Goal: Task Accomplishment & Management: Use online tool/utility

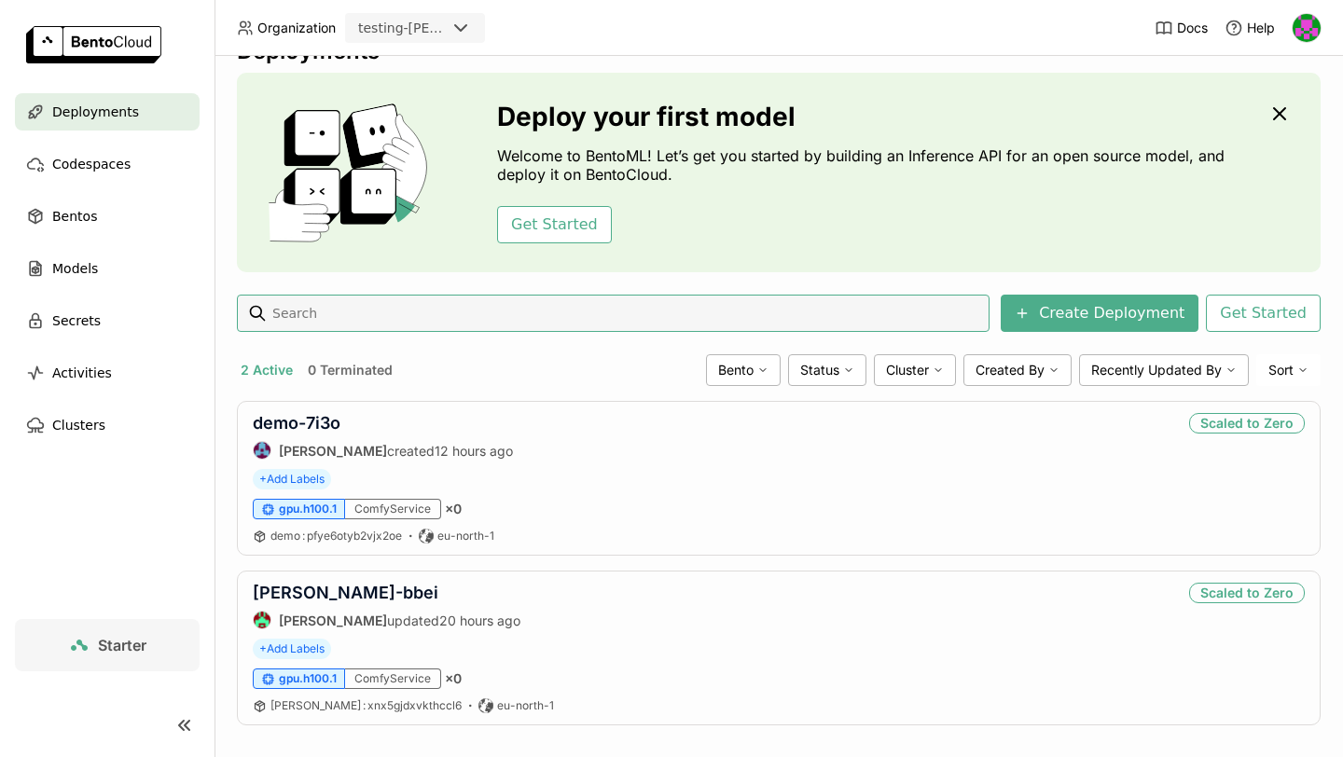
scroll to position [60, 0]
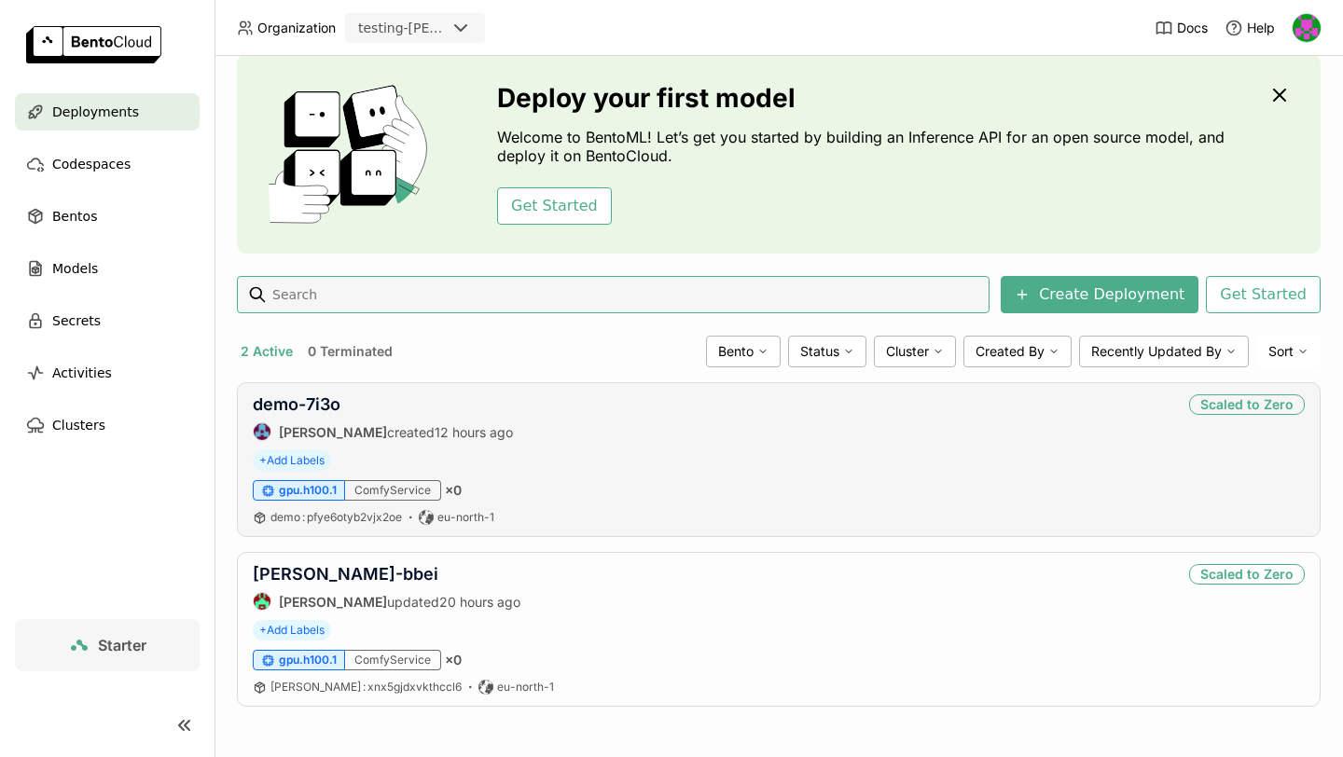
click at [504, 455] on div "+ Add Labels" at bounding box center [779, 460] width 1052 height 21
click at [291, 395] on link "demo-7i3o" at bounding box center [297, 405] width 88 height 20
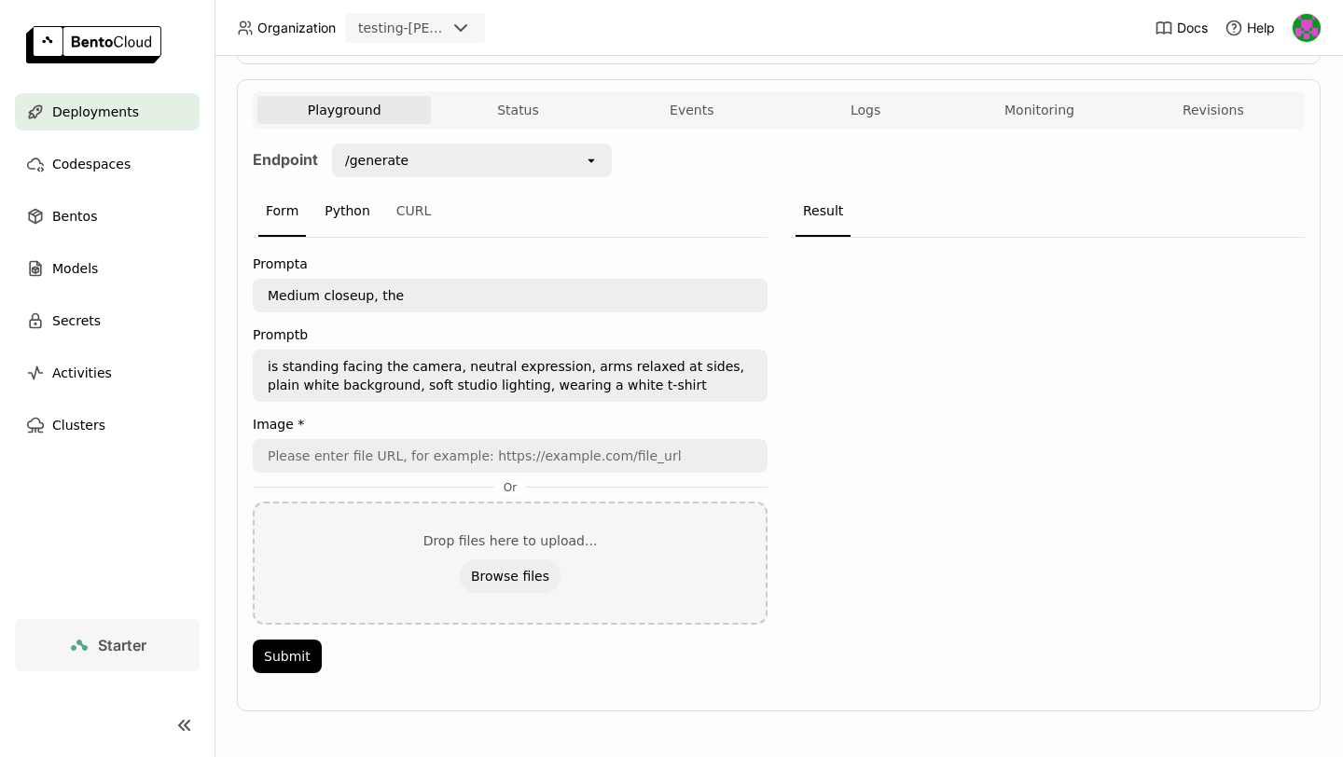
click at [343, 209] on div "Python" at bounding box center [347, 212] width 61 height 50
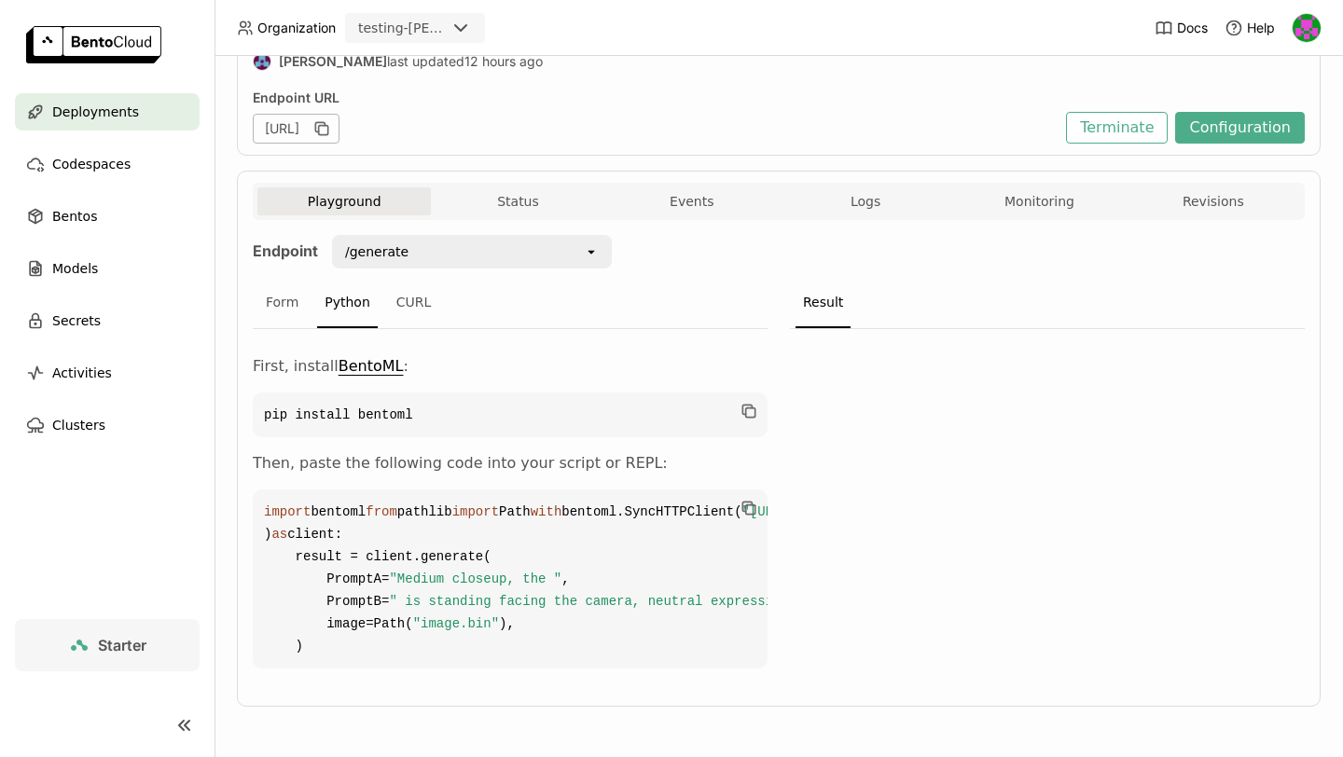
scroll to position [291, 0]
click at [755, 393] on code "pip install bentoml" at bounding box center [510, 415] width 515 height 45
click at [748, 402] on icon "button" at bounding box center [749, 411] width 19 height 19
click at [756, 402] on icon "button" at bounding box center [749, 411] width 19 height 19
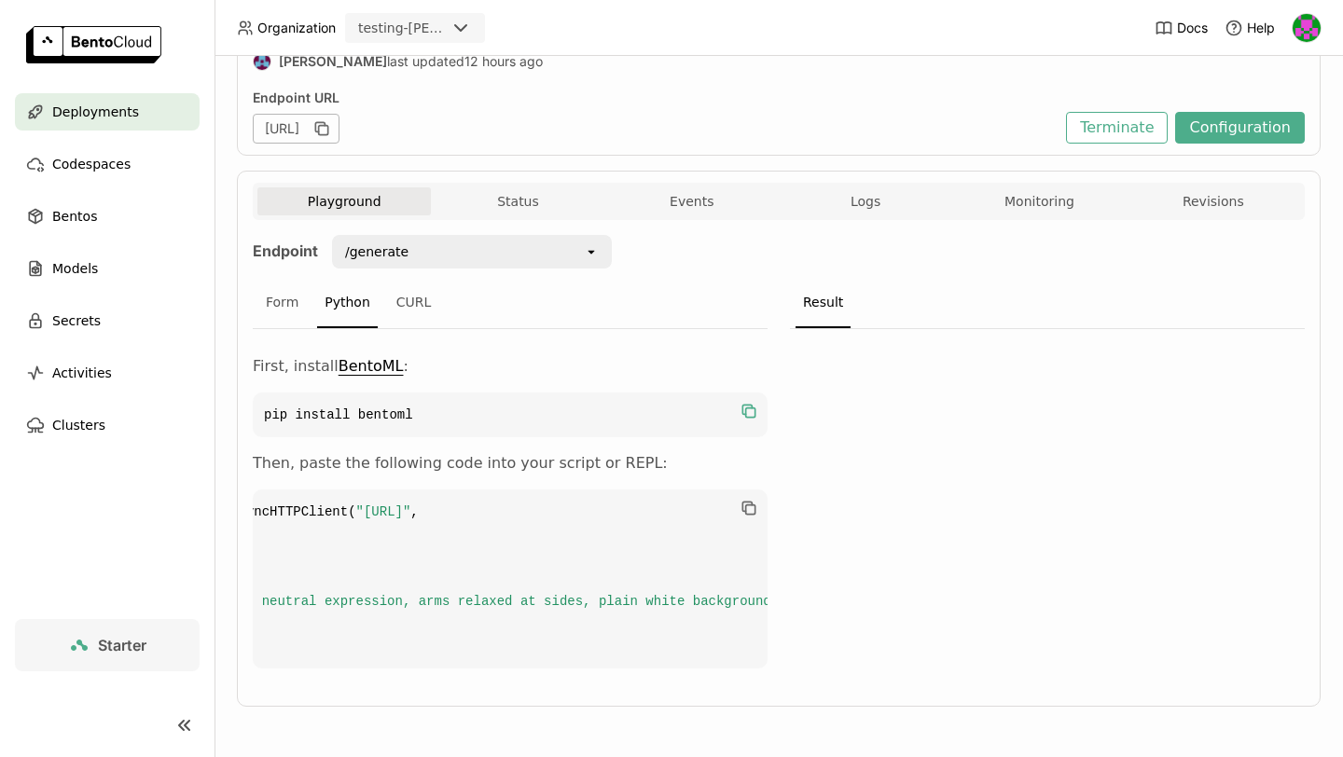
scroll to position [0, 0]
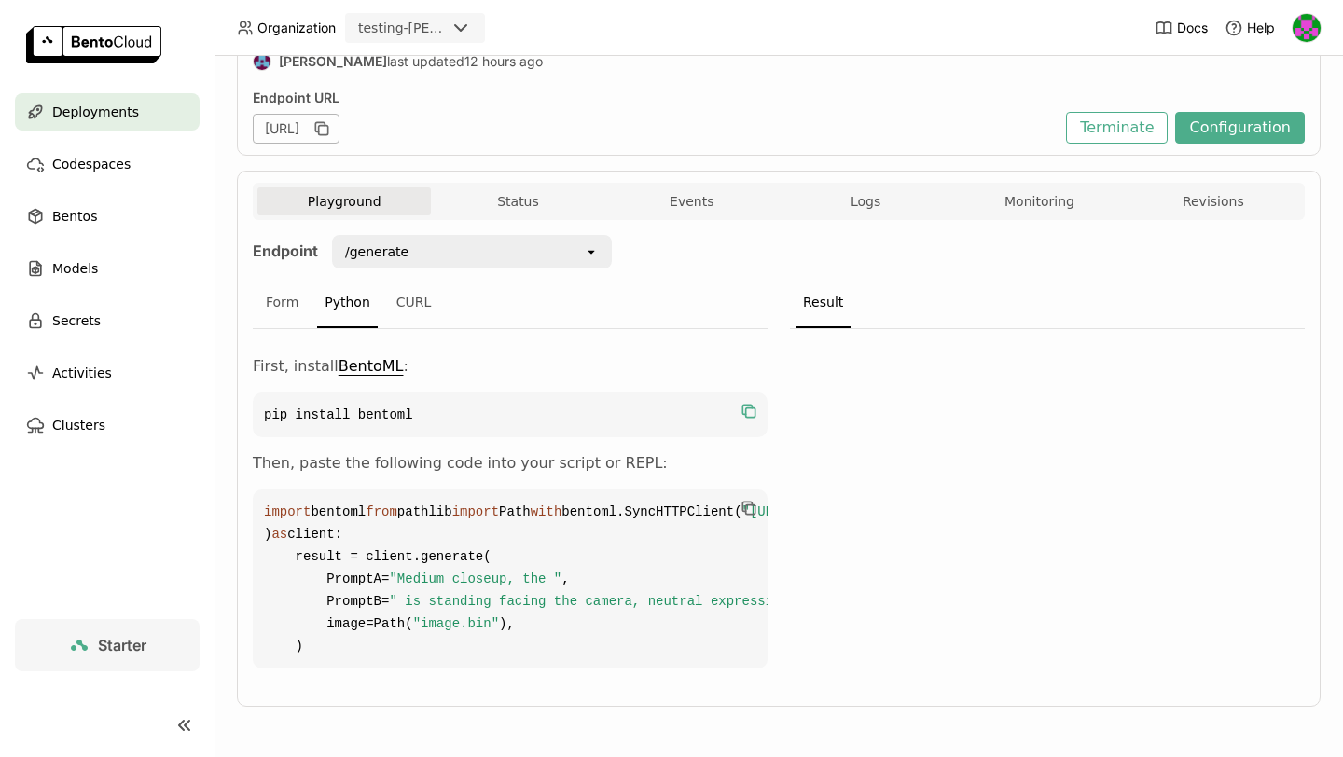
click at [474, 237] on div "/generate" at bounding box center [459, 252] width 250 height 30
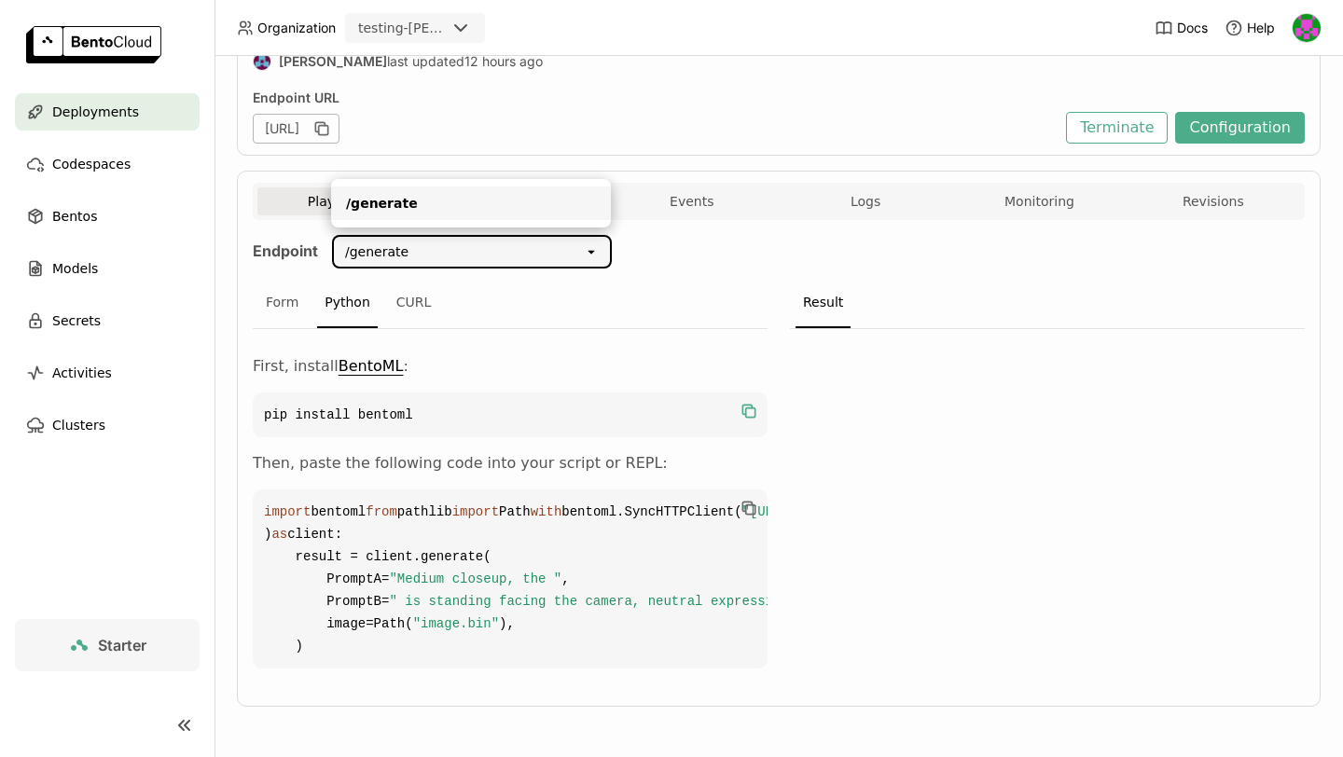
click at [474, 237] on div "/generate" at bounding box center [459, 252] width 250 height 30
click at [755, 499] on icon "button" at bounding box center [749, 508] width 19 height 19
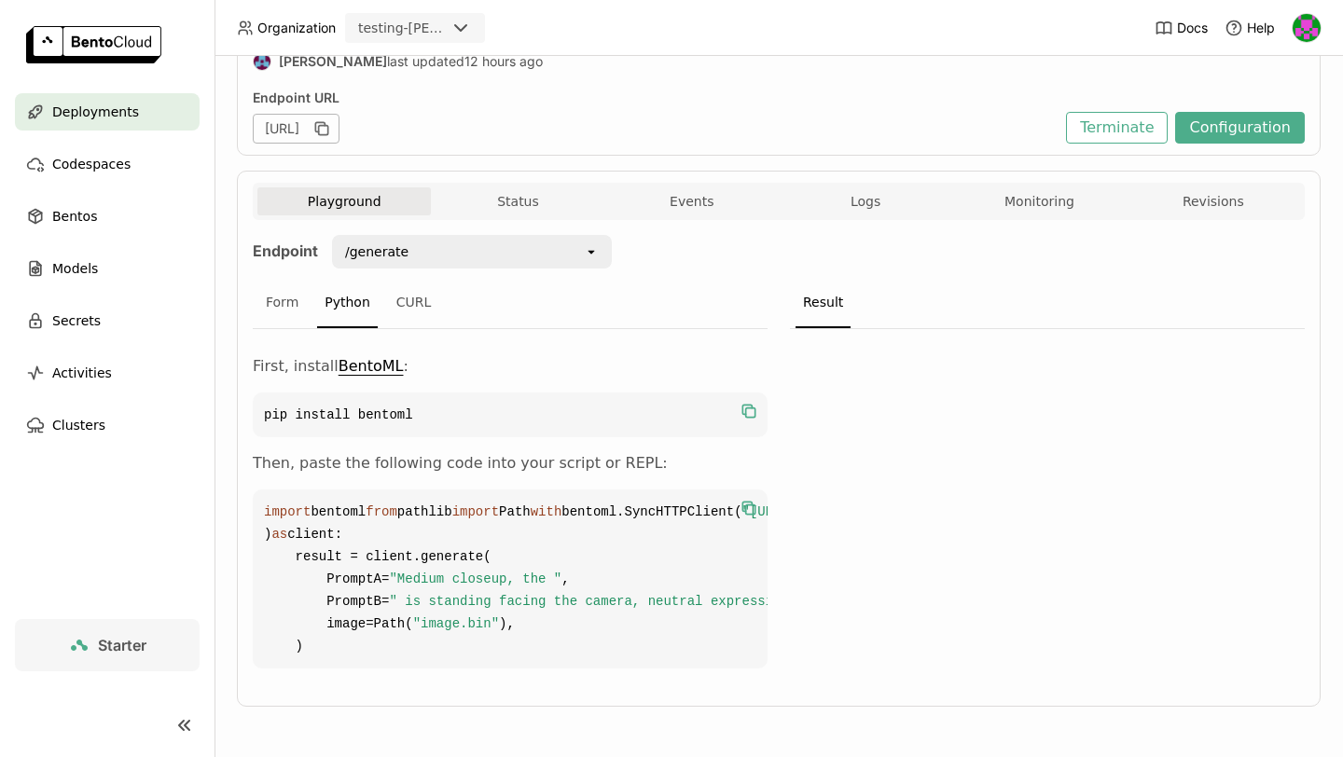
click at [511, 171] on div "Playground Status Events Logs Monitoring Revisions Endpoint /generate open Form…" at bounding box center [779, 439] width 1084 height 536
click at [511, 187] on button "Status" at bounding box center [517, 201] width 173 height 28
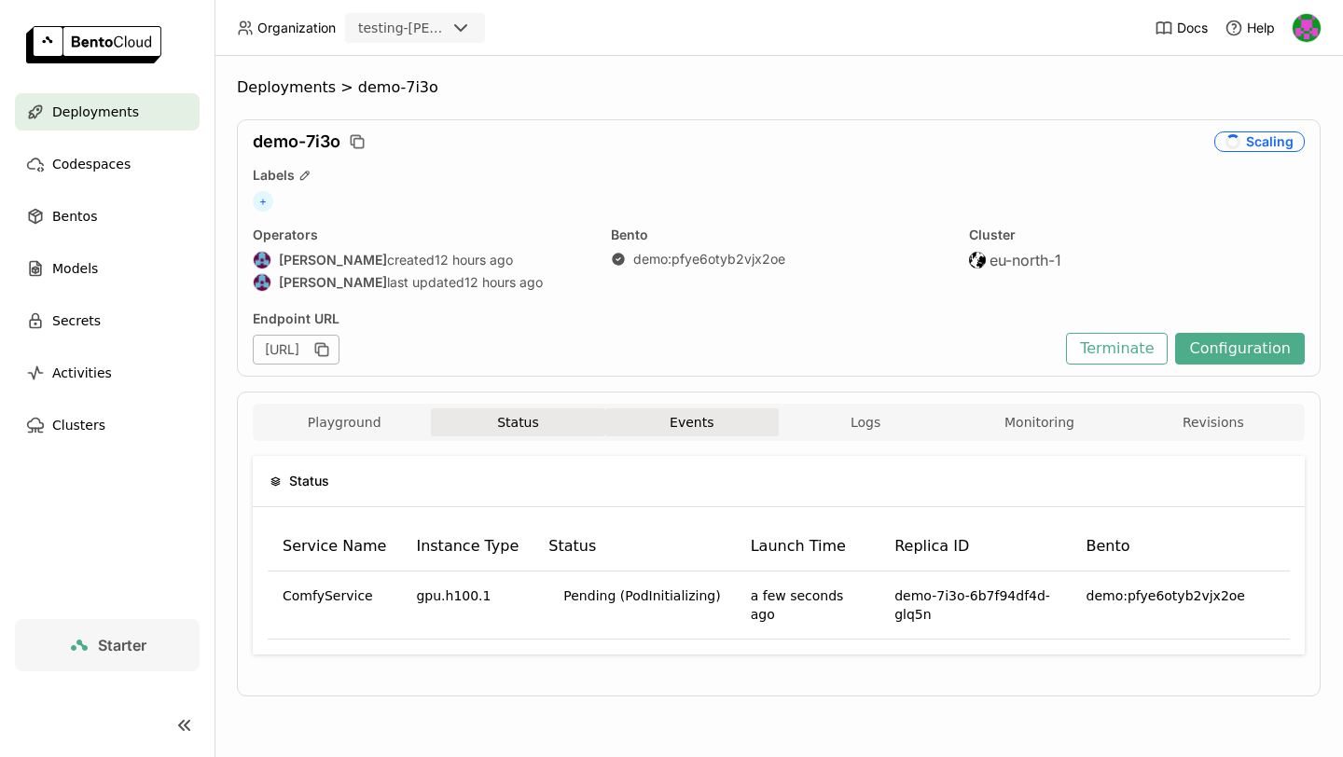
click at [724, 425] on button "Events" at bounding box center [691, 423] width 173 height 28
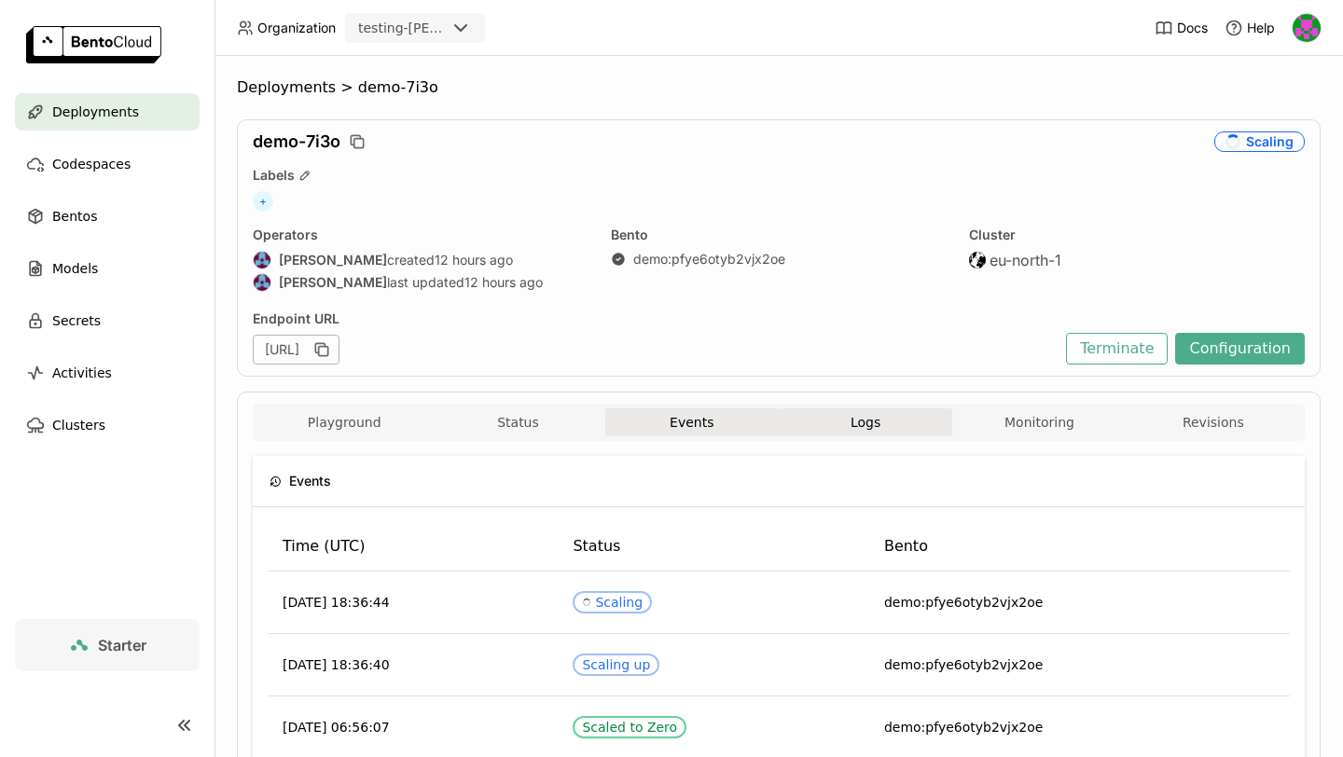
click at [862, 423] on button "Logs" at bounding box center [865, 423] width 173 height 28
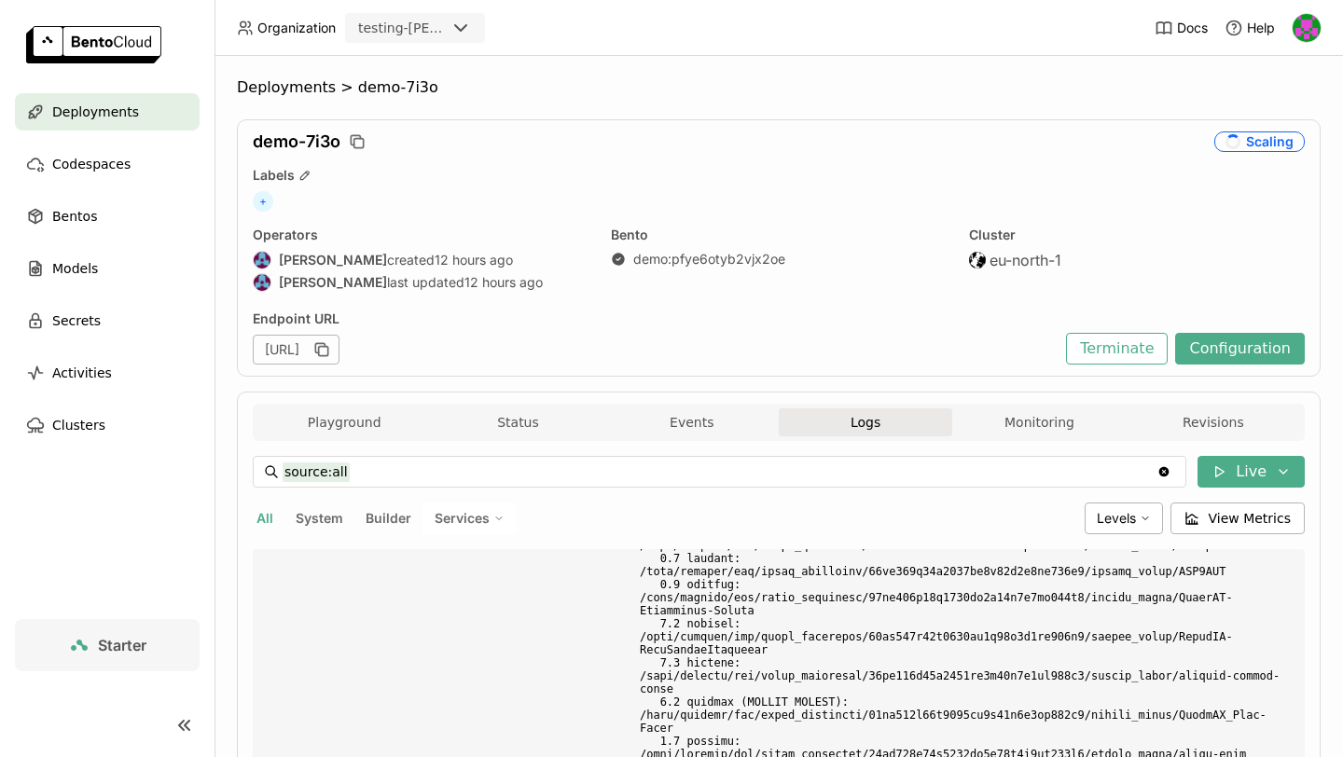
scroll to position [5537, 0]
click at [780, 695] on span at bounding box center [965, 356] width 650 height 895
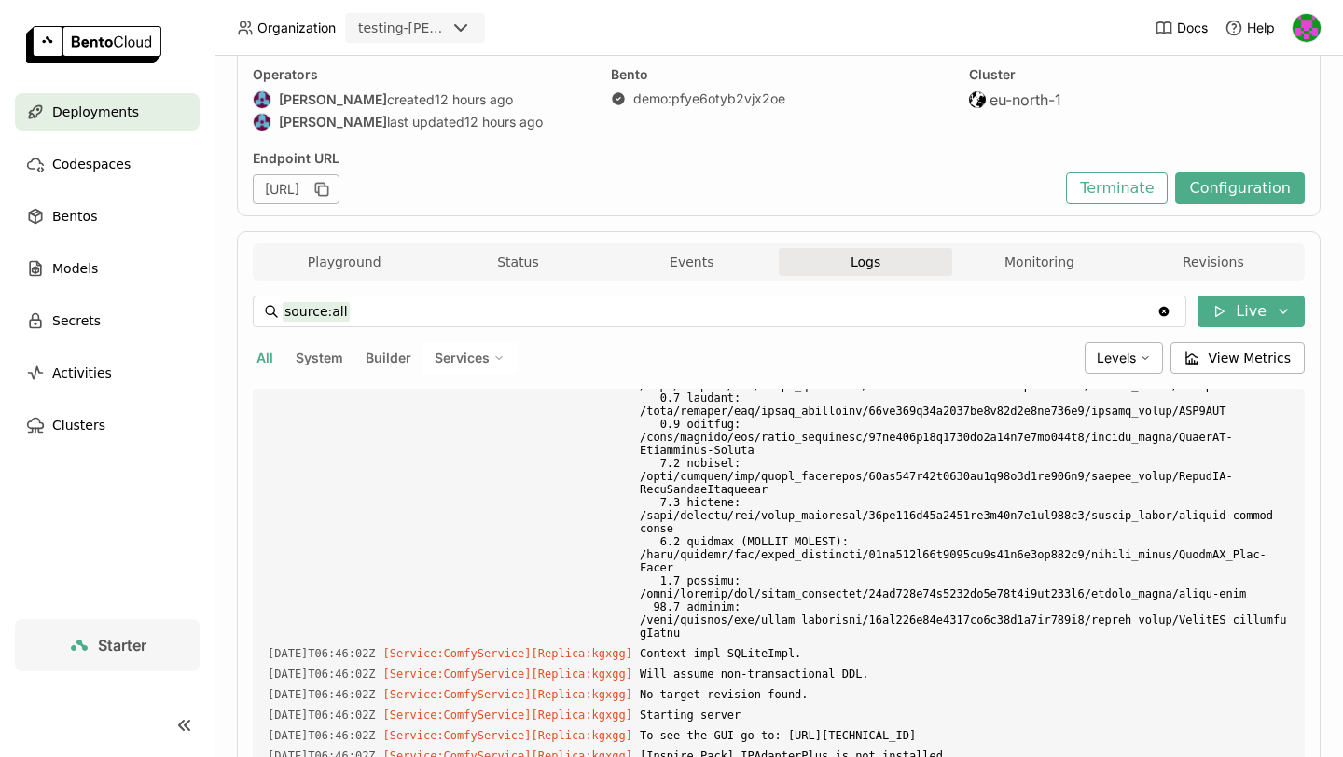
scroll to position [161, 0]
click at [1085, 265] on button "Monitoring" at bounding box center [1038, 261] width 173 height 28
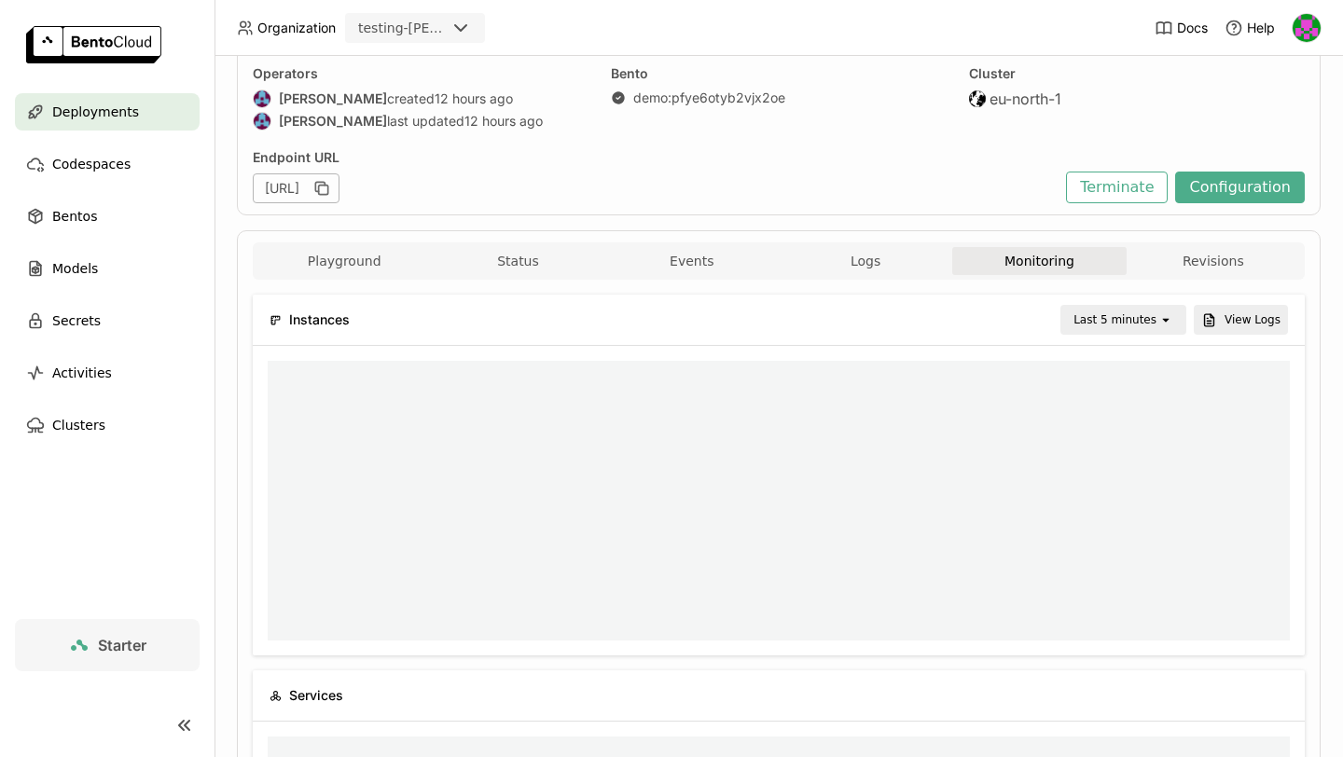
scroll to position [1, 1]
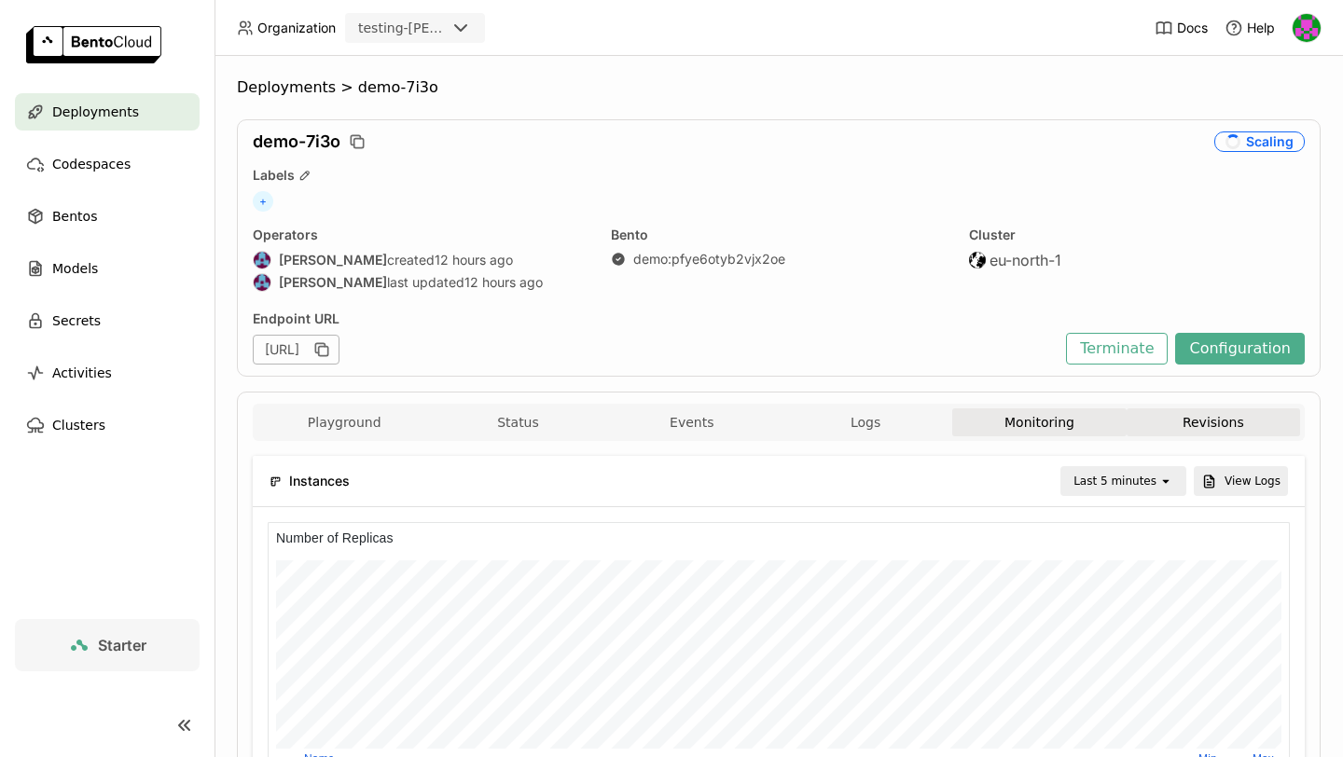
click at [1168, 415] on button "Revisions" at bounding box center [1213, 423] width 173 height 28
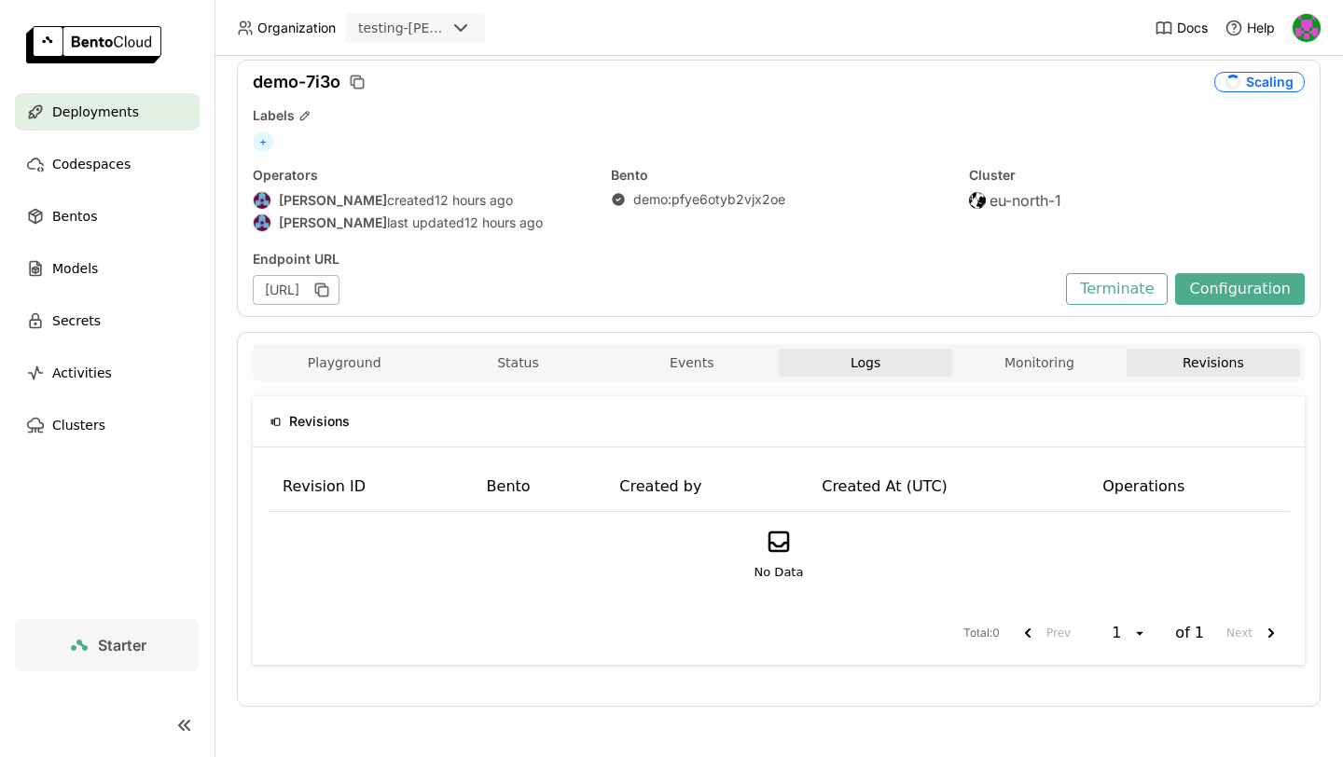
click at [846, 358] on button "Logs" at bounding box center [865, 363] width 173 height 28
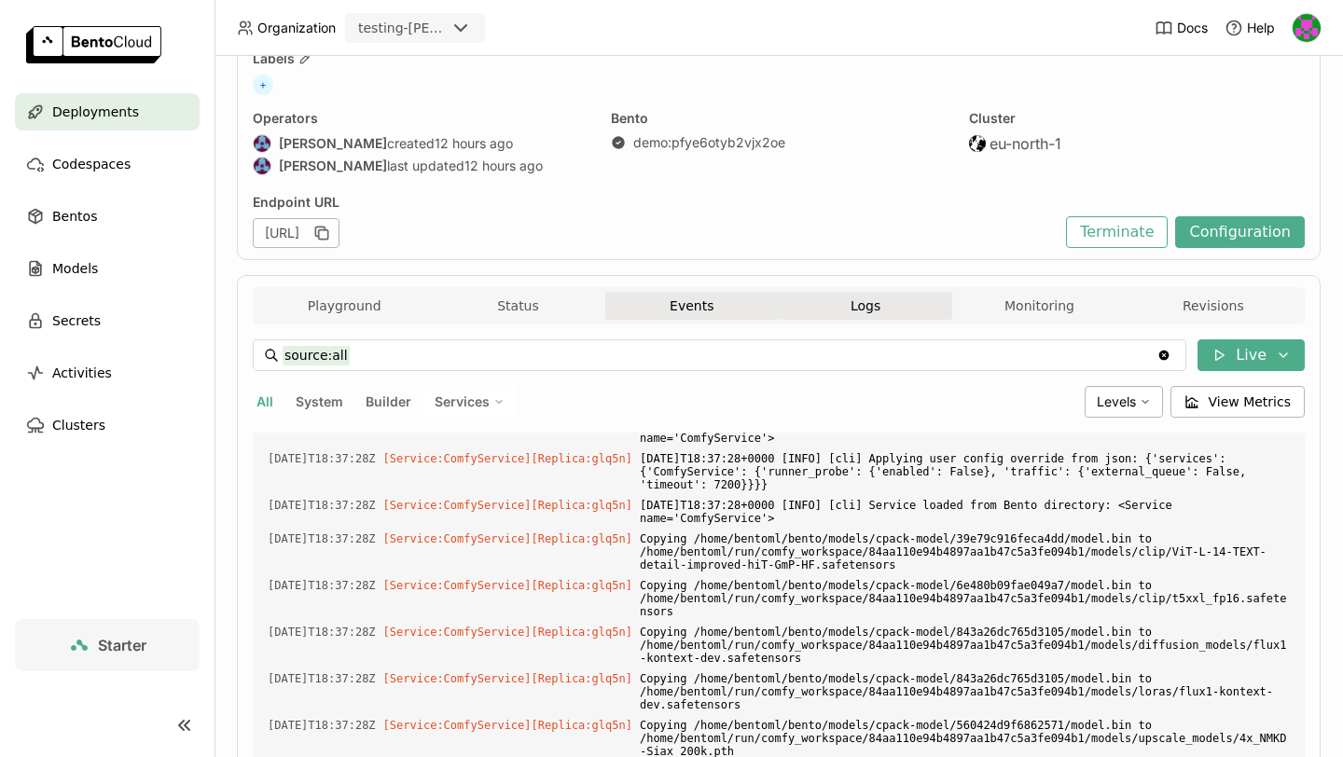
click at [651, 306] on button "Events" at bounding box center [691, 306] width 173 height 28
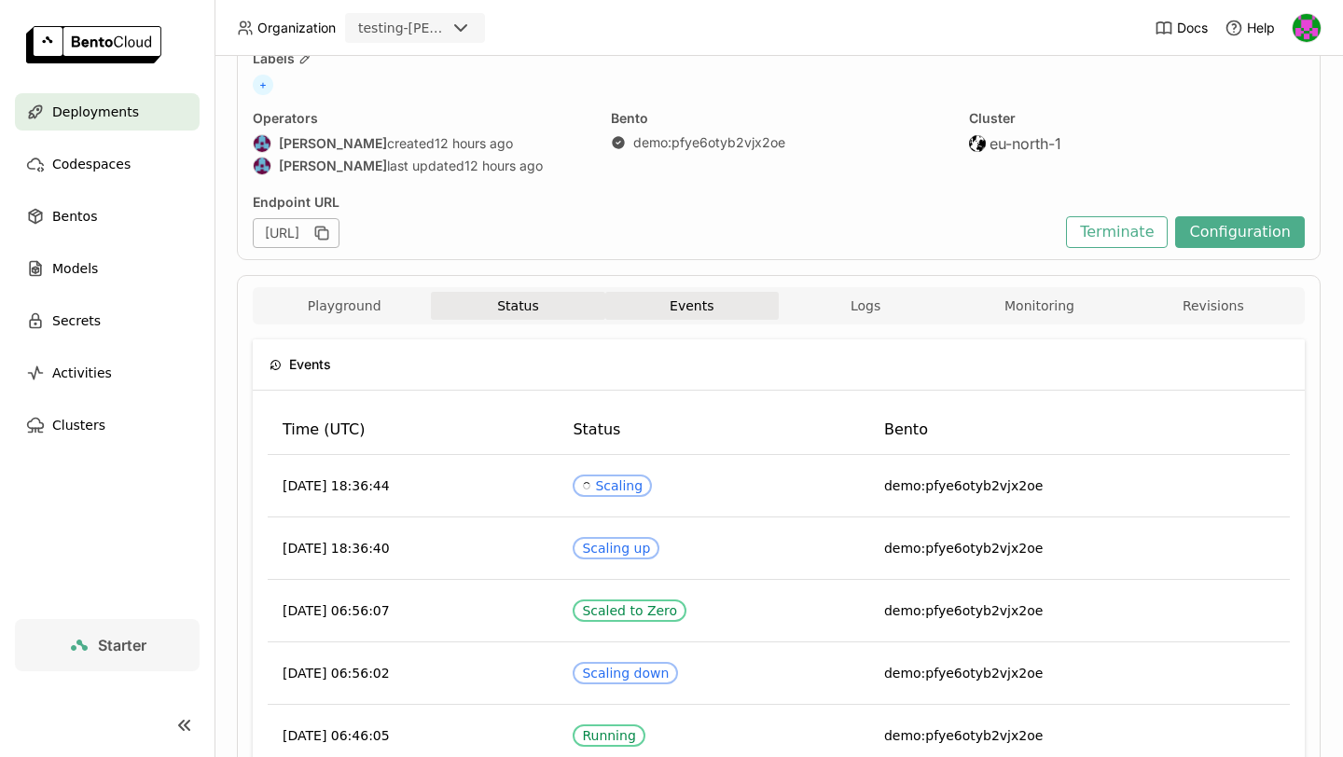
click at [547, 311] on button "Status" at bounding box center [517, 306] width 173 height 28
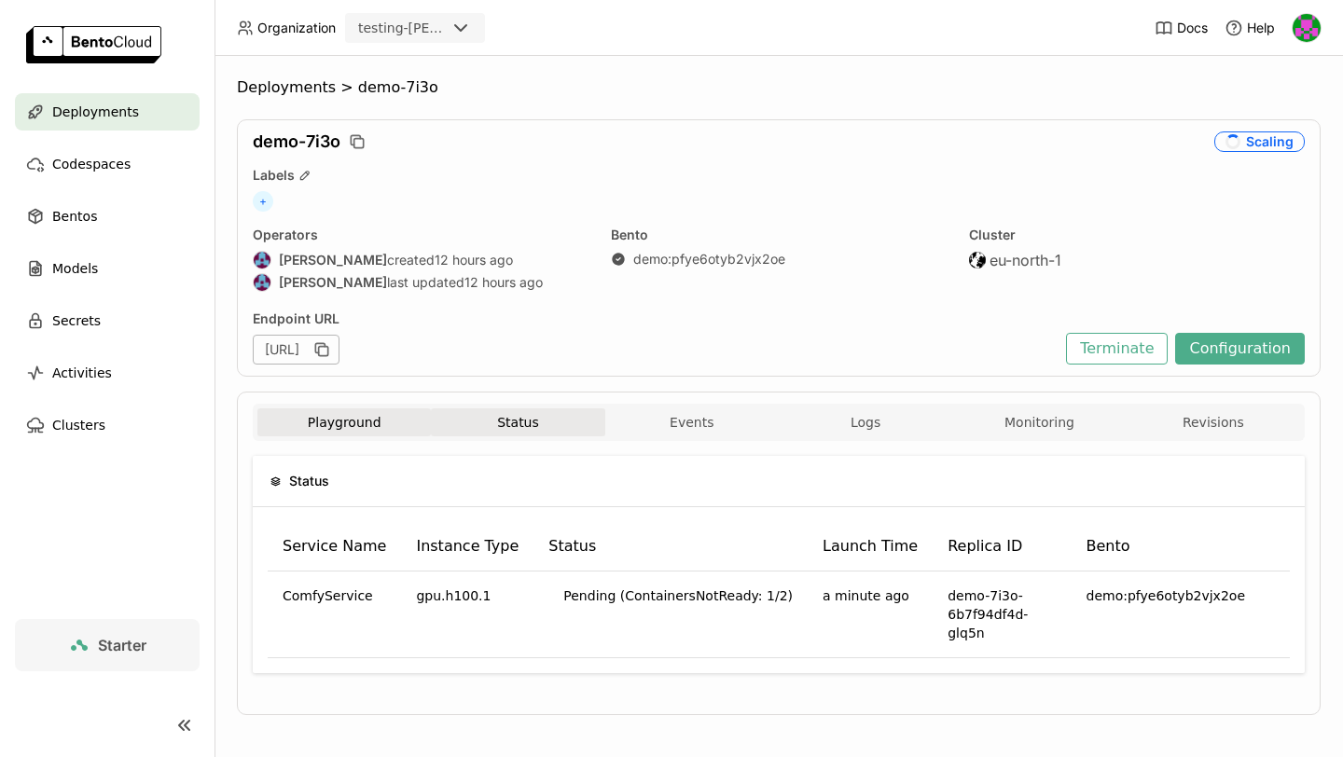
click at [374, 430] on button "Playground" at bounding box center [343, 423] width 173 height 28
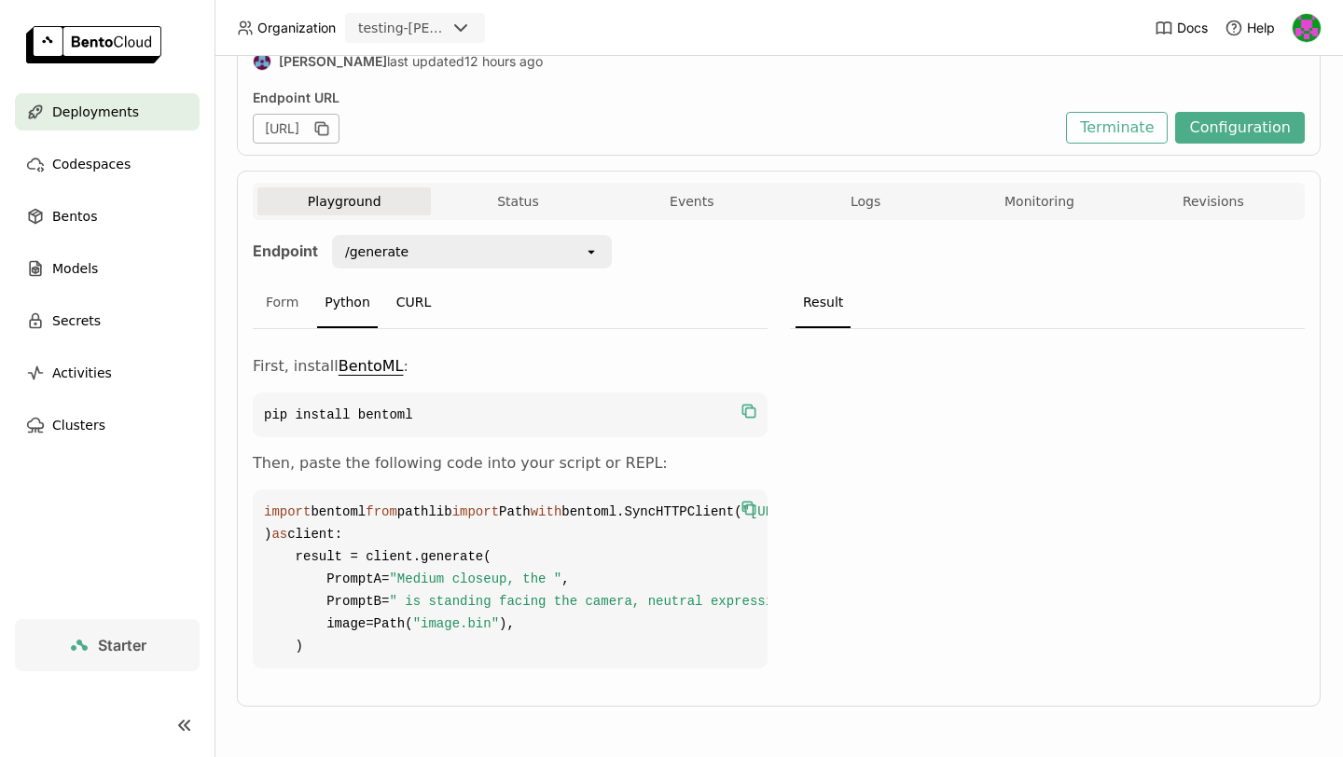
click at [423, 278] on div "CURL" at bounding box center [414, 303] width 50 height 50
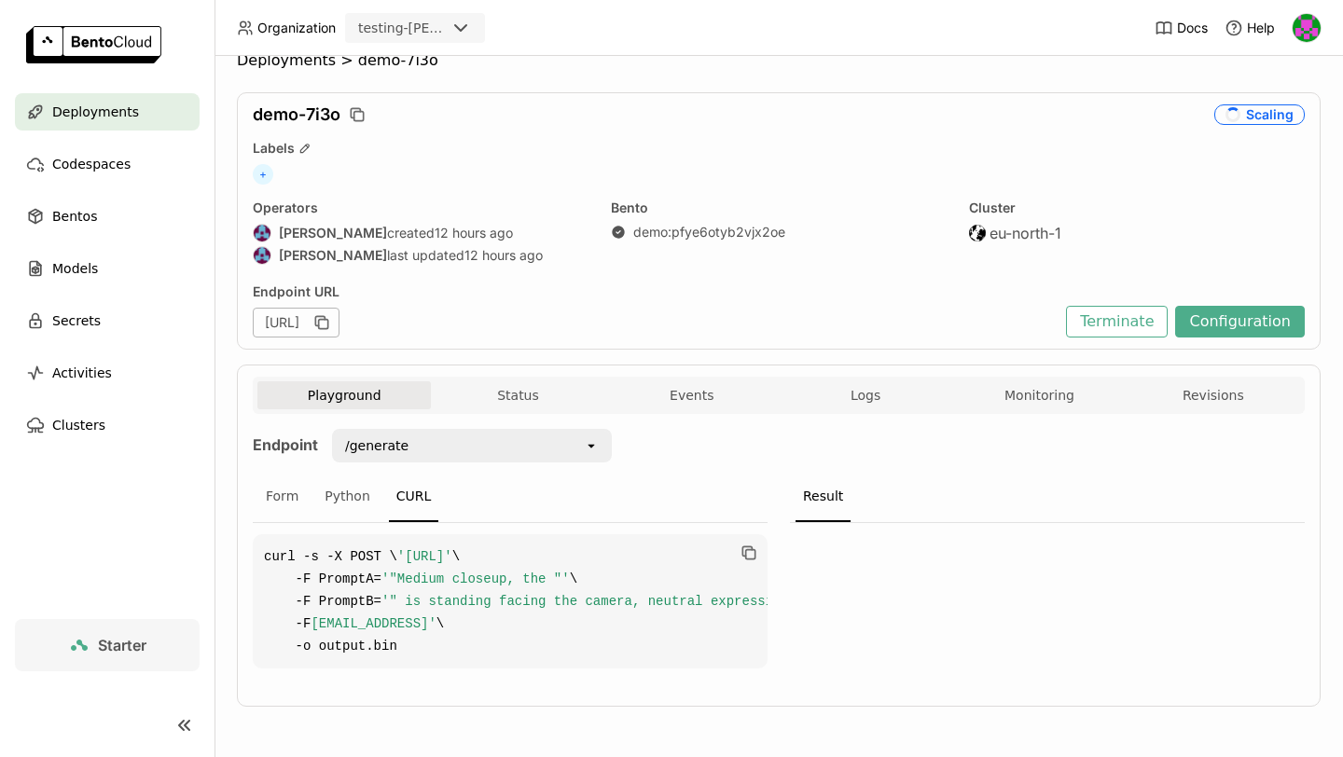
click at [529, 365] on div "Playground Status Events Logs Monitoring Revisions Endpoint /generate open Form…" at bounding box center [779, 536] width 1084 height 342
click at [530, 381] on button "Status" at bounding box center [517, 395] width 173 height 28
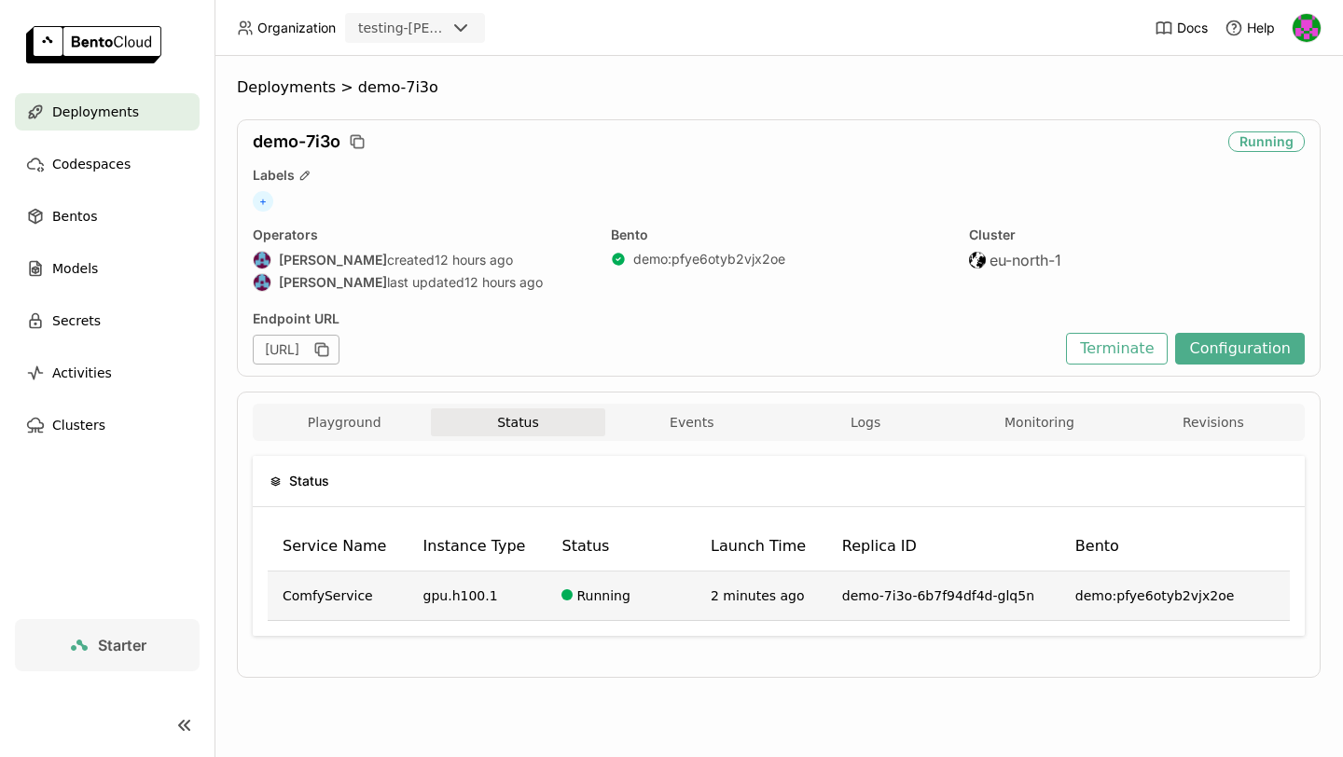
click at [667, 578] on td "Running" at bounding box center [621, 596] width 149 height 49
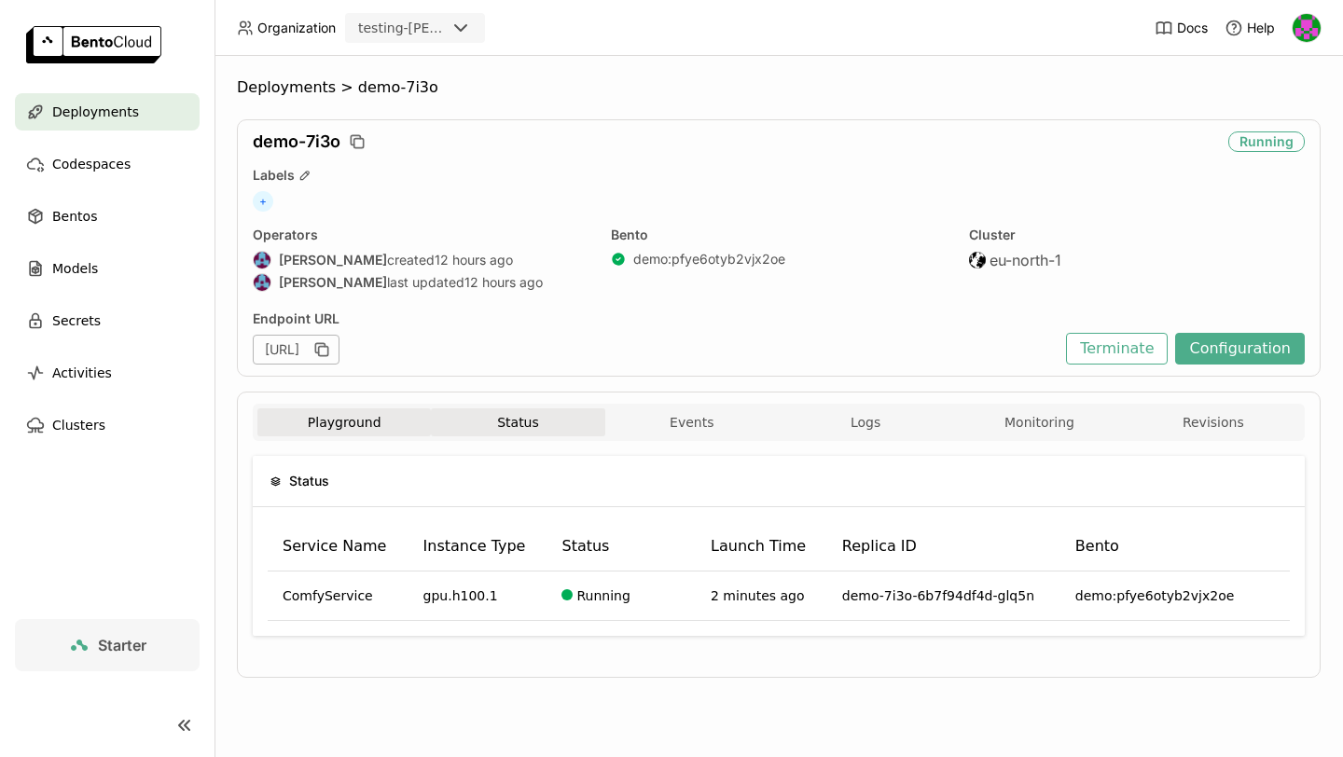
click at [352, 431] on button "Playground" at bounding box center [343, 423] width 173 height 28
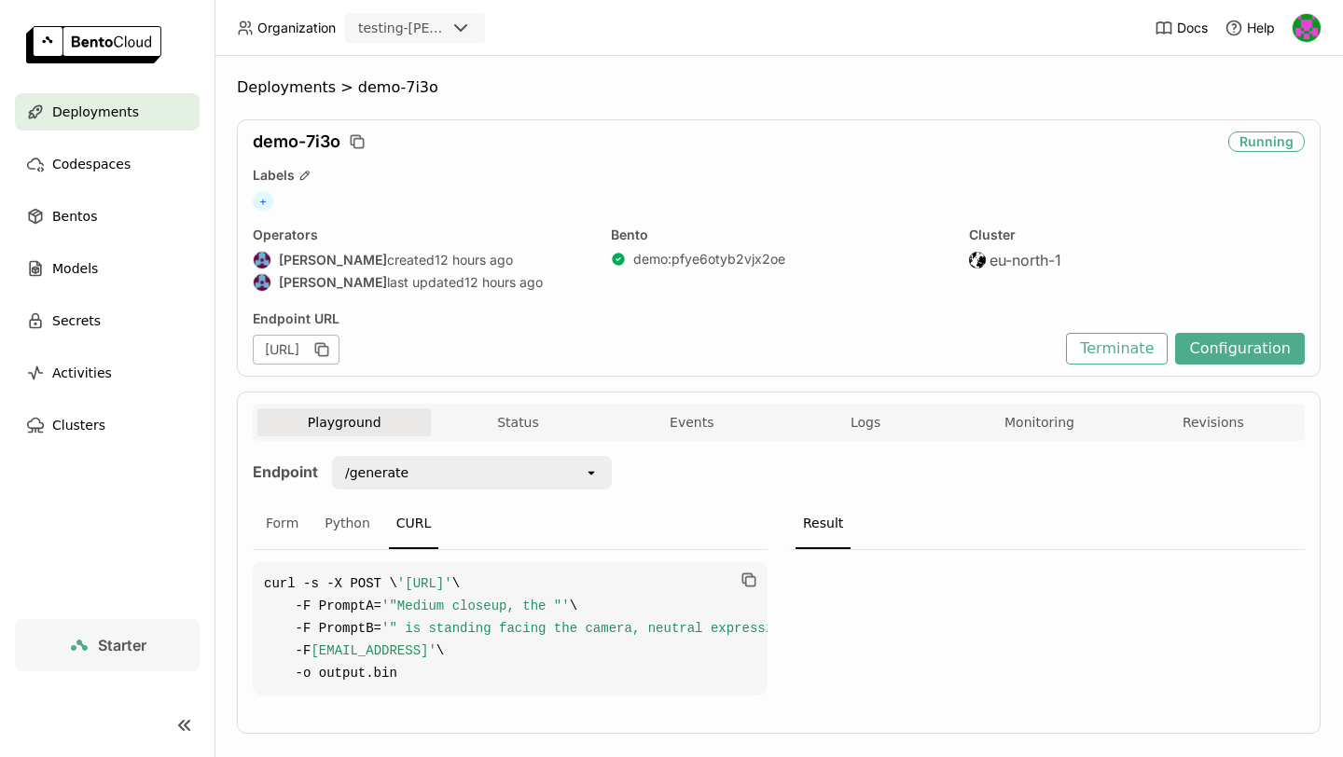
scroll to position [49, 0]
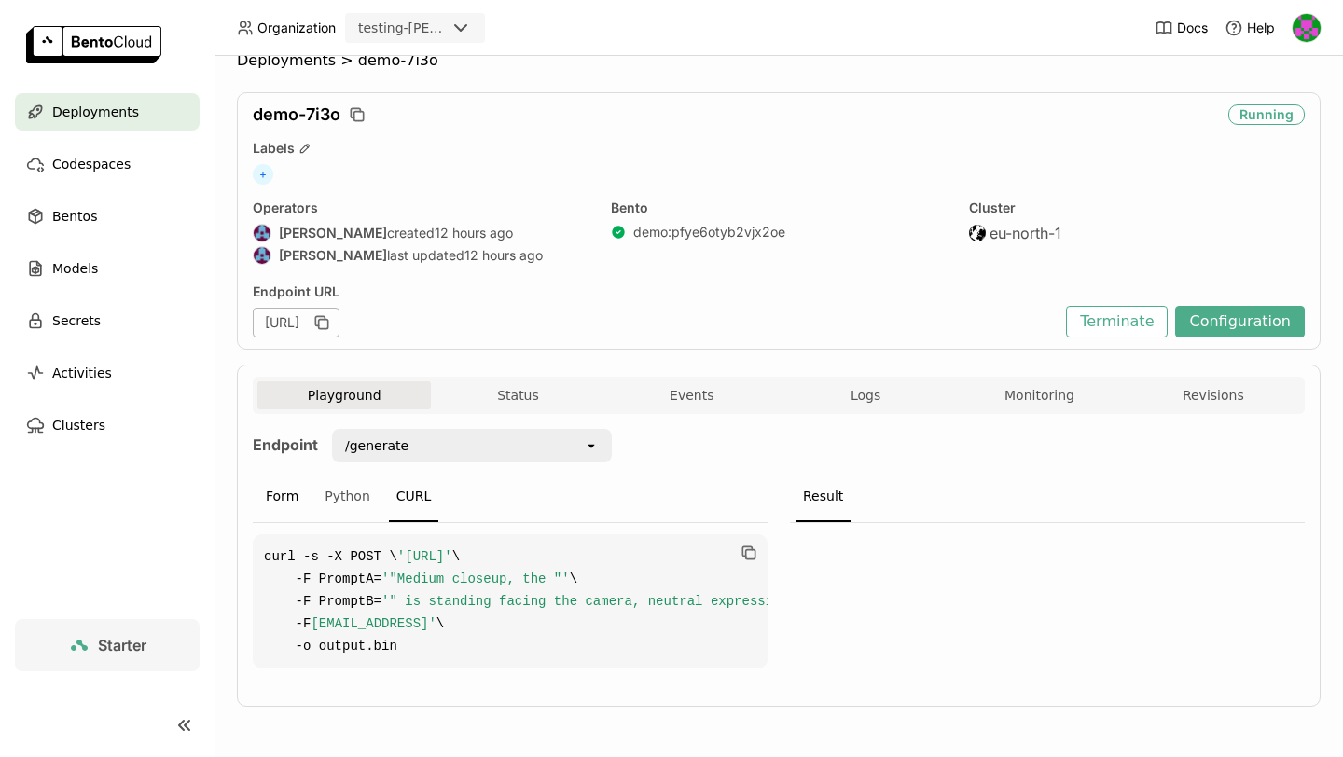
click at [293, 472] on div "Form" at bounding box center [282, 497] width 48 height 50
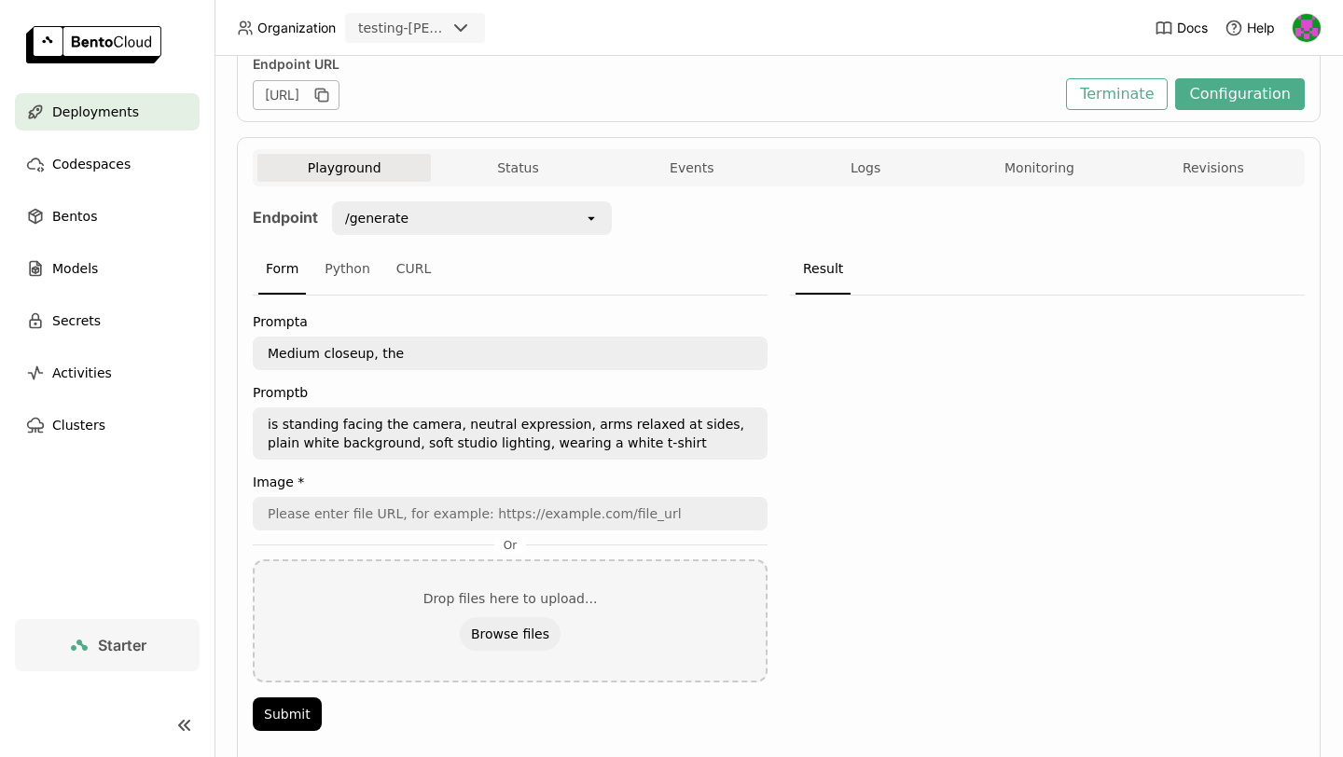
scroll to position [275, 0]
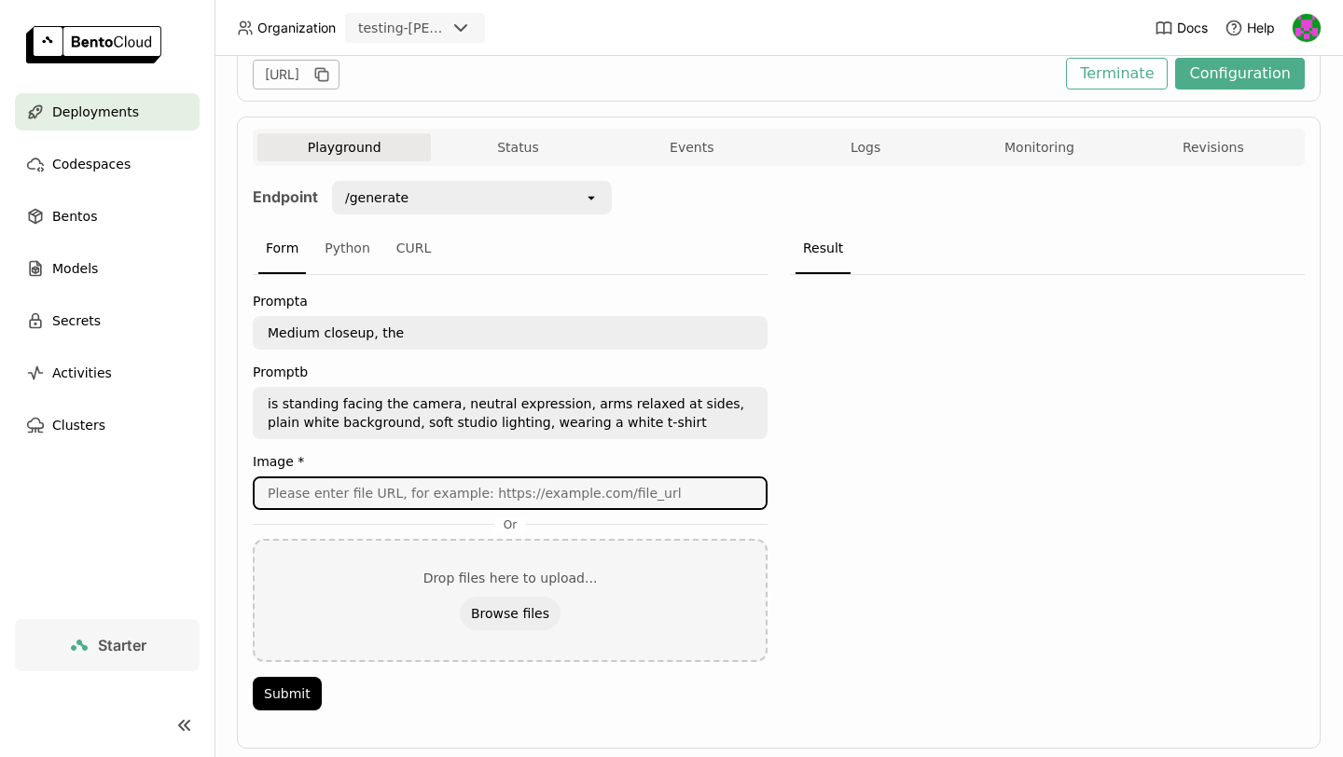
click at [367, 499] on input "url" at bounding box center [510, 493] width 511 height 30
click at [297, 688] on button "Submit" at bounding box center [287, 694] width 69 height 34
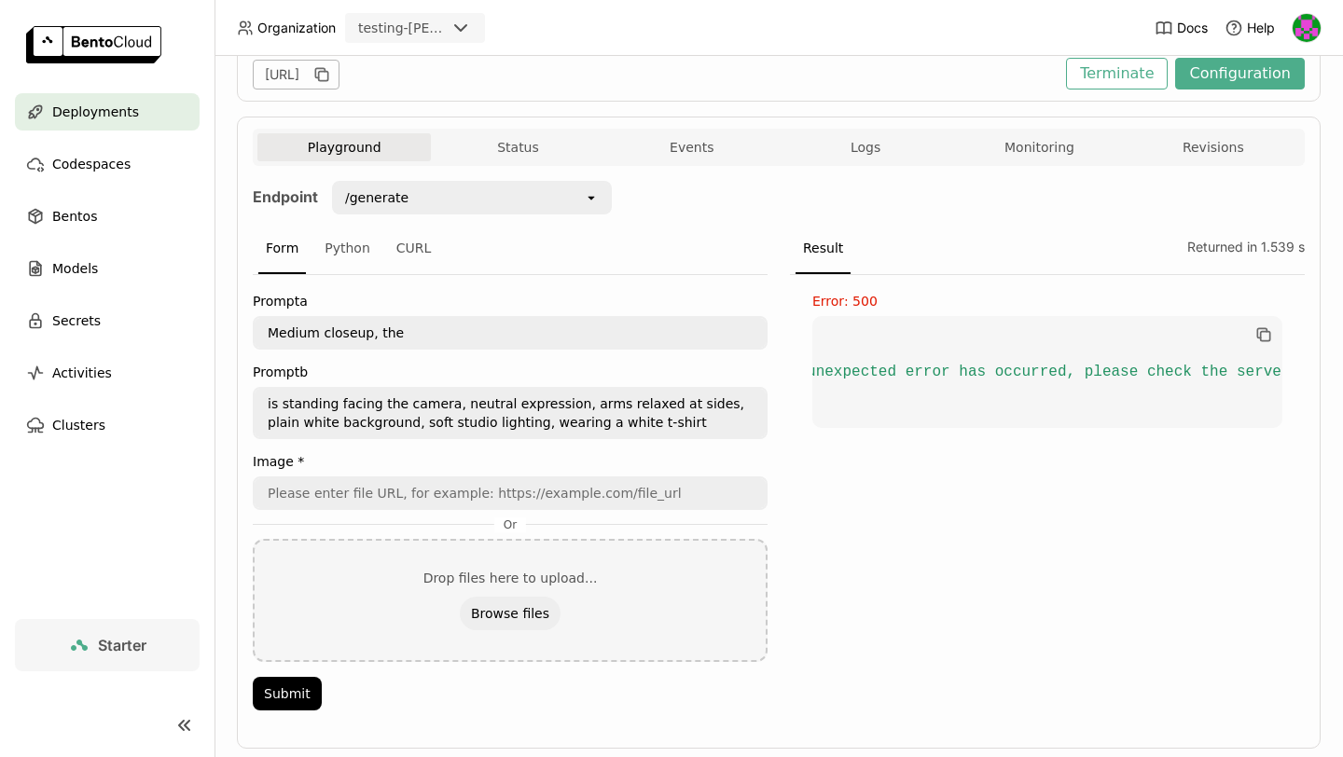
scroll to position [0, 0]
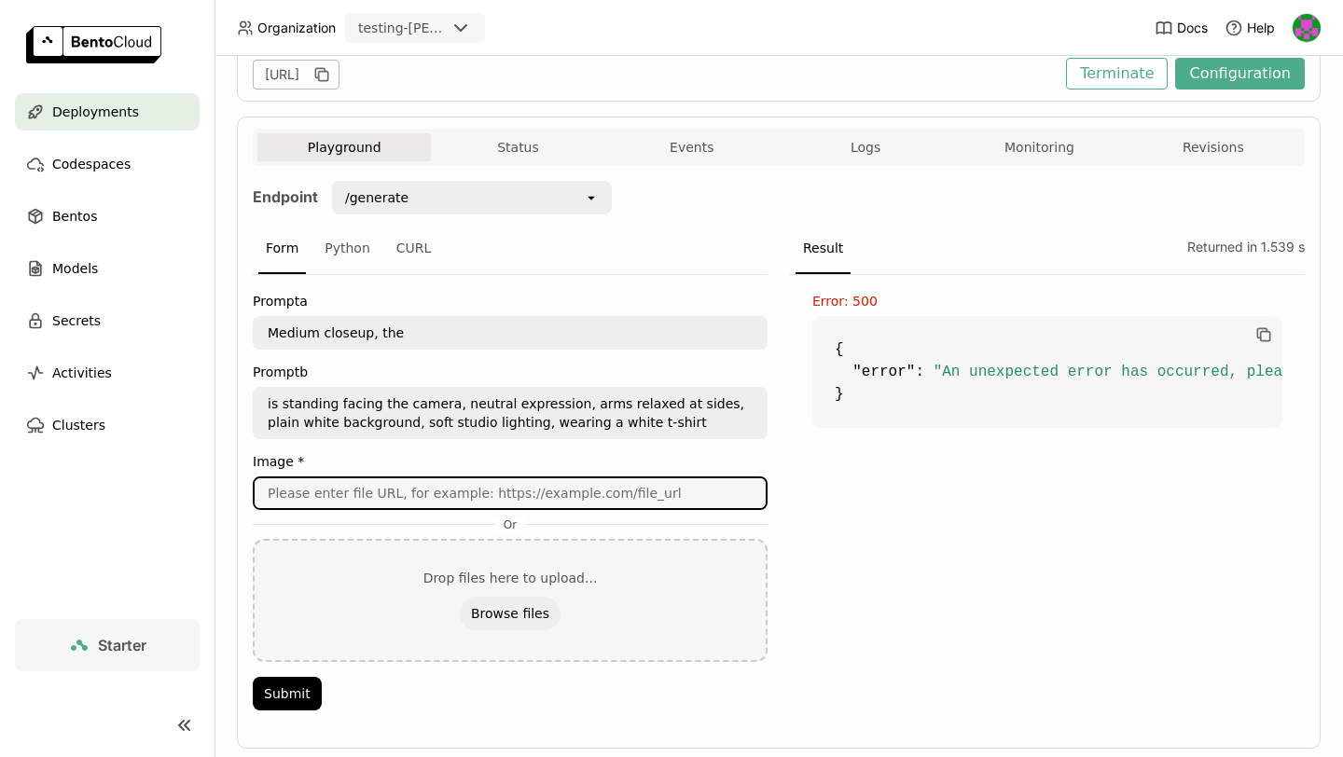
click at [659, 485] on input "url" at bounding box center [510, 493] width 511 height 30
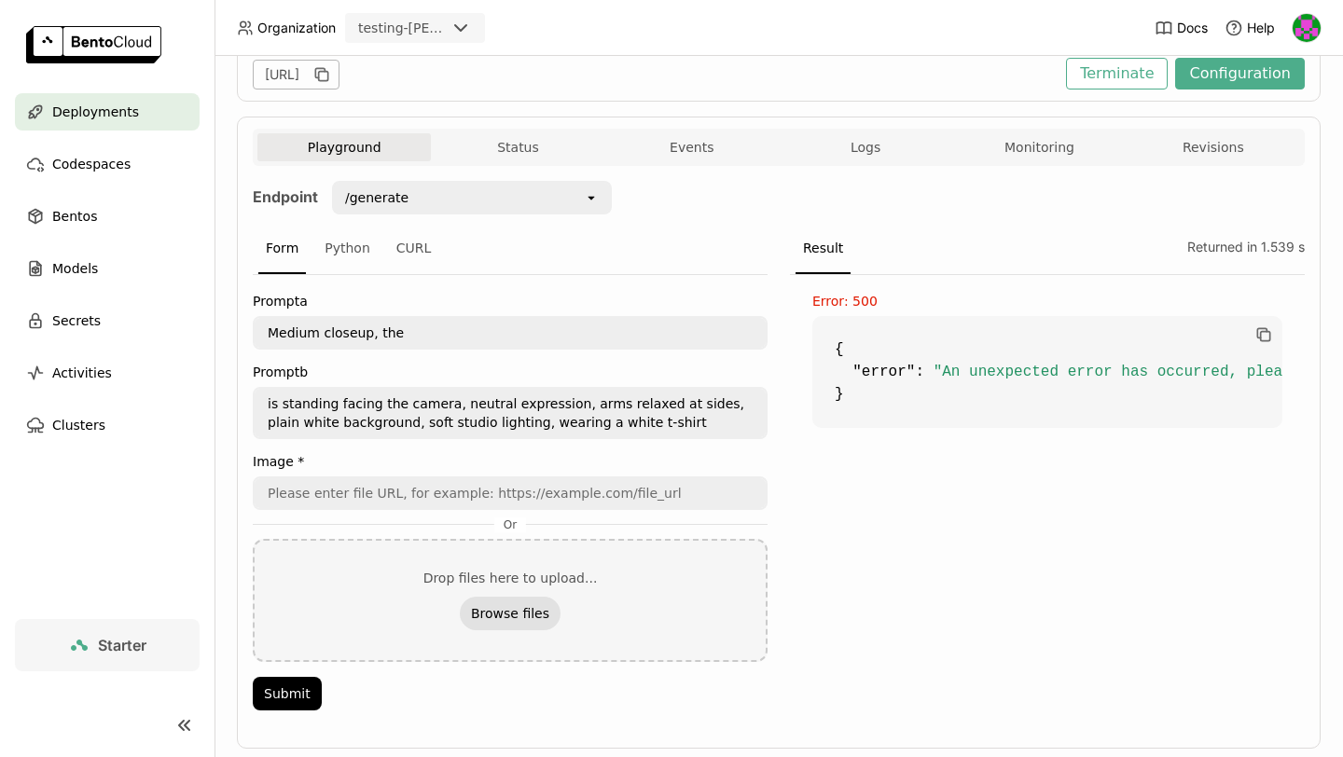
click at [555, 605] on button "Browse files" at bounding box center [510, 614] width 101 height 34
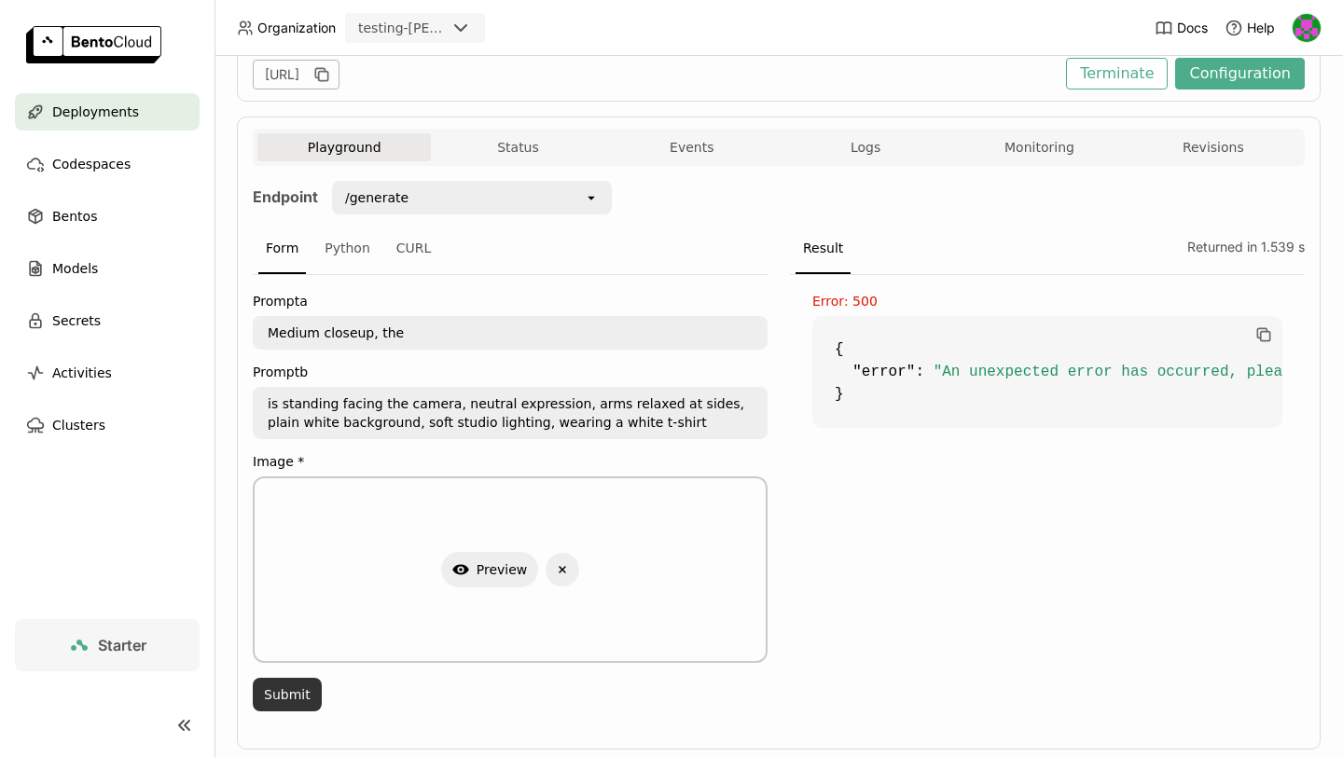
click at [301, 695] on button "Submit" at bounding box center [287, 695] width 69 height 34
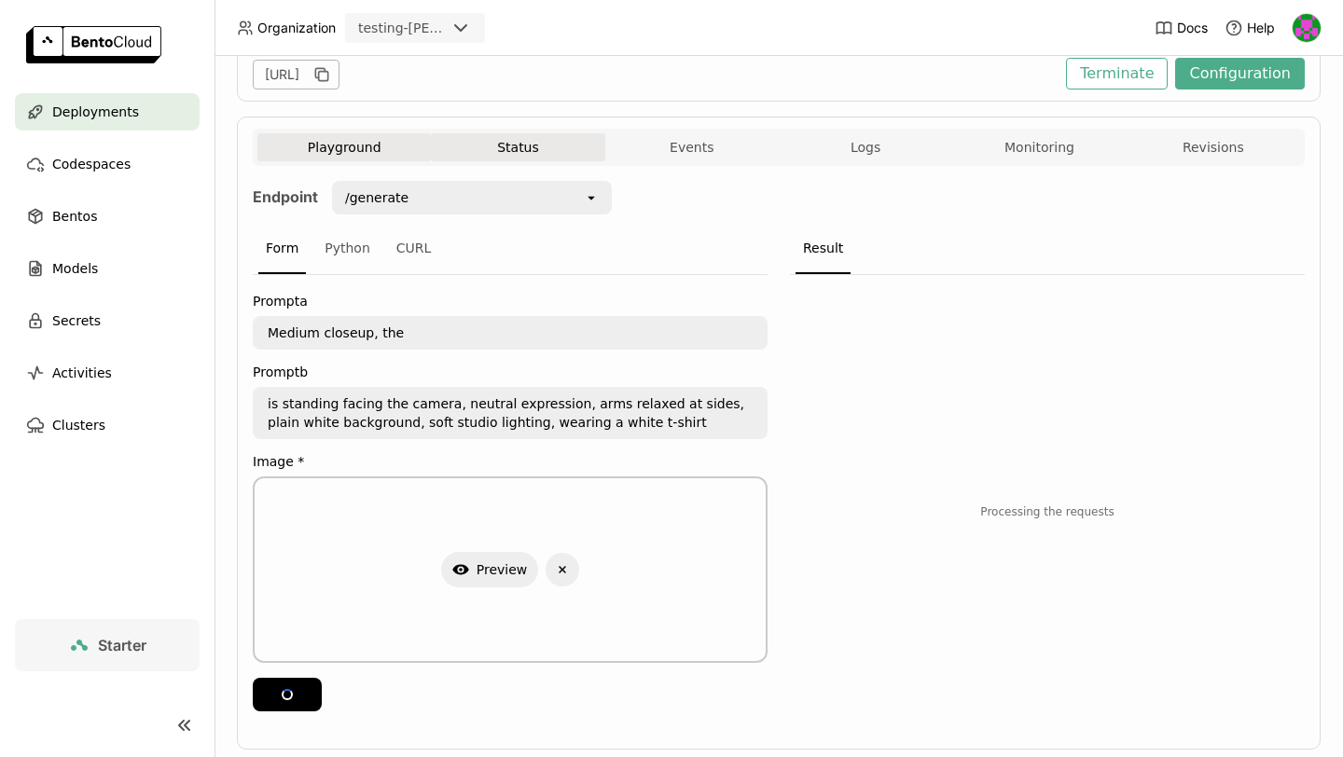
click at [578, 145] on button "Status" at bounding box center [517, 147] width 173 height 28
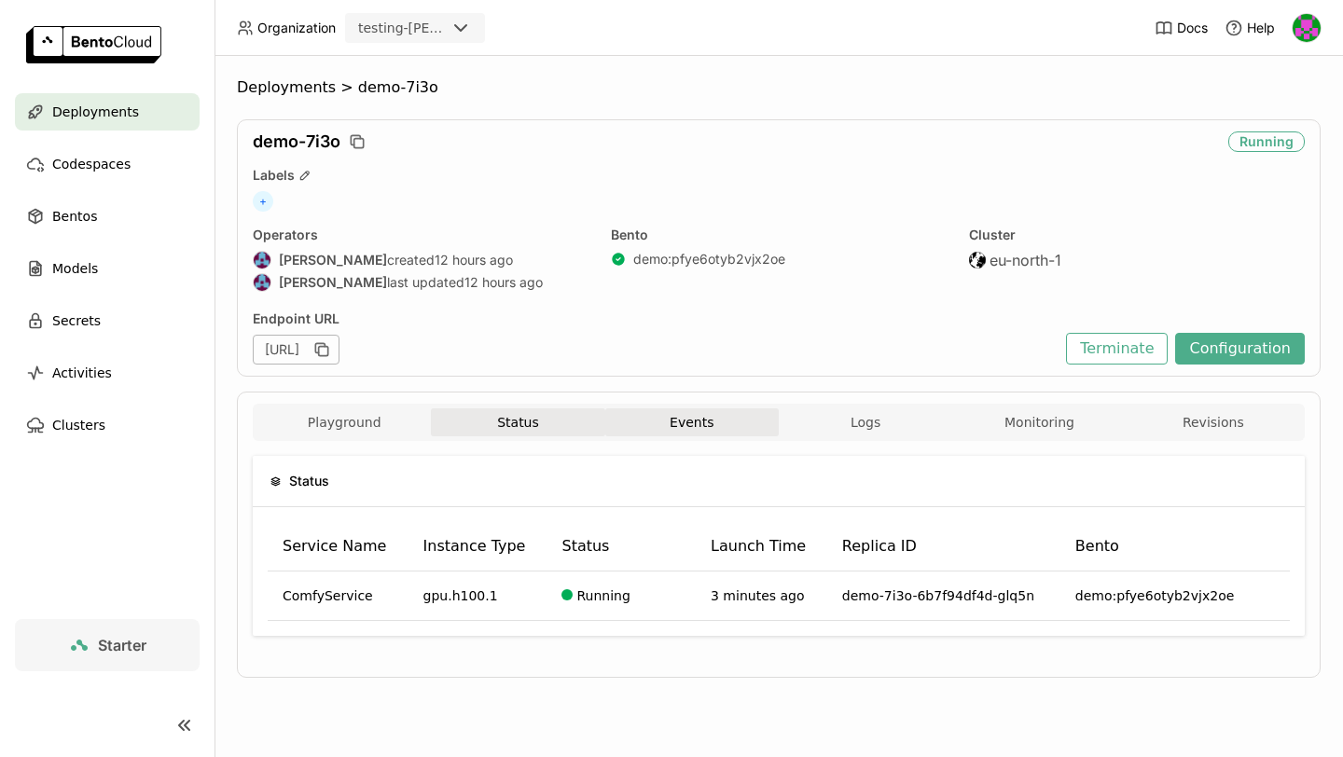
click at [700, 426] on button "Events" at bounding box center [691, 423] width 173 height 28
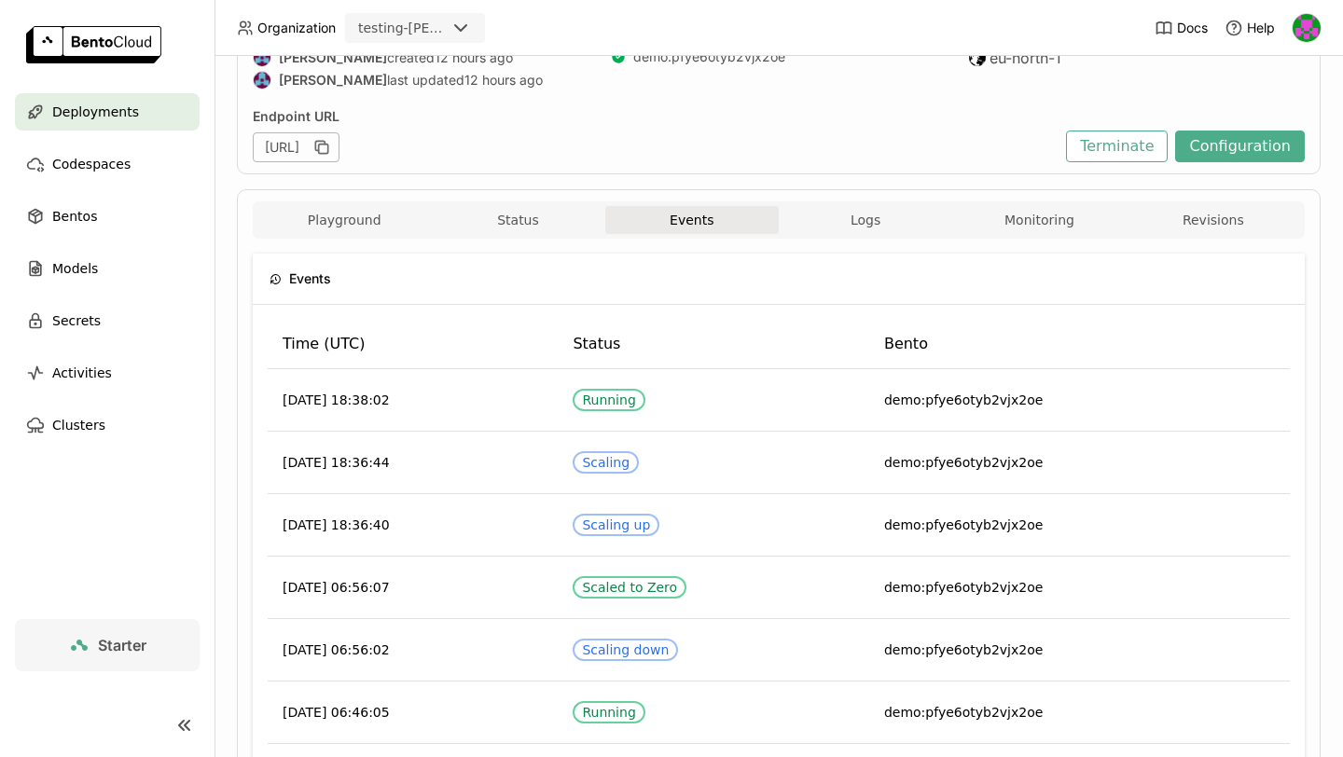
scroll to position [204, 0]
click at [852, 222] on button "Logs" at bounding box center [865, 218] width 173 height 28
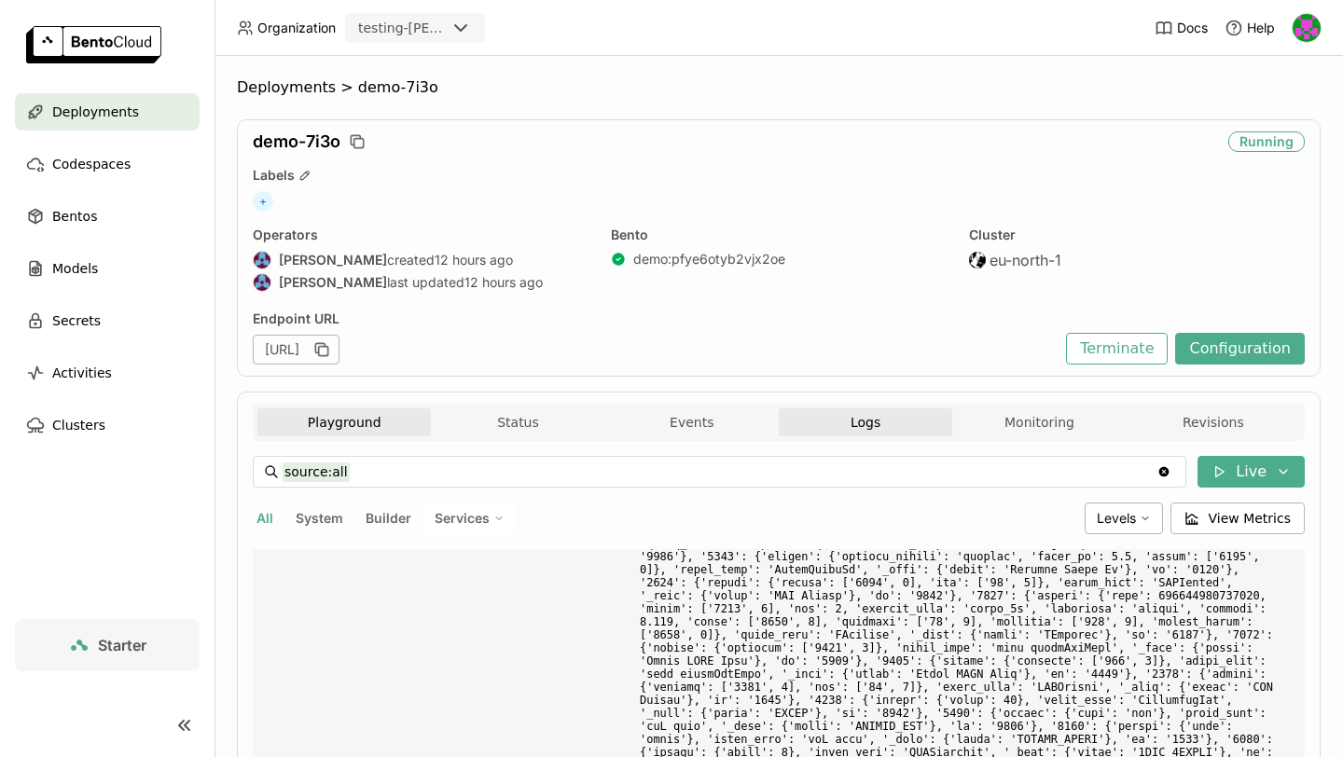
click at [351, 432] on button "Playground" at bounding box center [343, 423] width 173 height 28
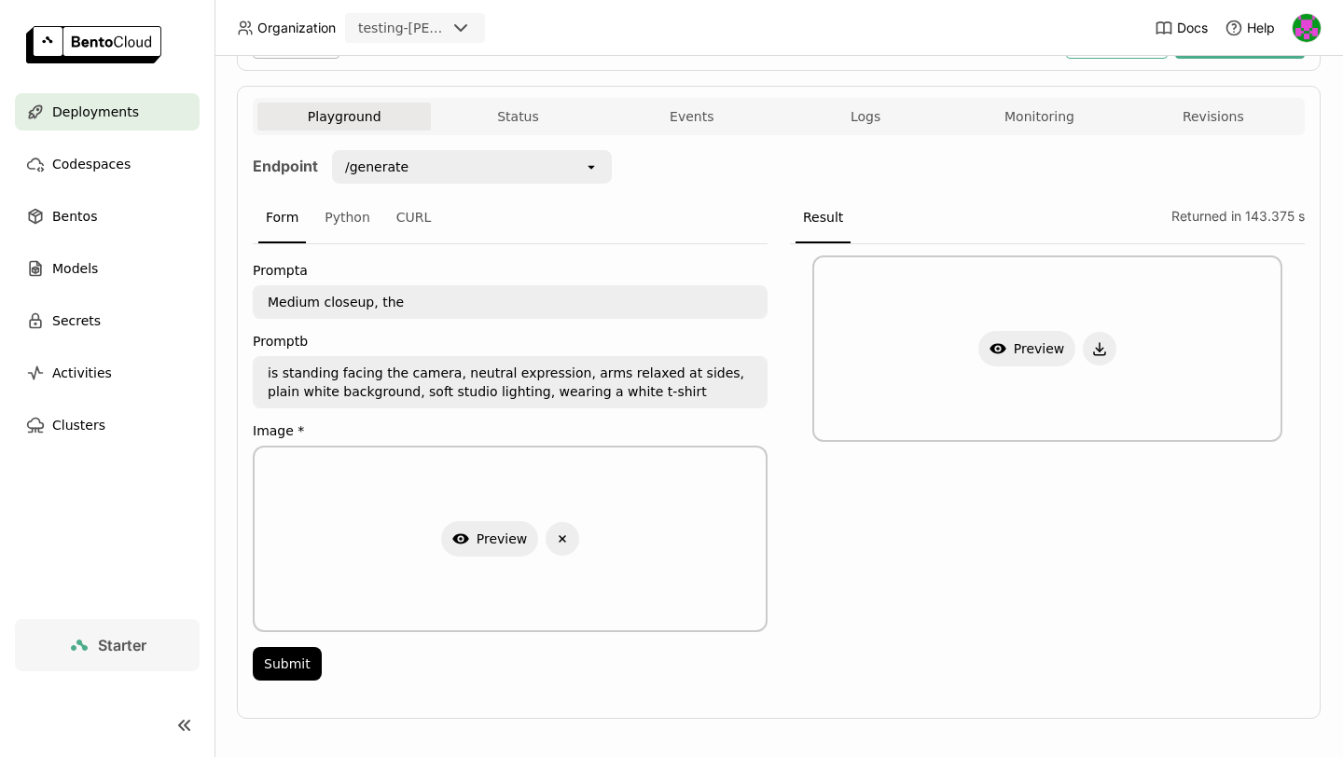
scroll to position [318, 0]
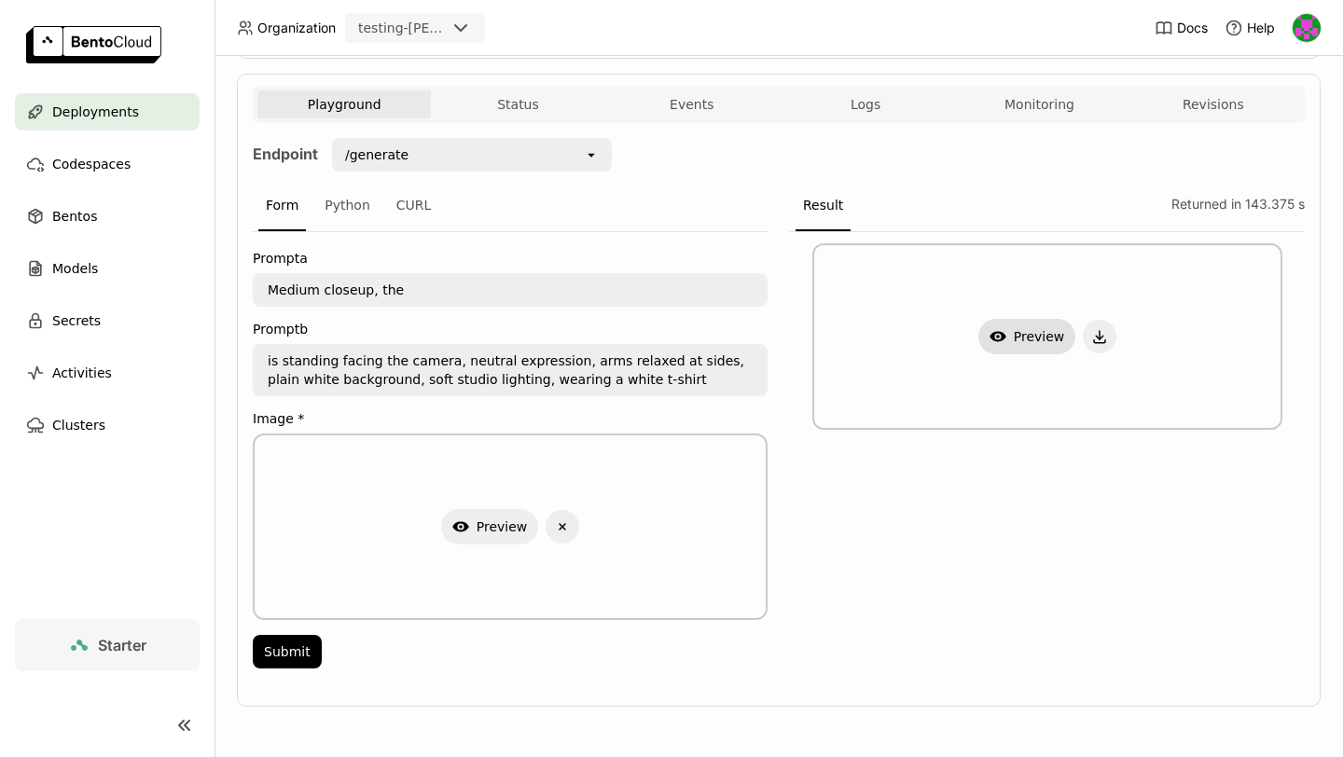
click at [1022, 337] on button "Show Preview" at bounding box center [1027, 336] width 98 height 35
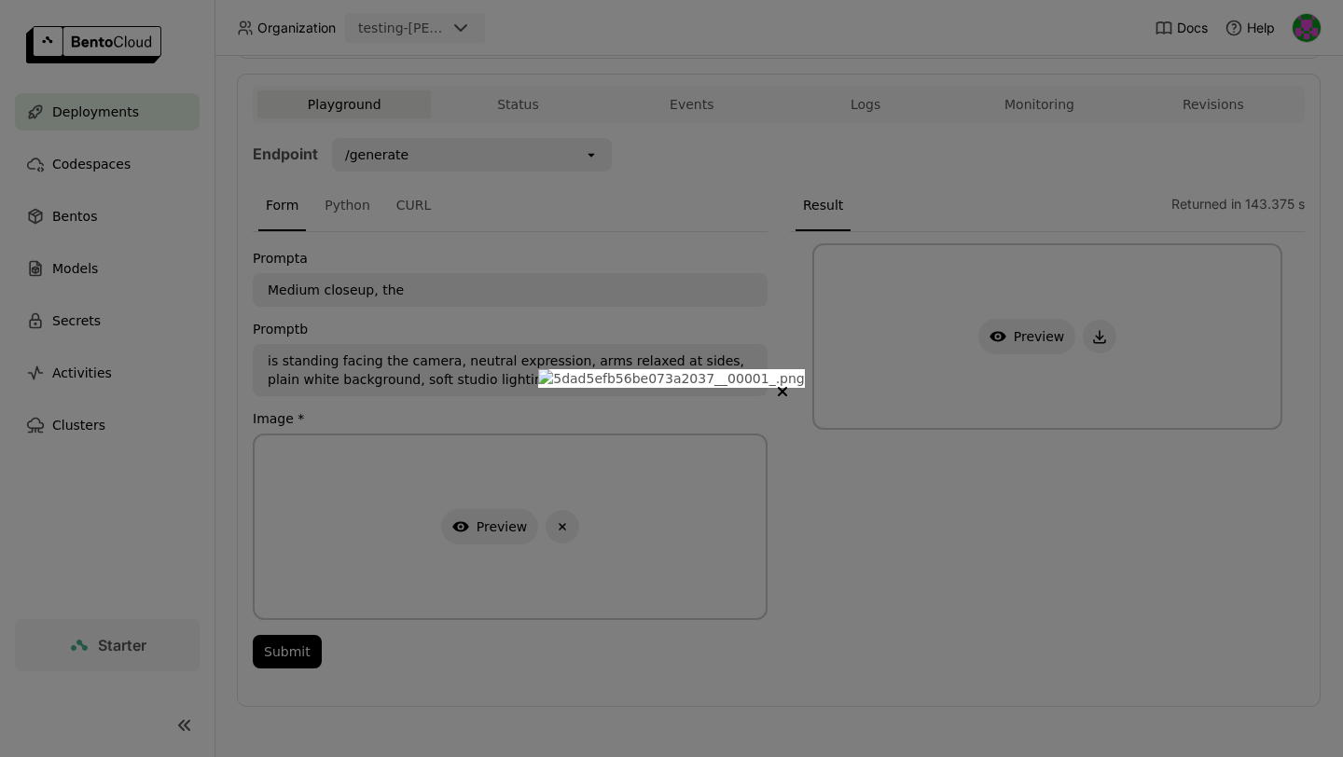
click at [1109, 503] on div at bounding box center [671, 378] width 1343 height 757
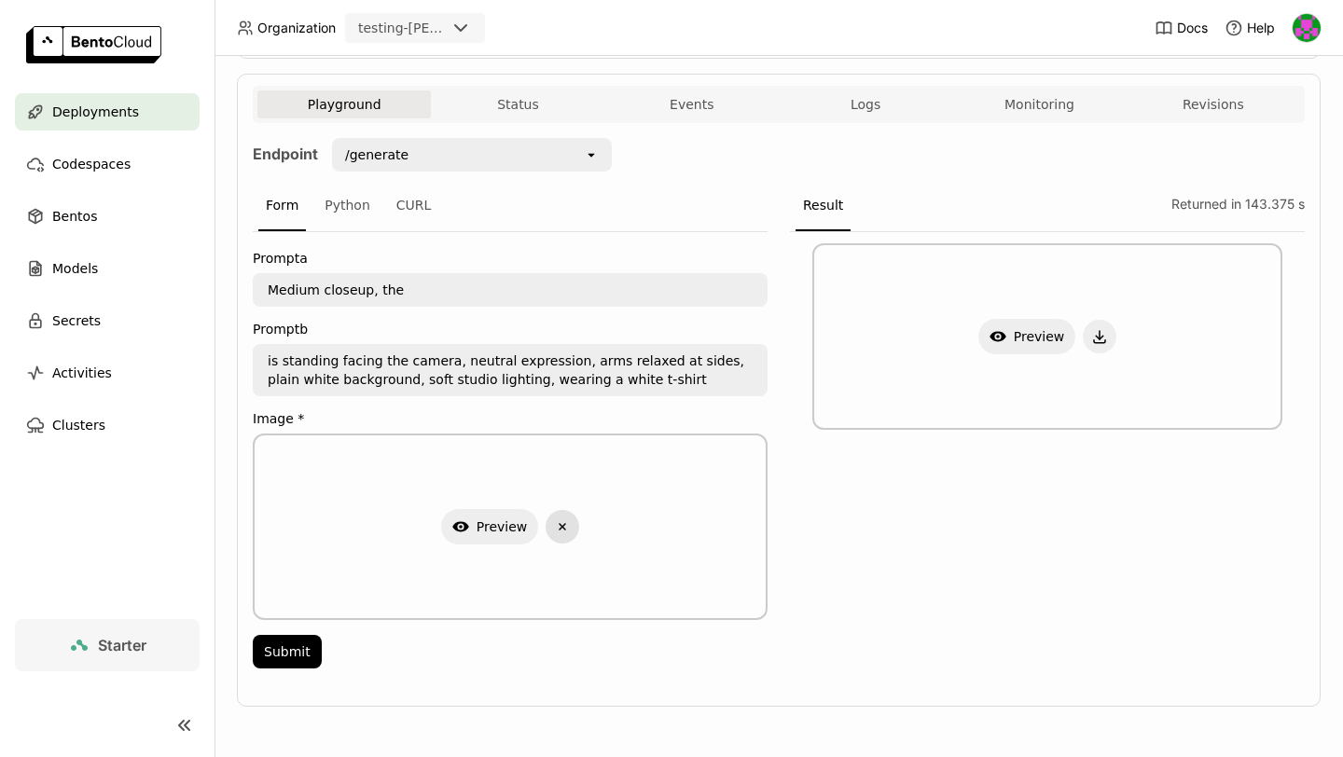
click at [566, 531] on icon "Delete" at bounding box center [562, 527] width 17 height 17
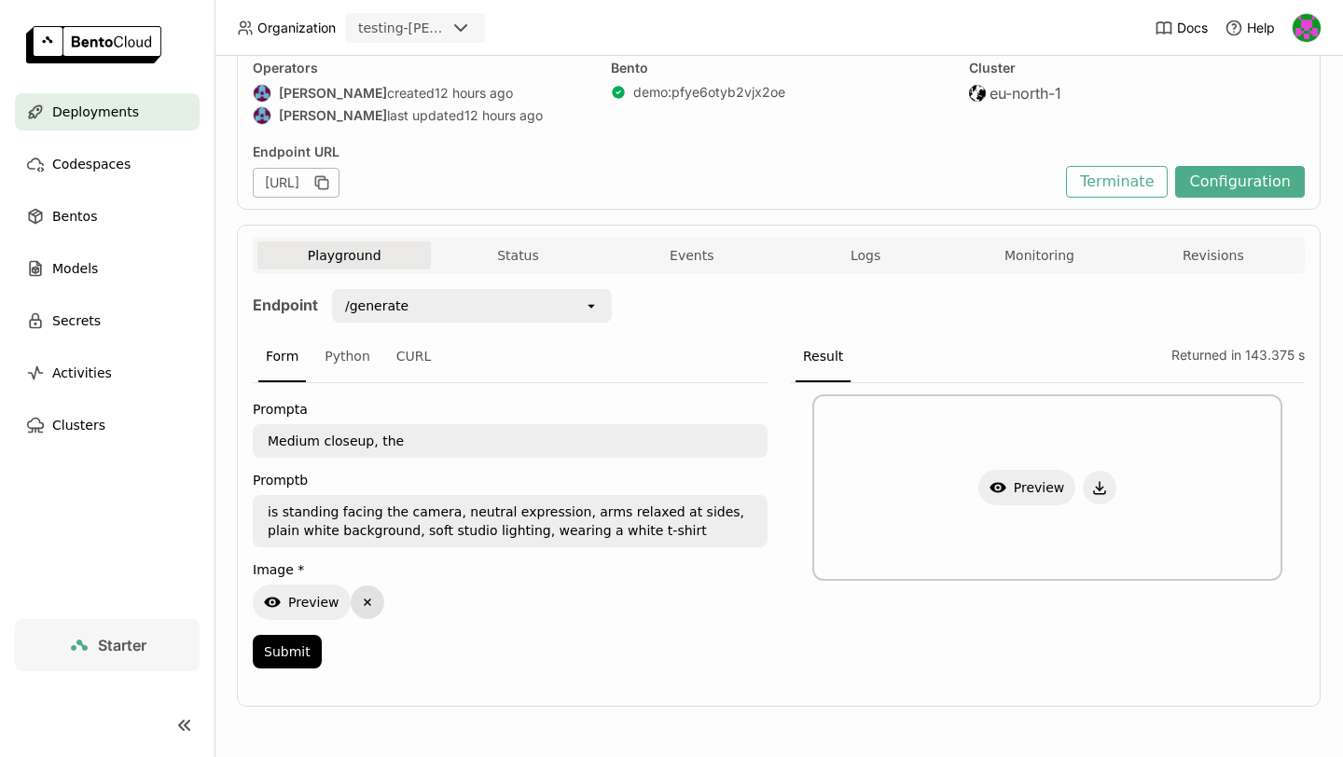
scroll to position [317, 0]
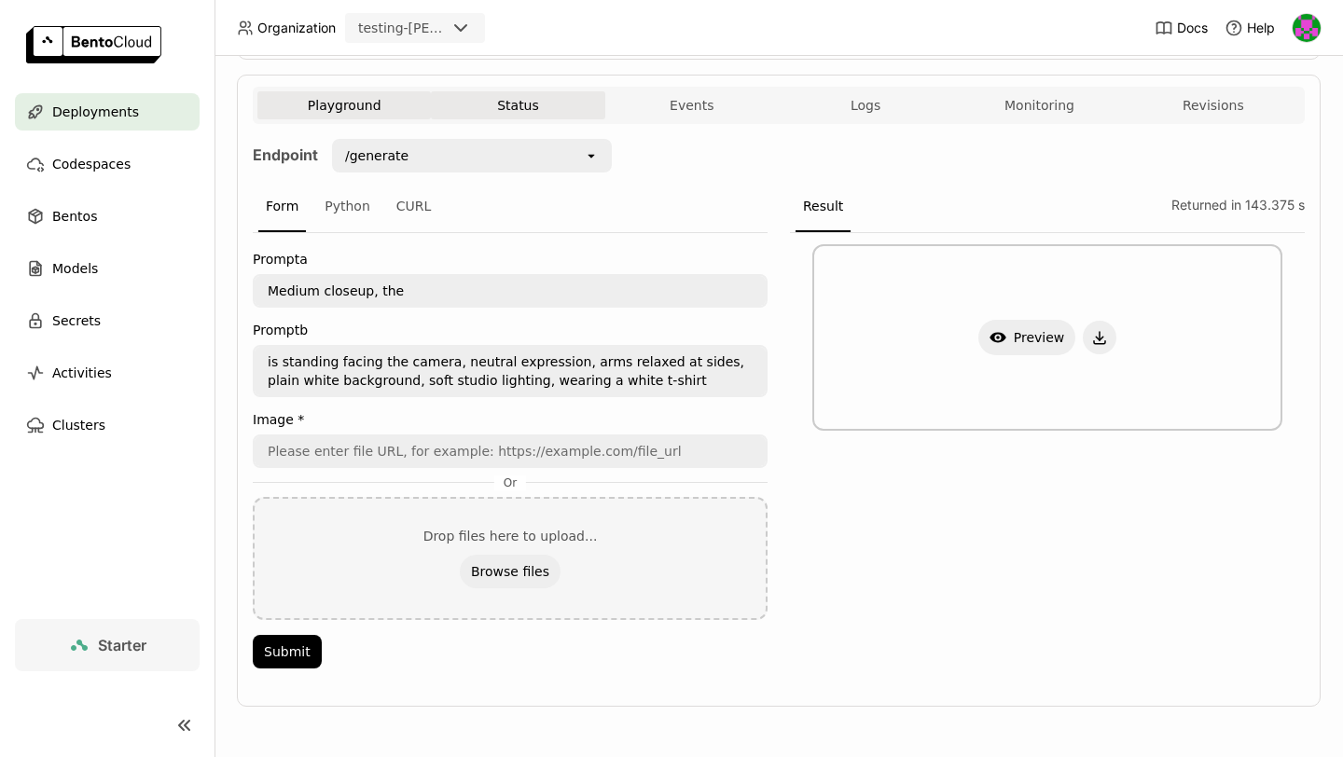
click at [543, 114] on button "Status" at bounding box center [517, 105] width 173 height 28
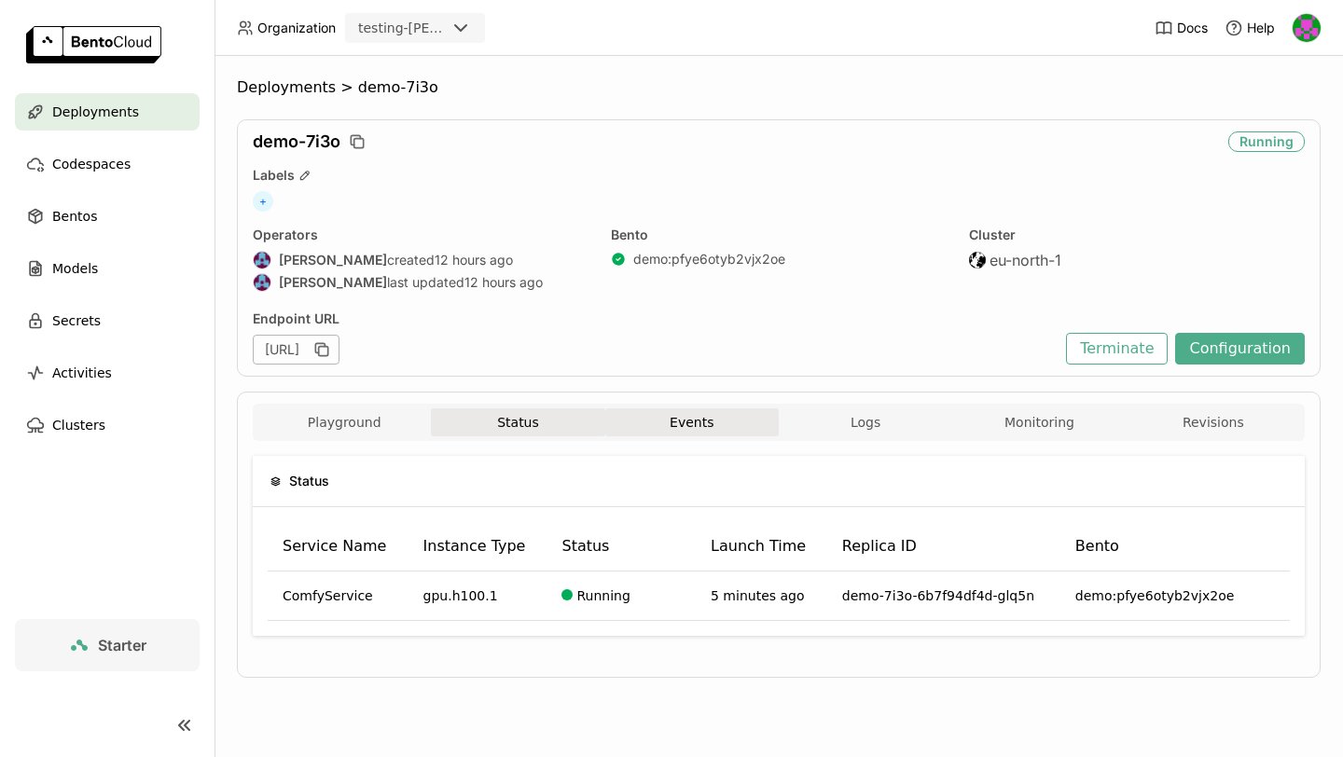
click at [662, 430] on button "Events" at bounding box center [691, 423] width 173 height 28
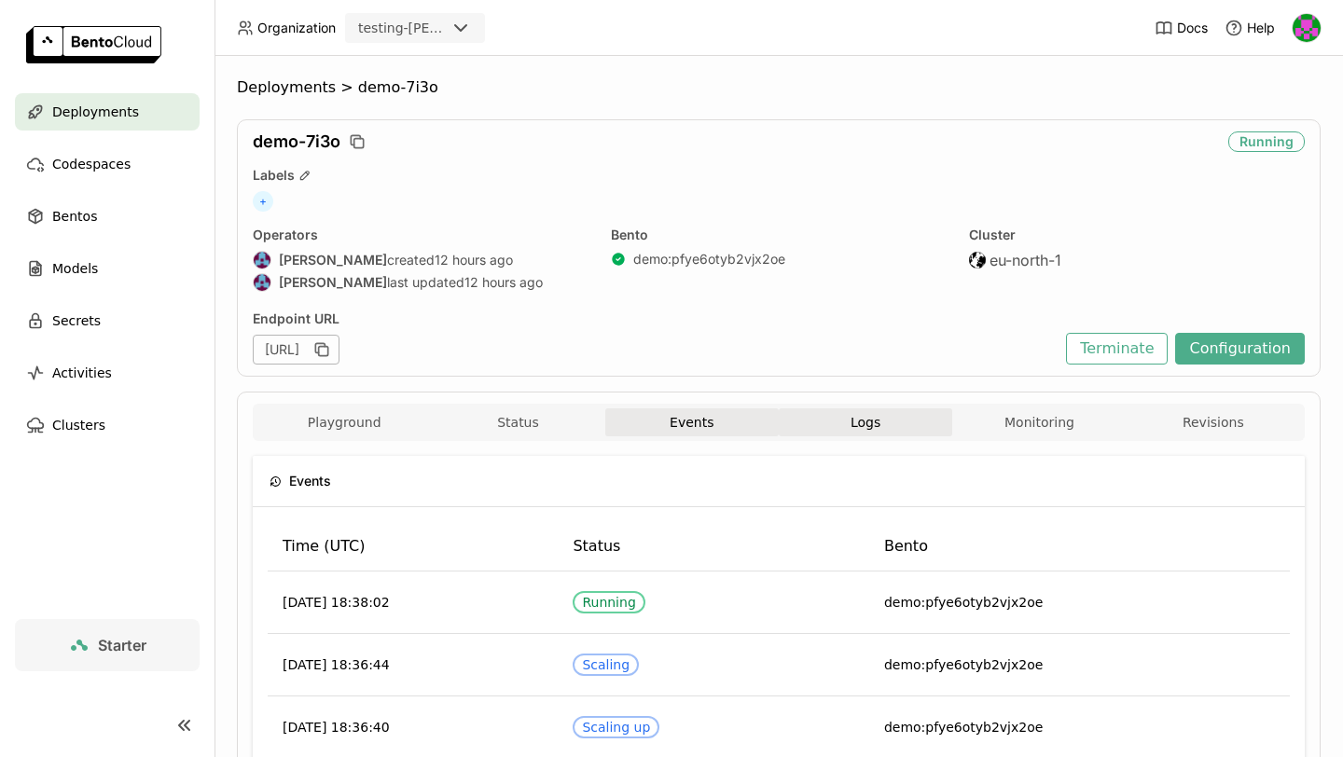
click at [865, 425] on button "Logs" at bounding box center [865, 423] width 173 height 28
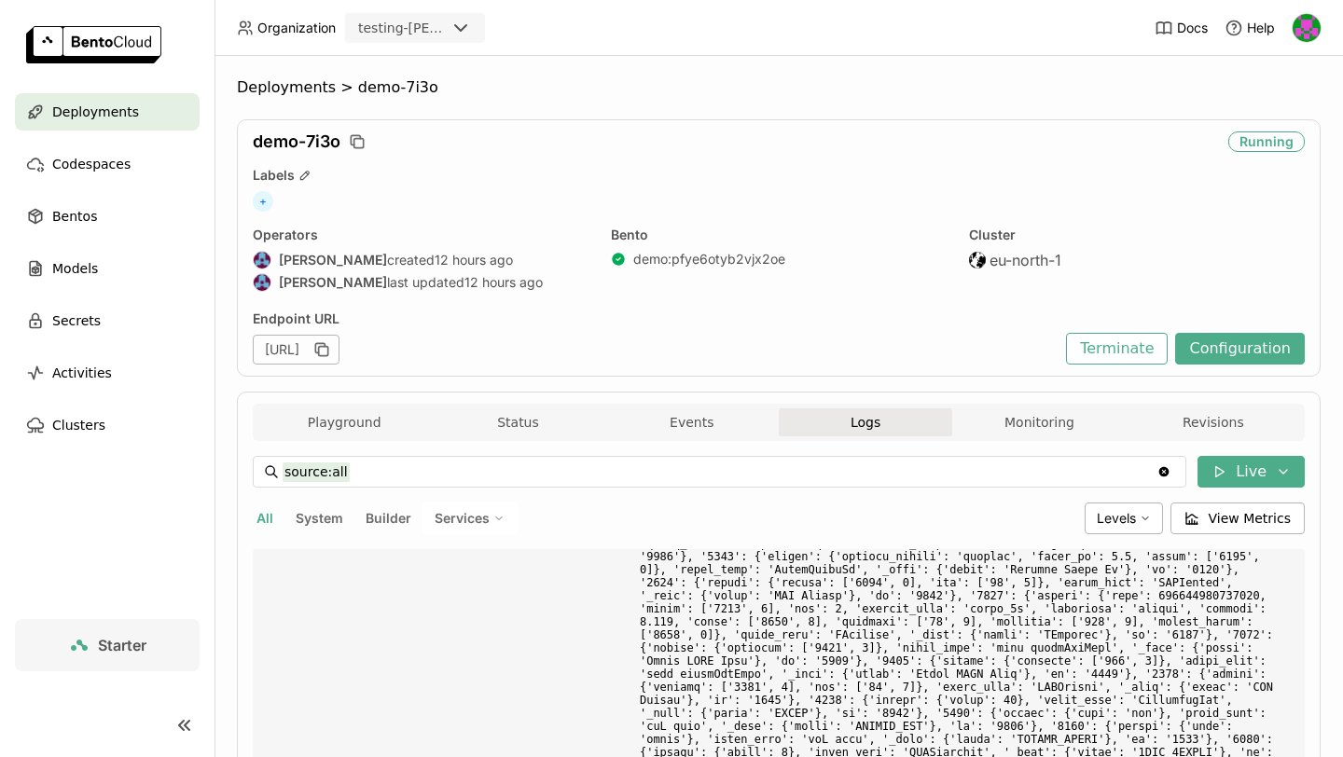
click at [1241, 366] on div "demo-7i3o Running Labels + Operators [PERSON_NAME] created 12 hours ago [PERSON…" at bounding box center [779, 247] width 1084 height 257
click at [1238, 353] on button "Configuration" at bounding box center [1240, 349] width 130 height 32
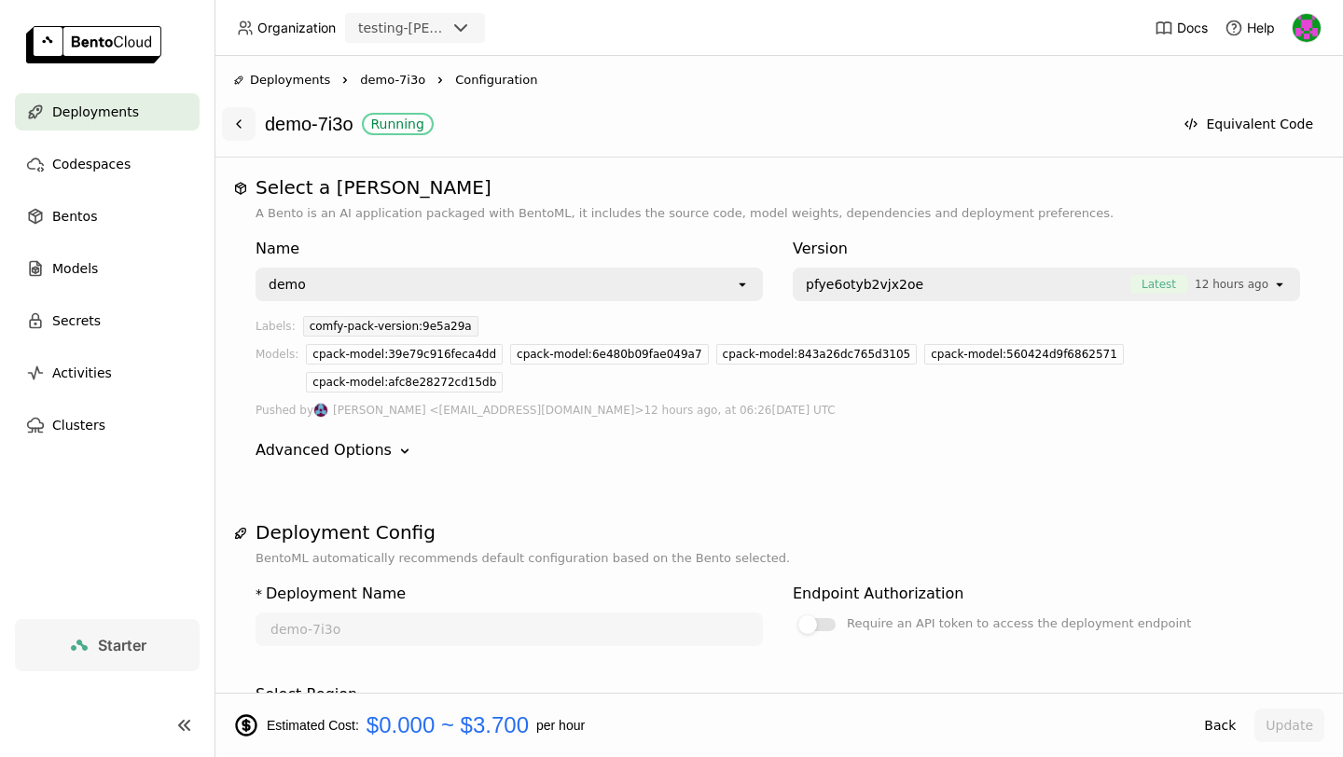
click at [233, 138] on button at bounding box center [239, 124] width 34 height 34
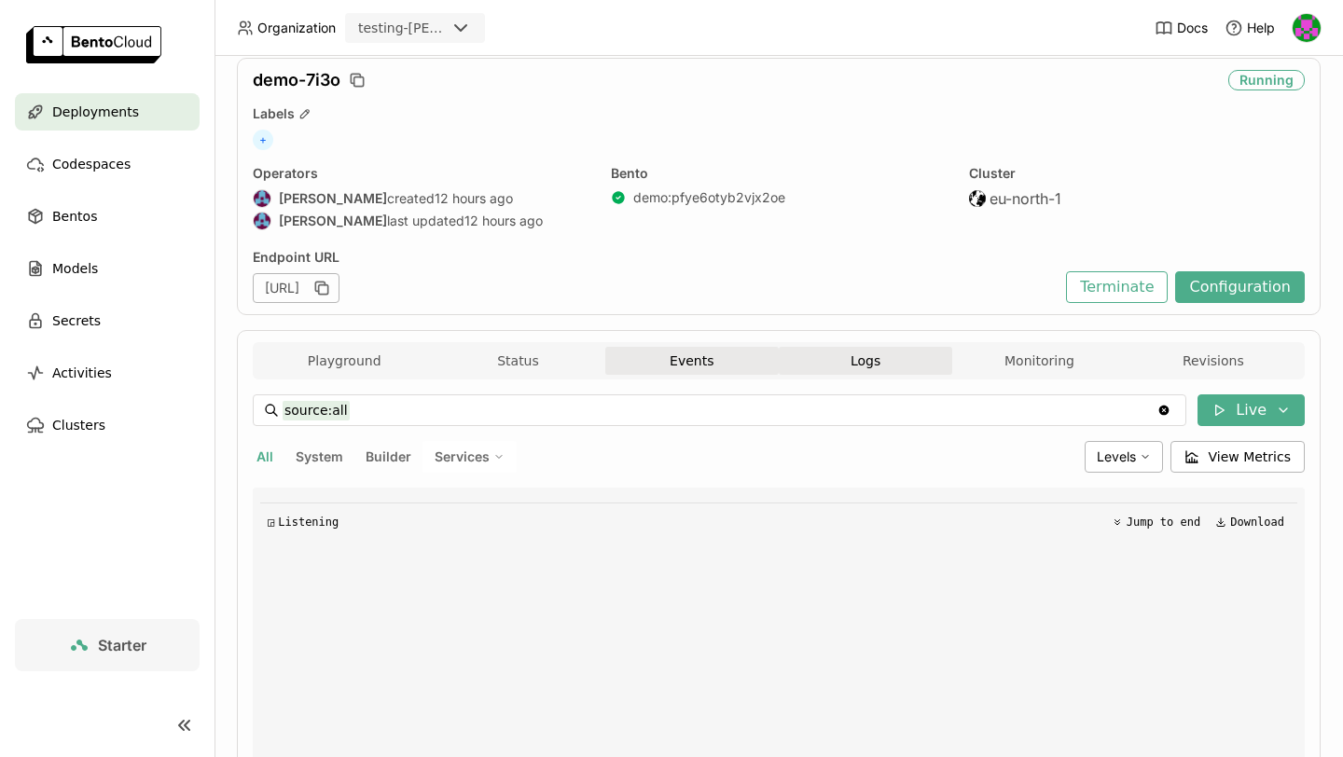
click at [634, 352] on button "Events" at bounding box center [691, 361] width 173 height 28
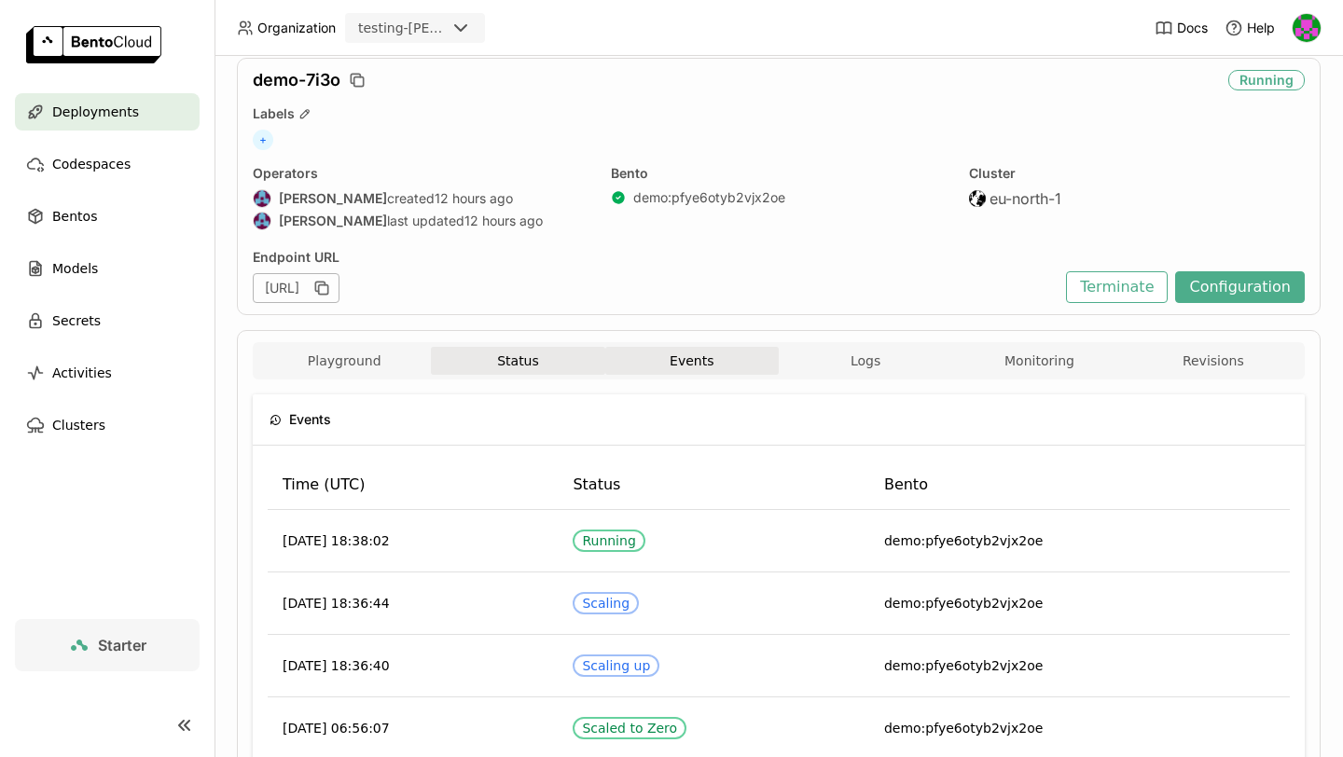
click at [565, 363] on button "Status" at bounding box center [517, 361] width 173 height 28
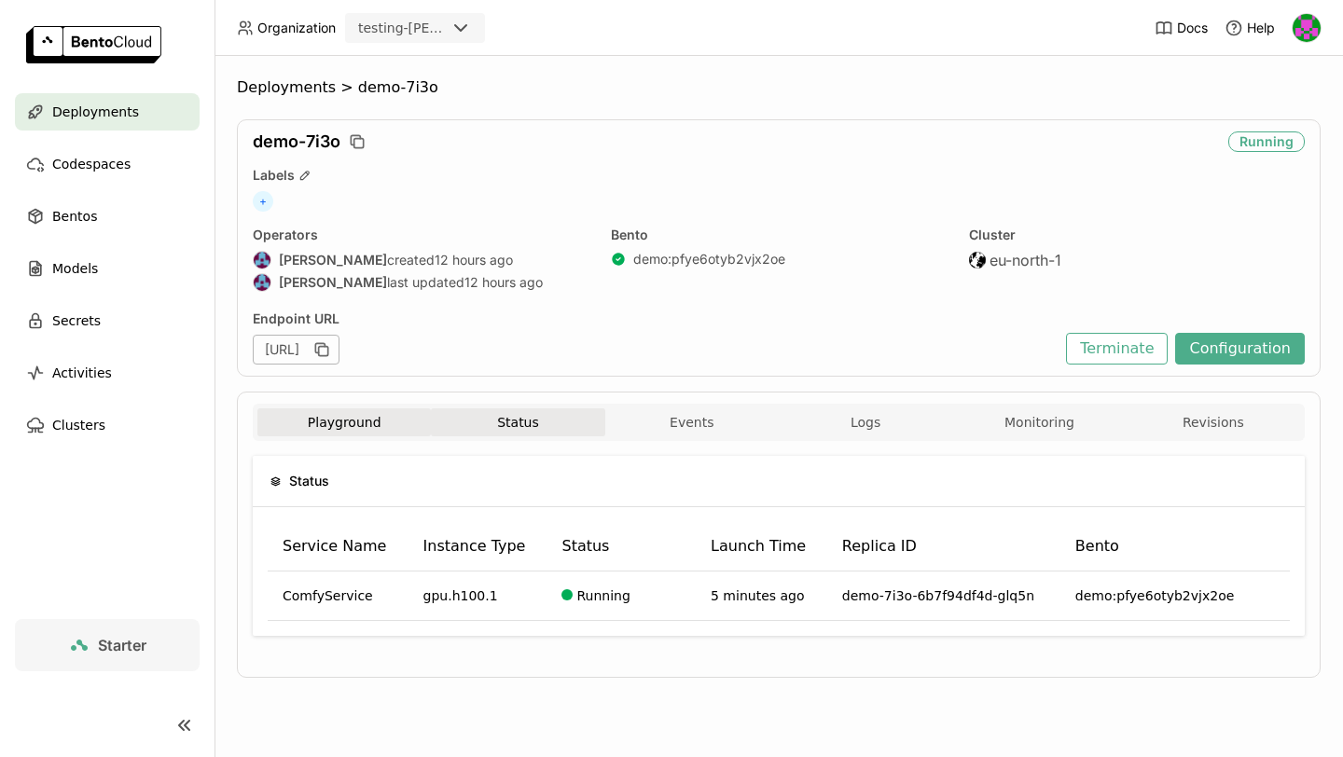
click at [371, 421] on button "Playground" at bounding box center [343, 423] width 173 height 28
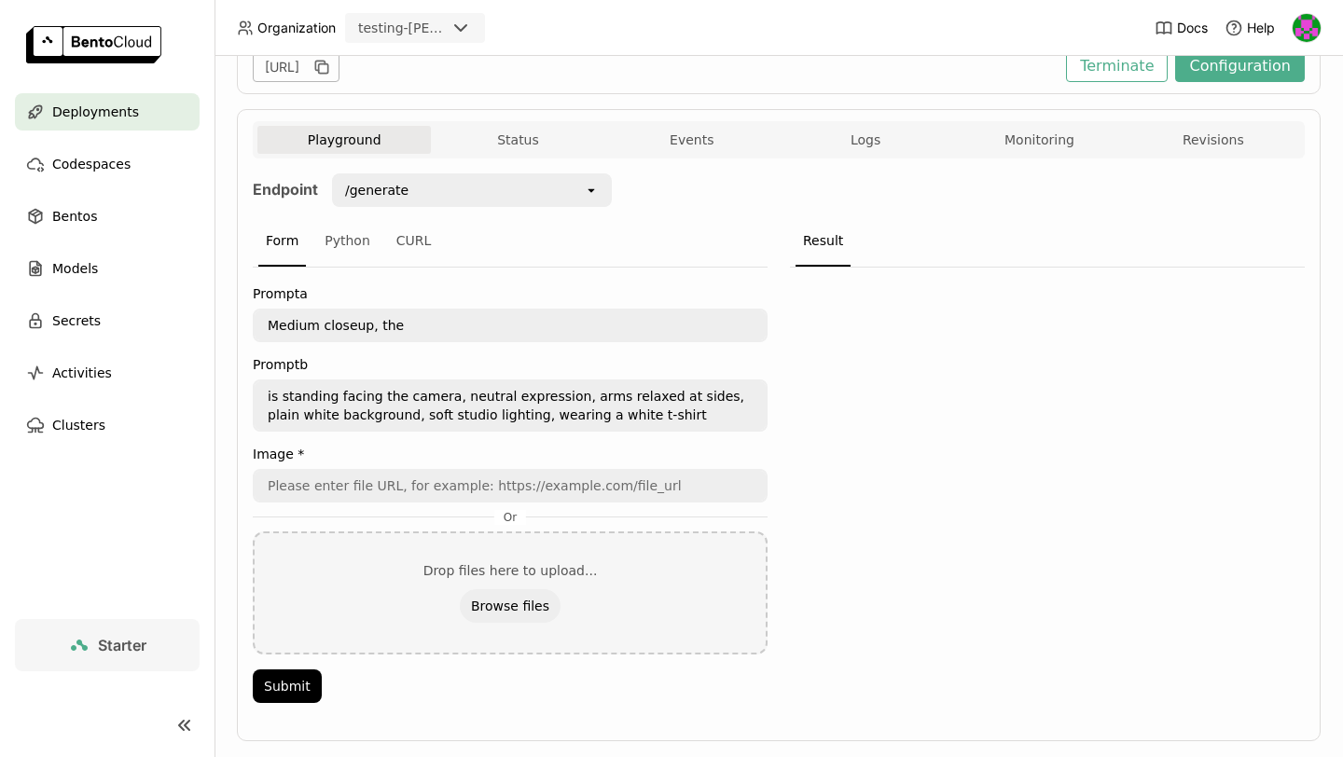
scroll to position [317, 0]
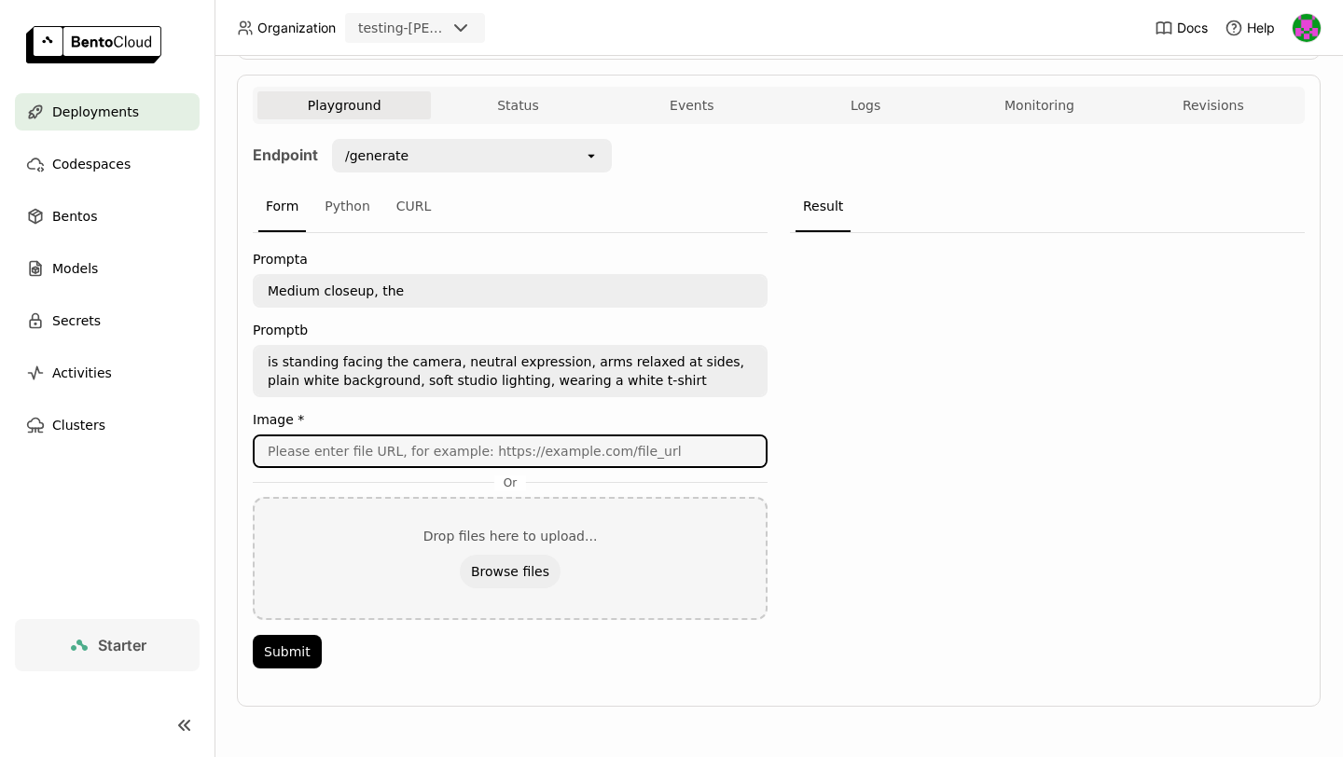
click at [500, 450] on input "url" at bounding box center [510, 451] width 511 height 30
click at [872, 107] on button "Logs" at bounding box center [865, 105] width 173 height 28
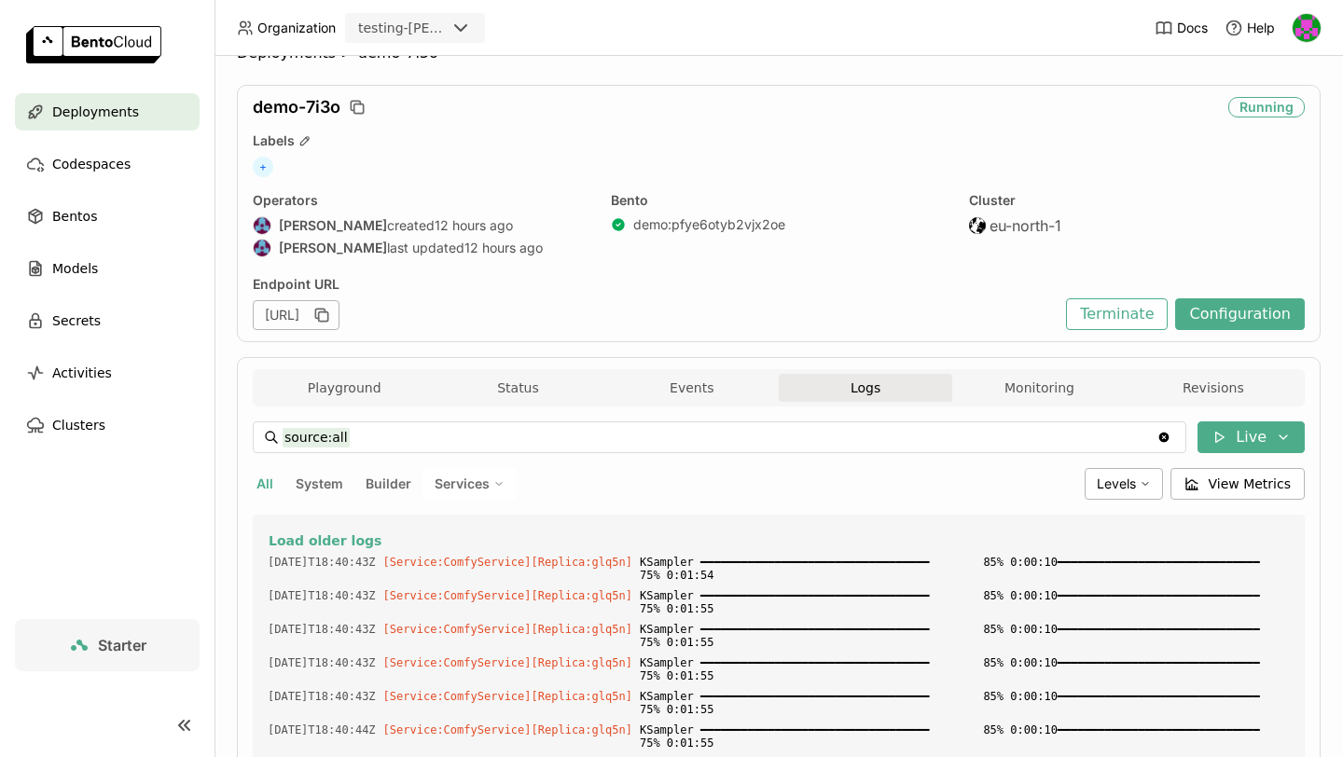
scroll to position [31, 0]
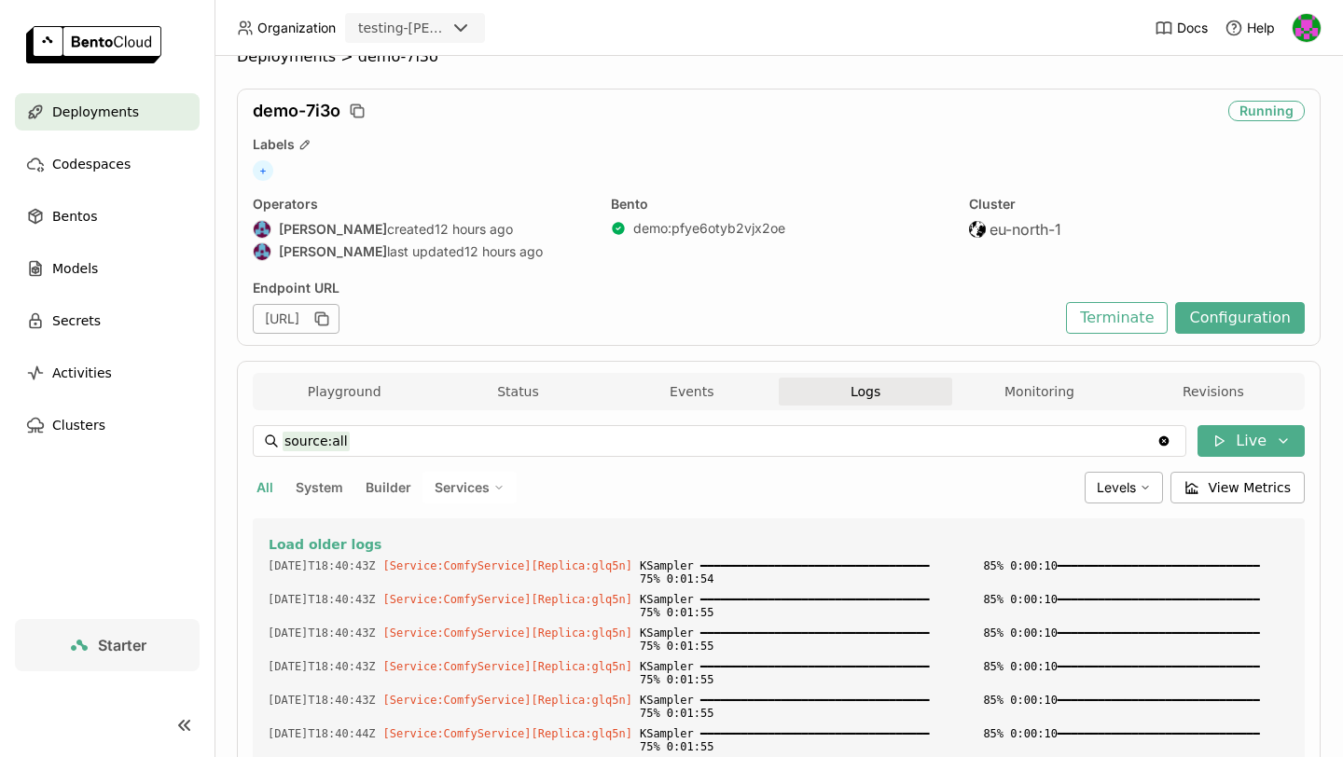
drag, startPoint x: 741, startPoint y: 627, endPoint x: 680, endPoint y: 370, distance: 263.6
click at [680, 370] on div "Playground Status Events Logs Monitoring Revisions Endpoint /generate open Form…" at bounding box center [779, 733] width 1084 height 744
click at [869, 498] on div "All System Builder Services" at bounding box center [665, 488] width 824 height 32
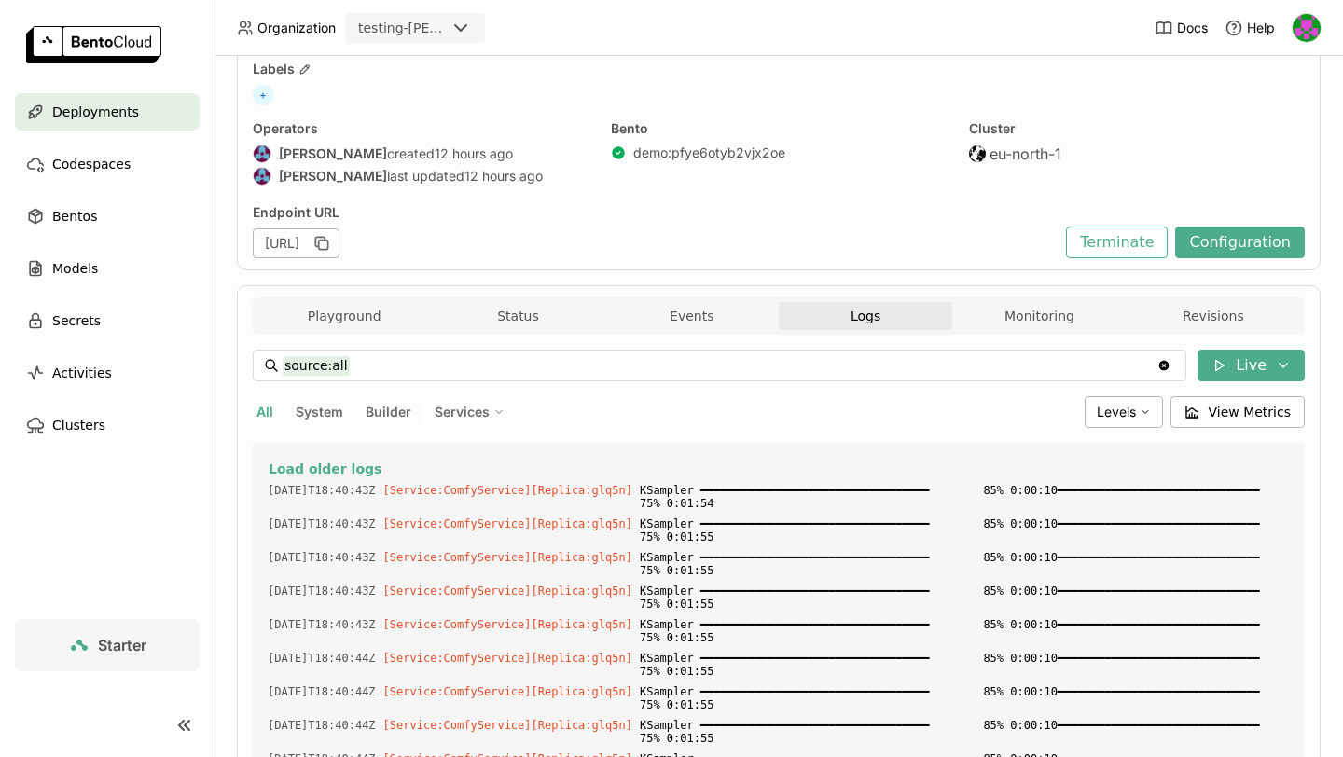
scroll to position [109, 0]
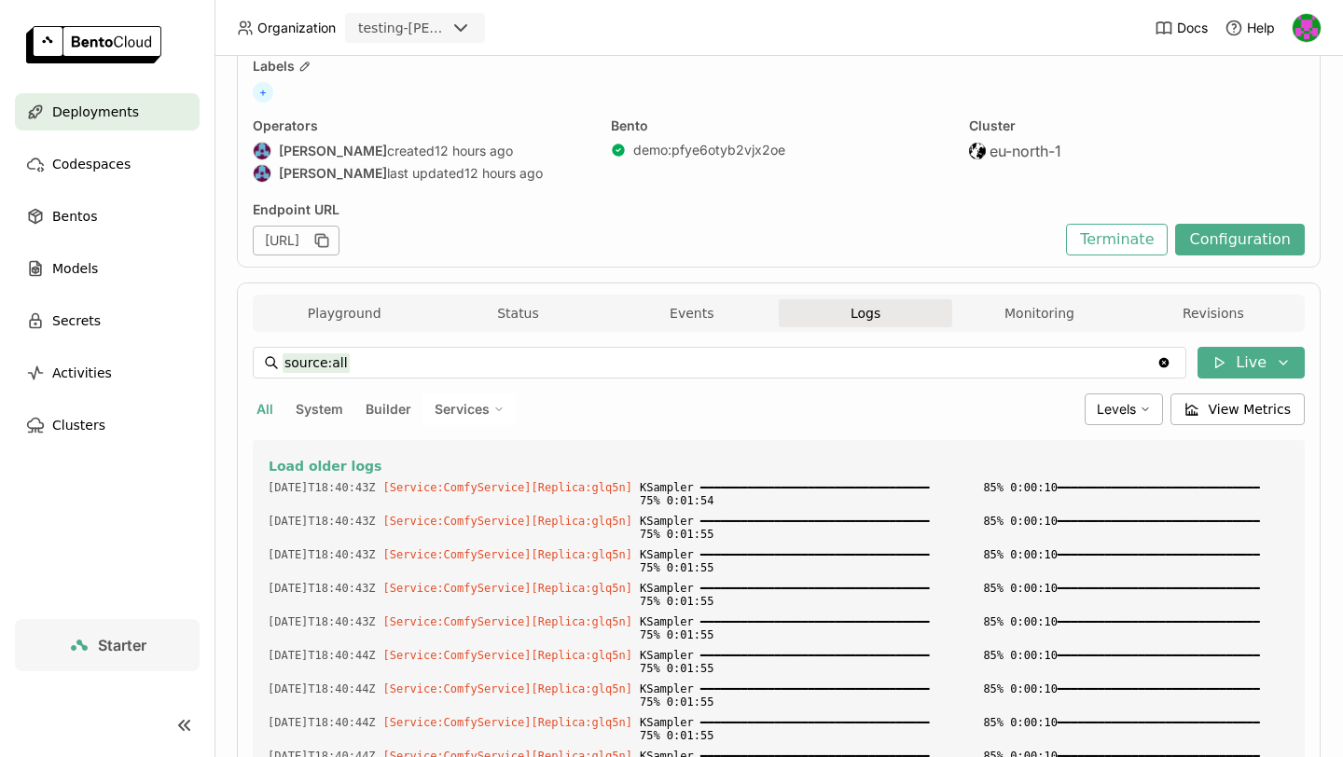
click at [329, 419] on button "System" at bounding box center [319, 409] width 55 height 24
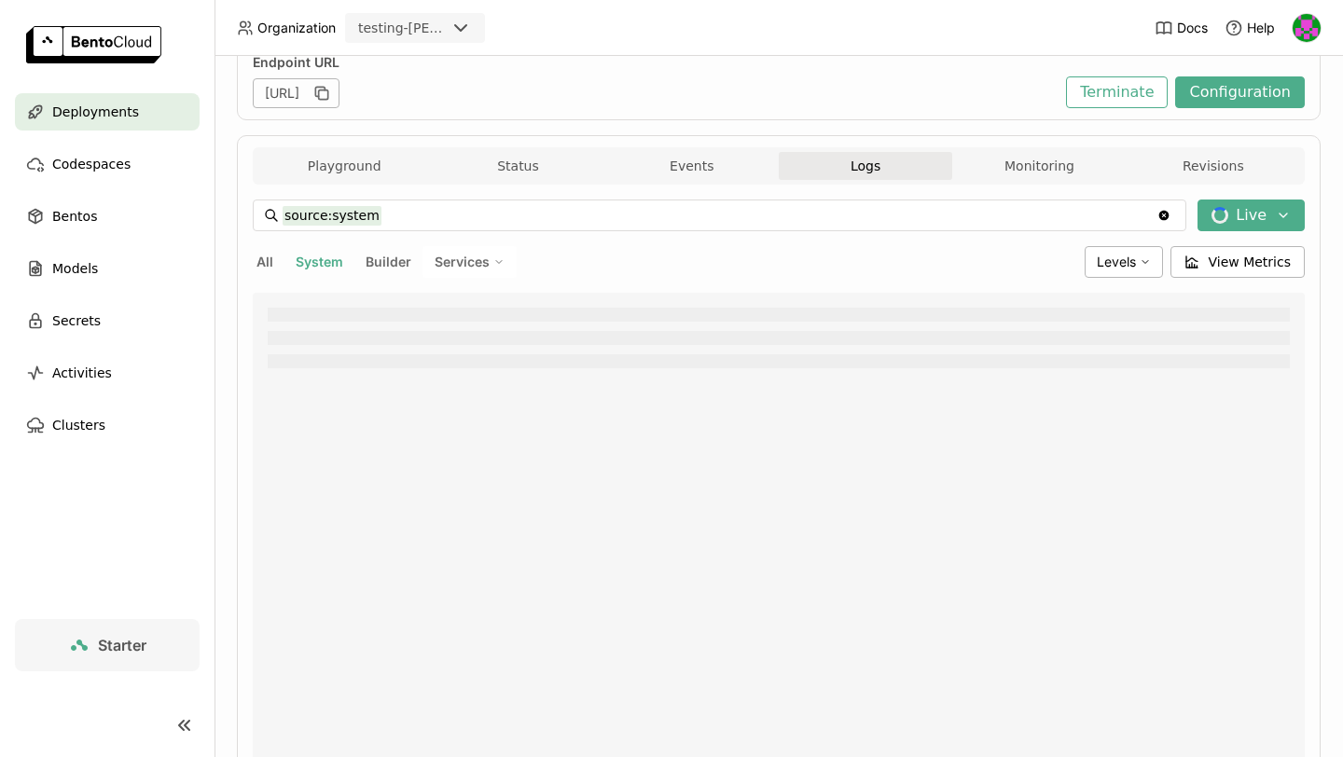
scroll to position [264, 0]
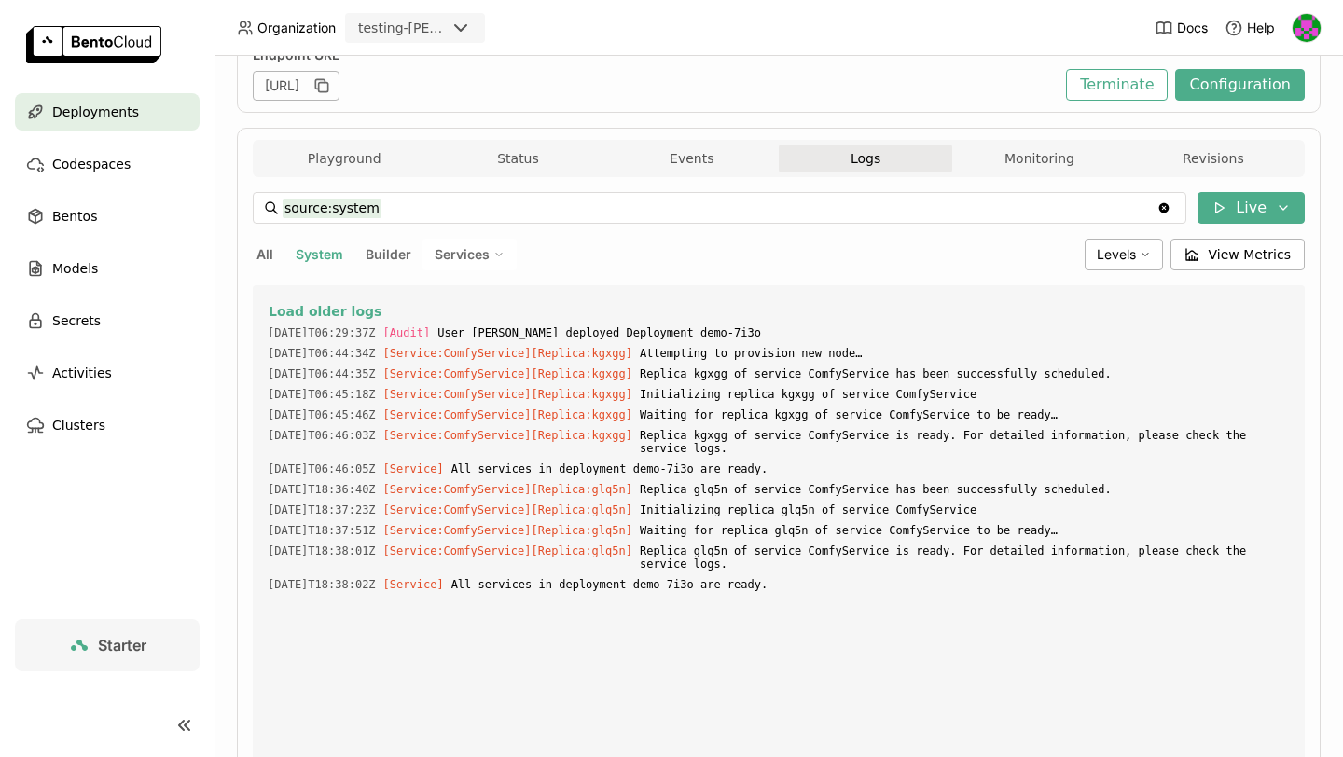
click at [383, 257] on button "Builder" at bounding box center [388, 254] width 53 height 24
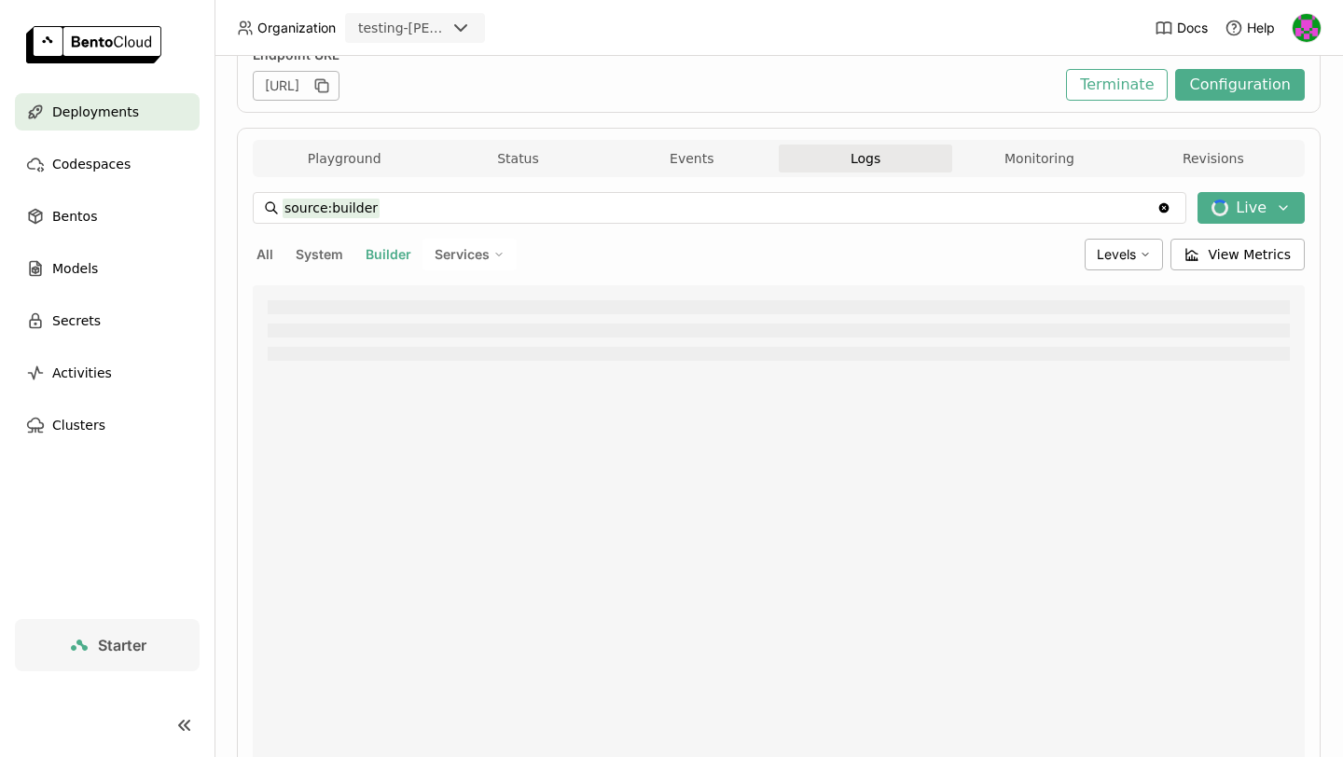
click at [447, 250] on span "Services" at bounding box center [462, 254] width 55 height 17
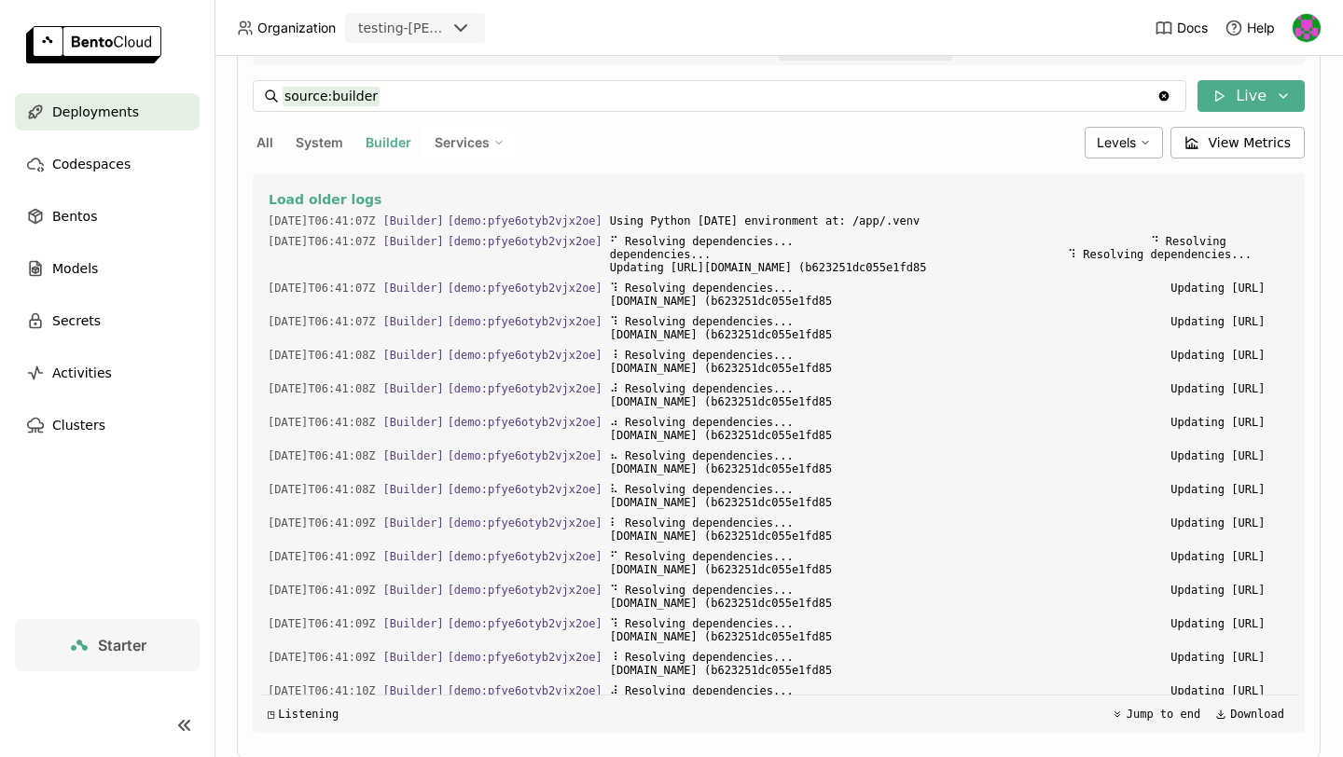
scroll to position [322, 0]
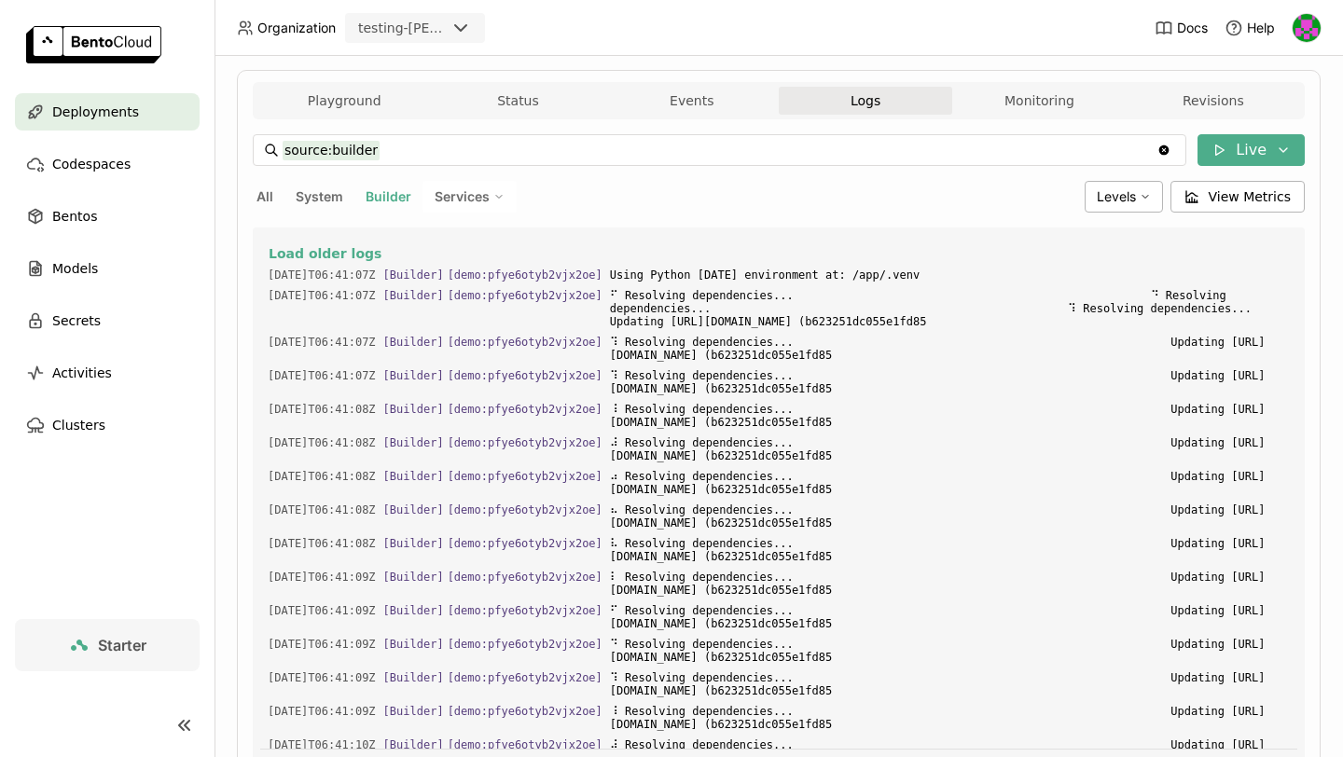
click at [459, 200] on span "Services" at bounding box center [462, 196] width 55 height 17
click at [465, 245] on div "ComfyService" at bounding box center [404, 242] width 201 height 22
type input "source:service service:ComfyService"
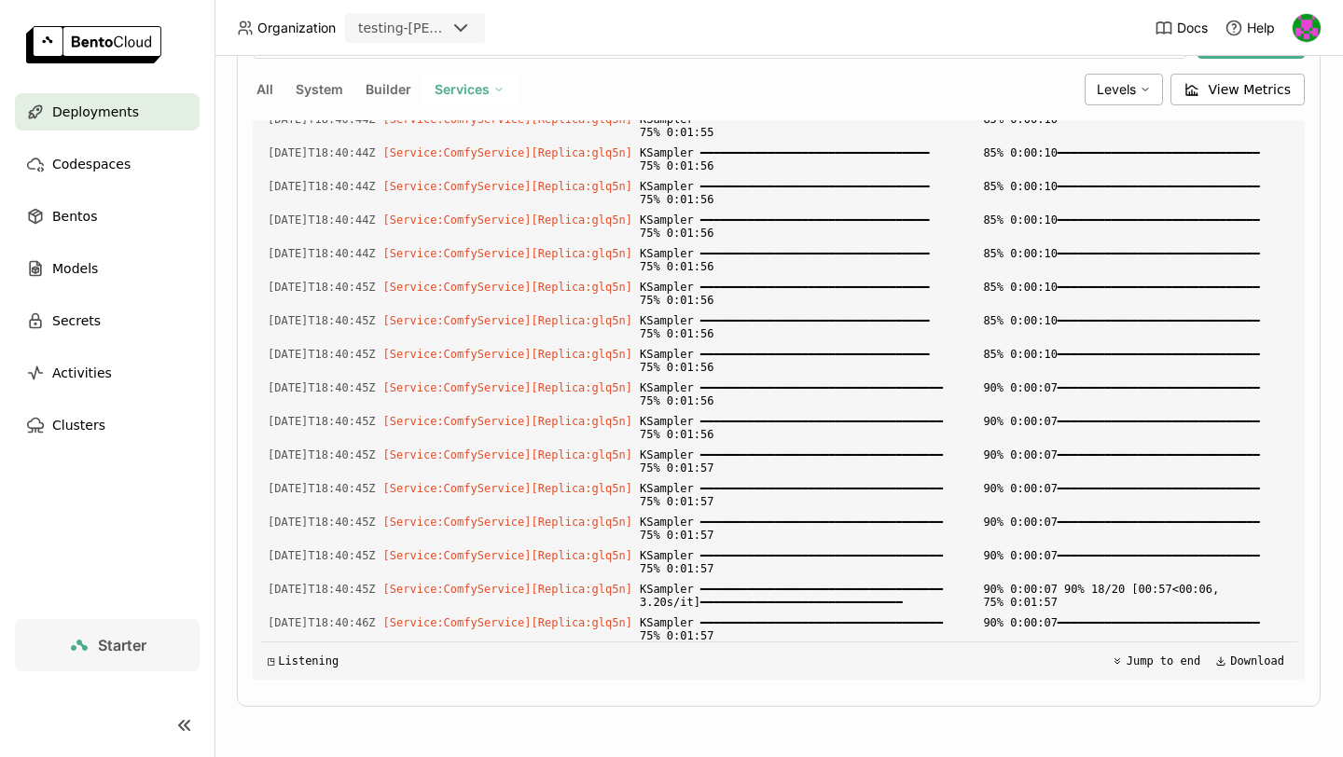
scroll to position [0, 0]
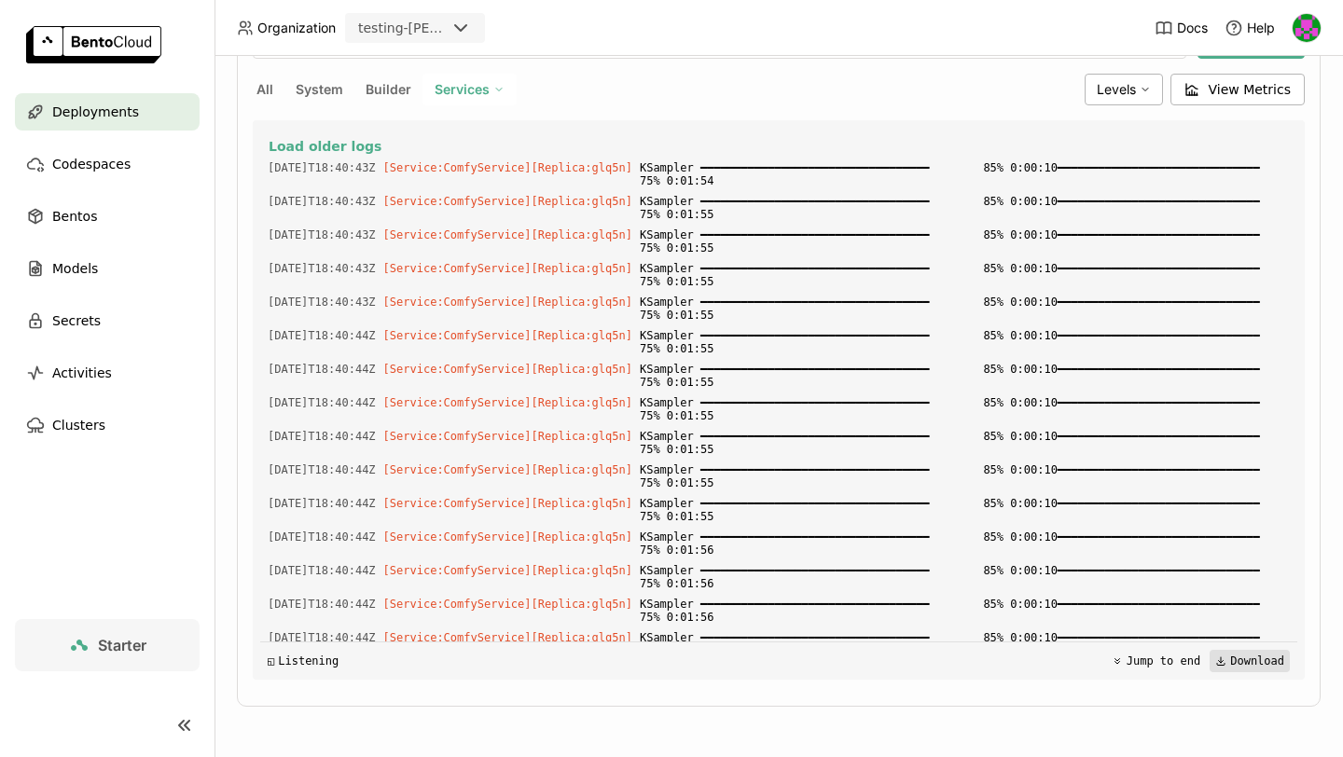
click at [1240, 665] on button "Download" at bounding box center [1250, 661] width 80 height 22
click at [1126, 88] on span "Levels" at bounding box center [1116, 89] width 39 height 17
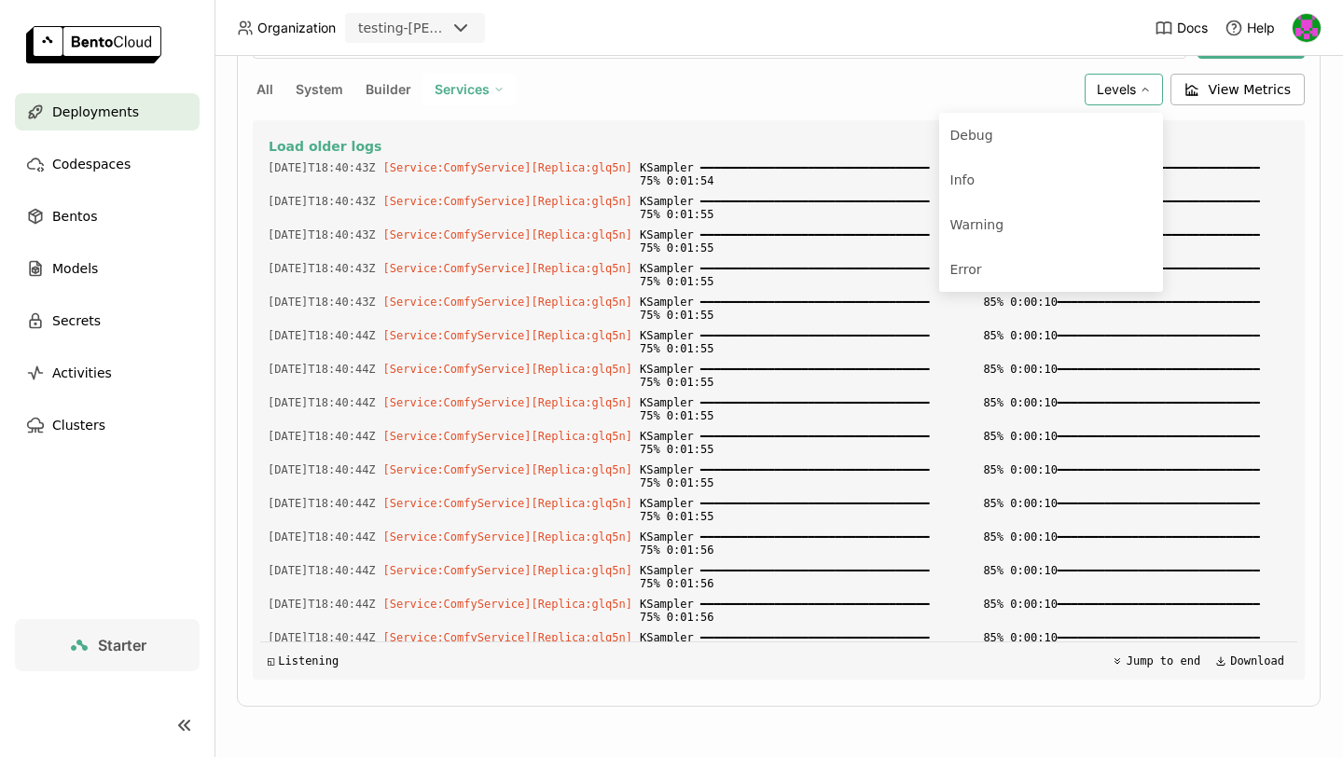
click at [1125, 88] on span "Levels" at bounding box center [1116, 89] width 39 height 17
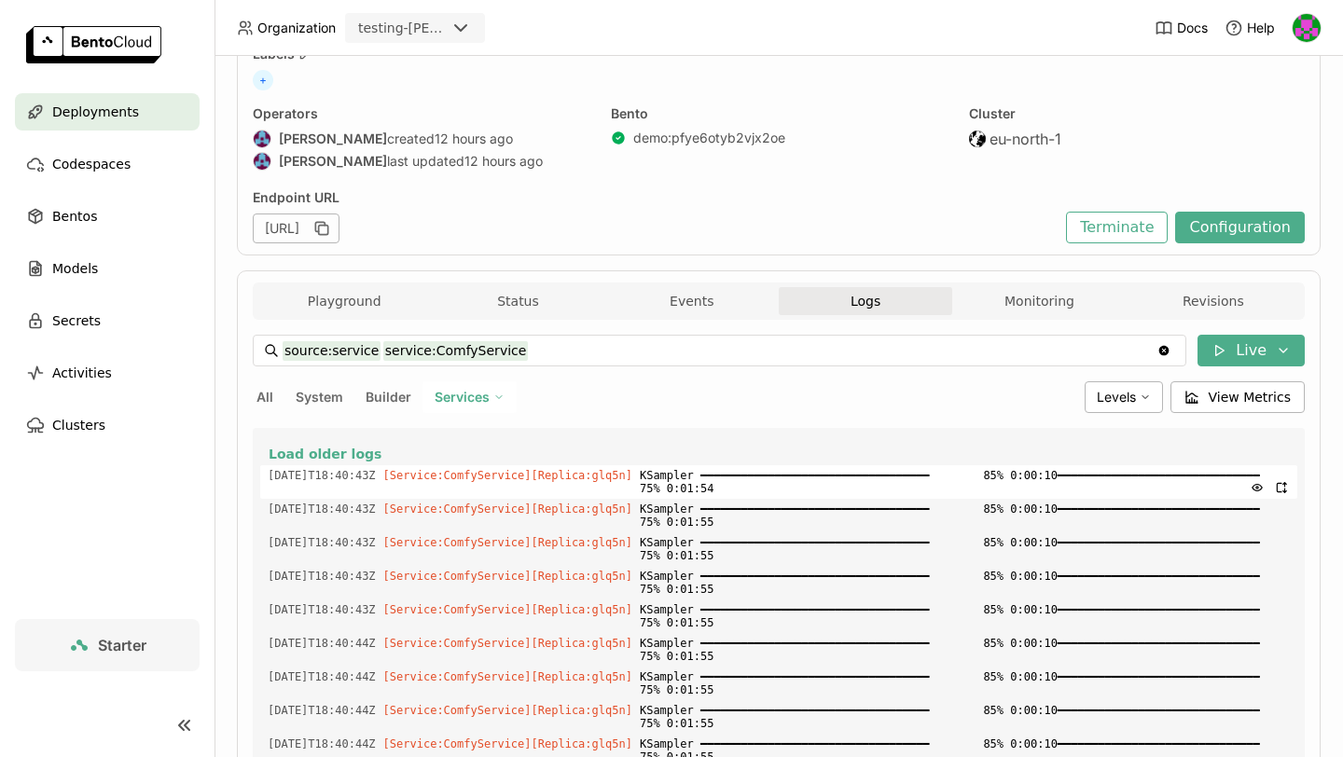
scroll to position [118, 0]
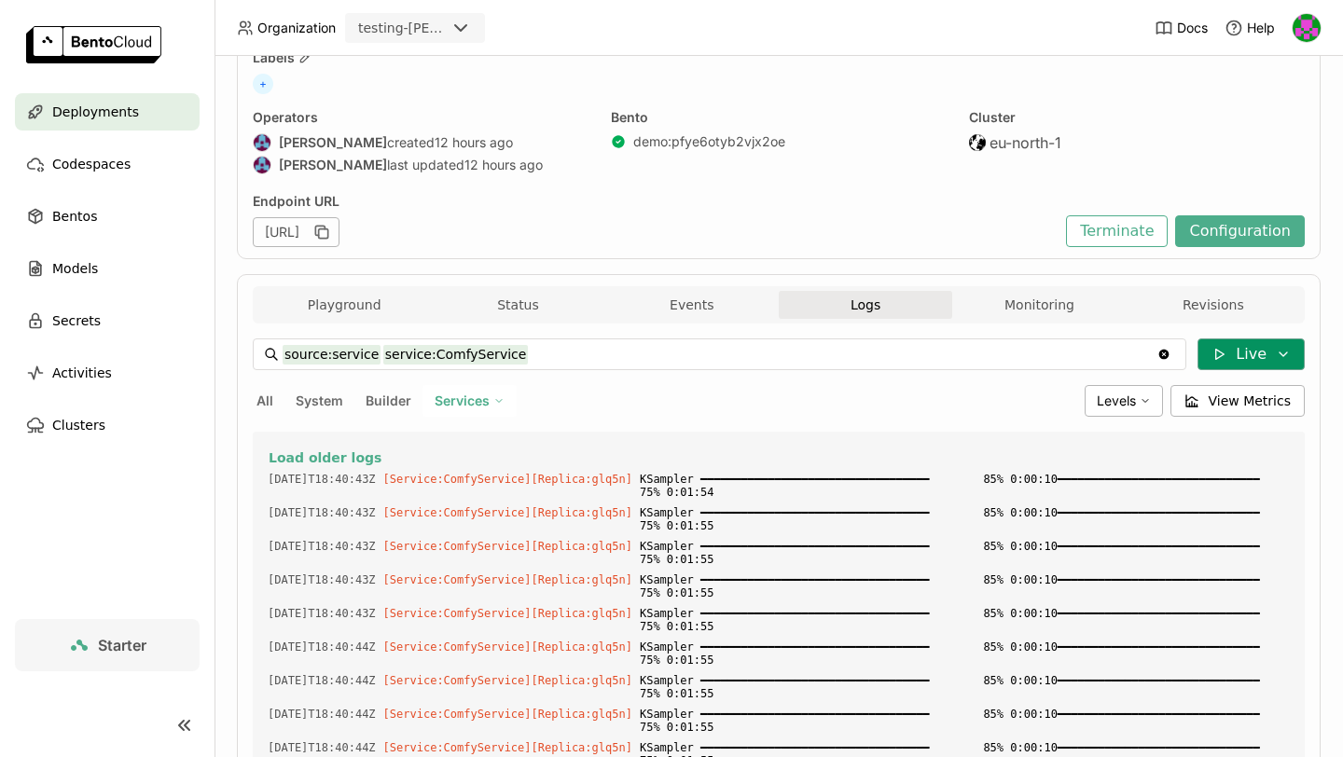
click at [1225, 359] on icon at bounding box center [1219, 354] width 15 height 15
click at [1223, 359] on icon at bounding box center [1219, 354] width 15 height 15
click at [1209, 402] on button "View Metrics" at bounding box center [1238, 401] width 135 height 32
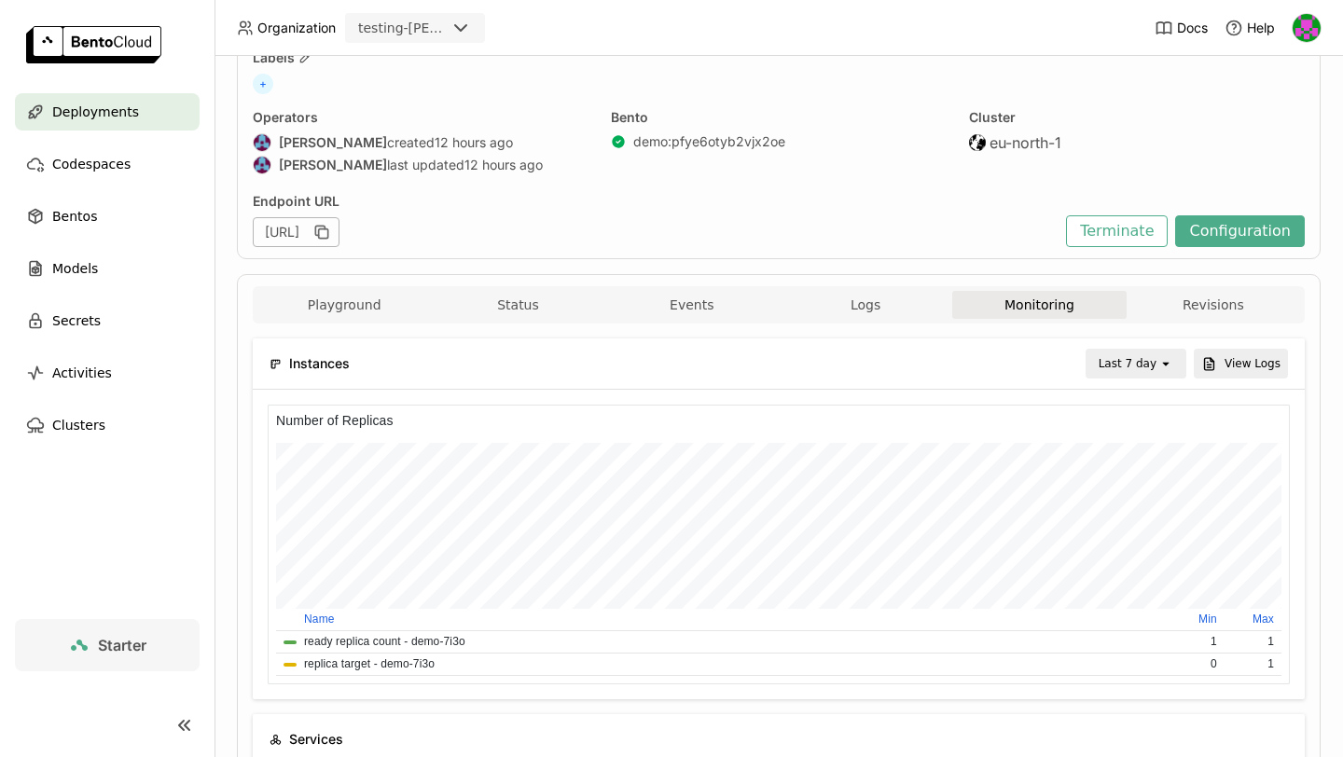
scroll to position [280, 339]
click at [137, 99] on div "Deployments" at bounding box center [107, 111] width 185 height 37
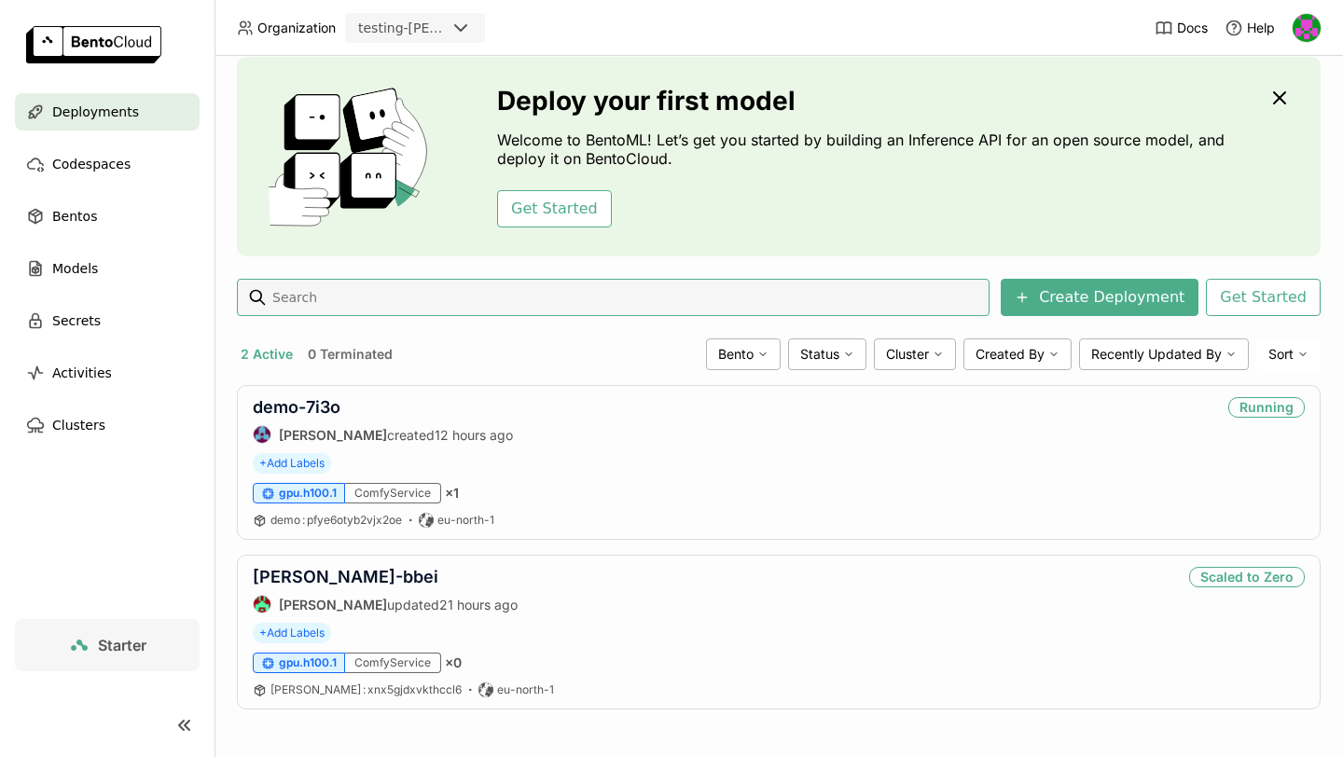
scroll to position [60, 0]
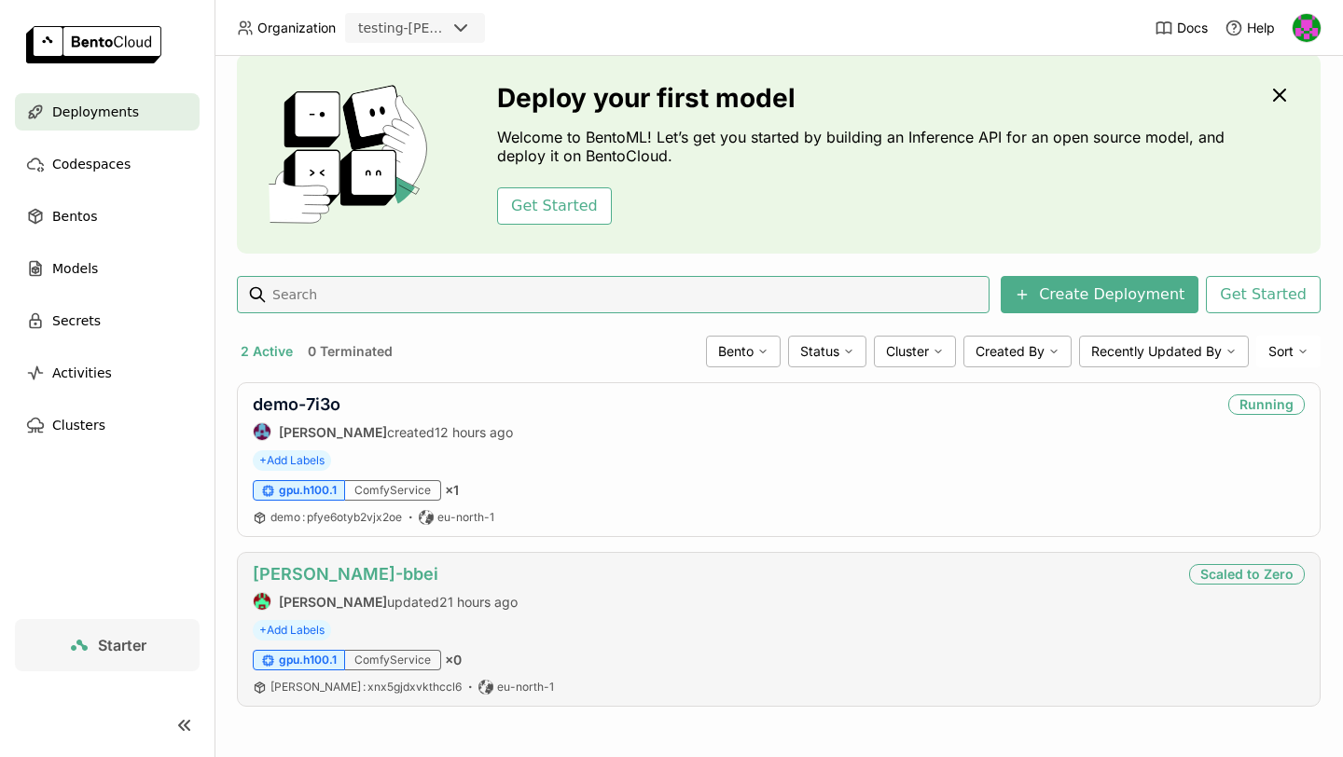
click at [317, 572] on link "[PERSON_NAME]-bbei" at bounding box center [346, 574] width 186 height 20
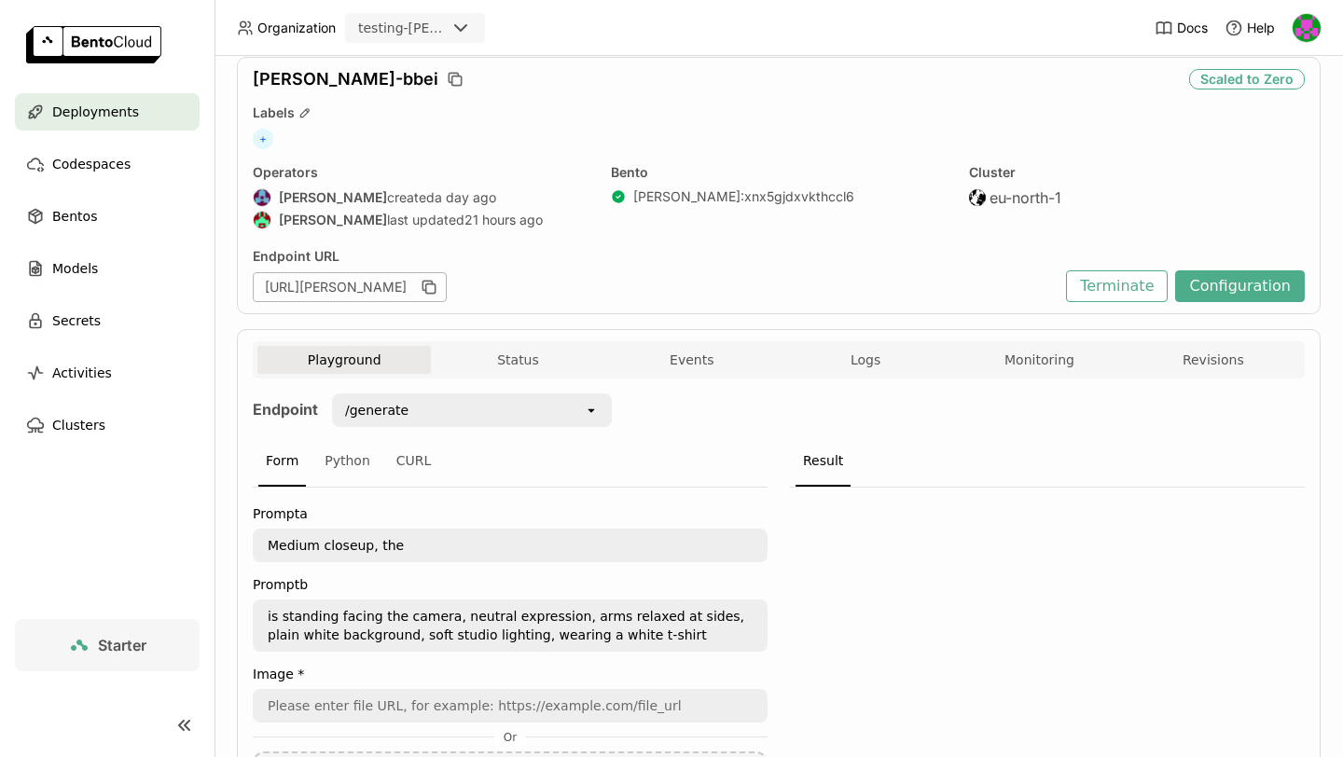
click at [405, 400] on div "/generate" at bounding box center [459, 410] width 250 height 30
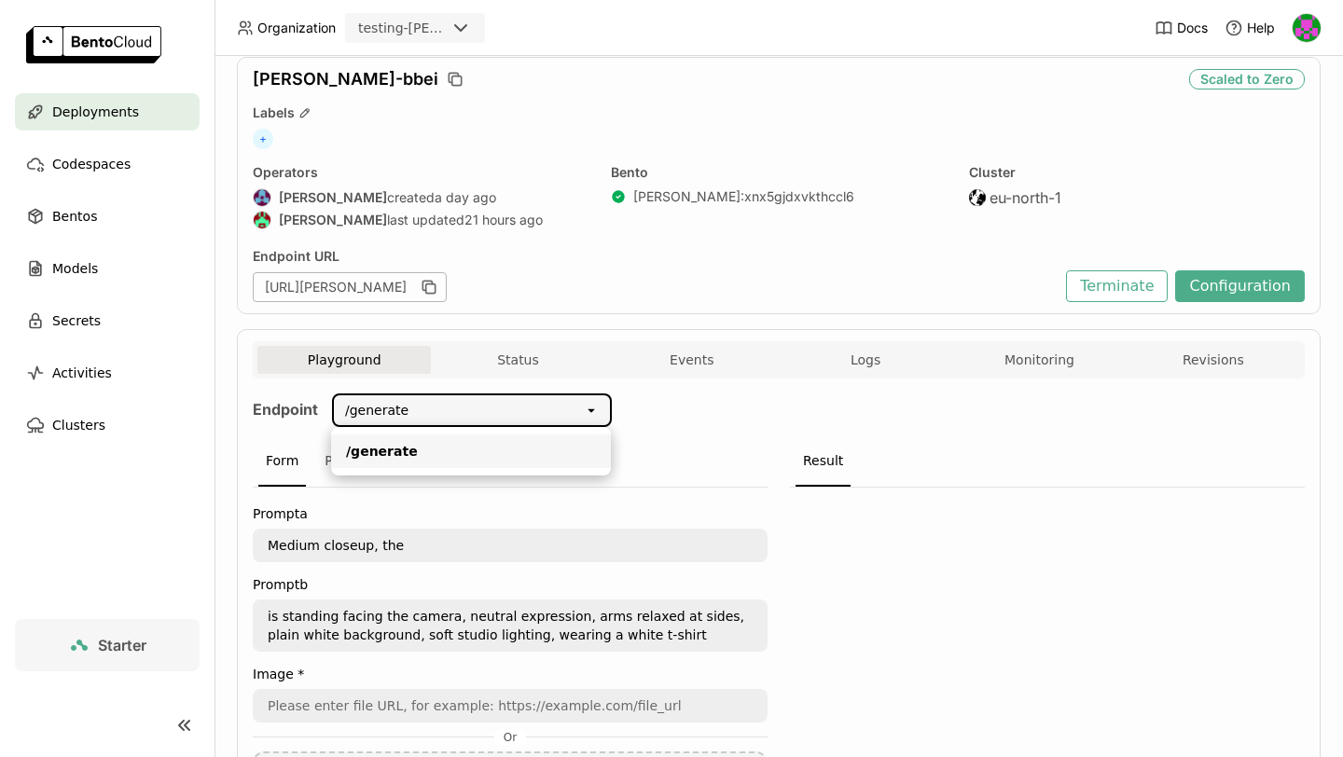
click at [405, 400] on div "/generate" at bounding box center [459, 410] width 250 height 30
click at [143, 111] on div "Deployments" at bounding box center [107, 111] width 185 height 37
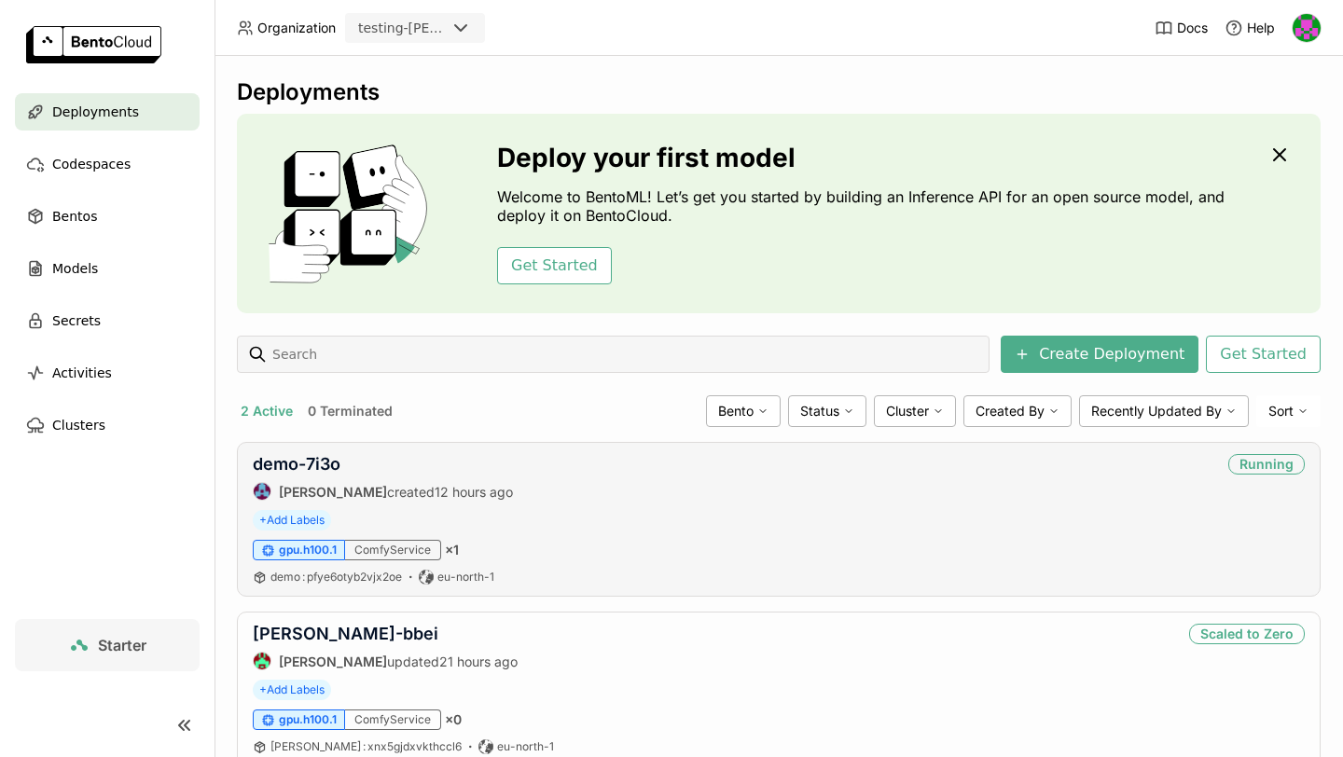
click at [385, 471] on div "demo-7i3o" at bounding box center [383, 464] width 260 height 21
click at [319, 467] on link "demo-7i3o" at bounding box center [297, 464] width 88 height 20
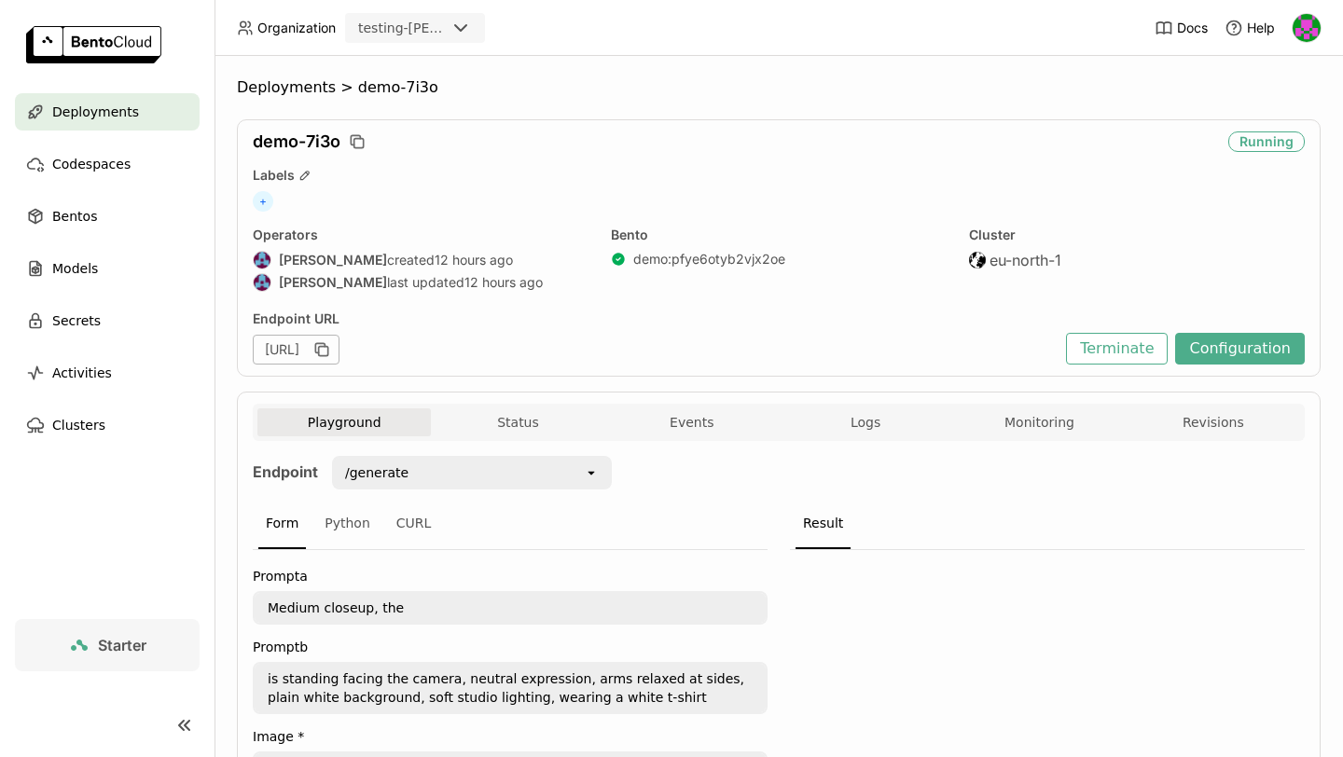
click at [452, 472] on div "/generate" at bounding box center [459, 473] width 250 height 30
